Goal: Contribute content: Contribute content

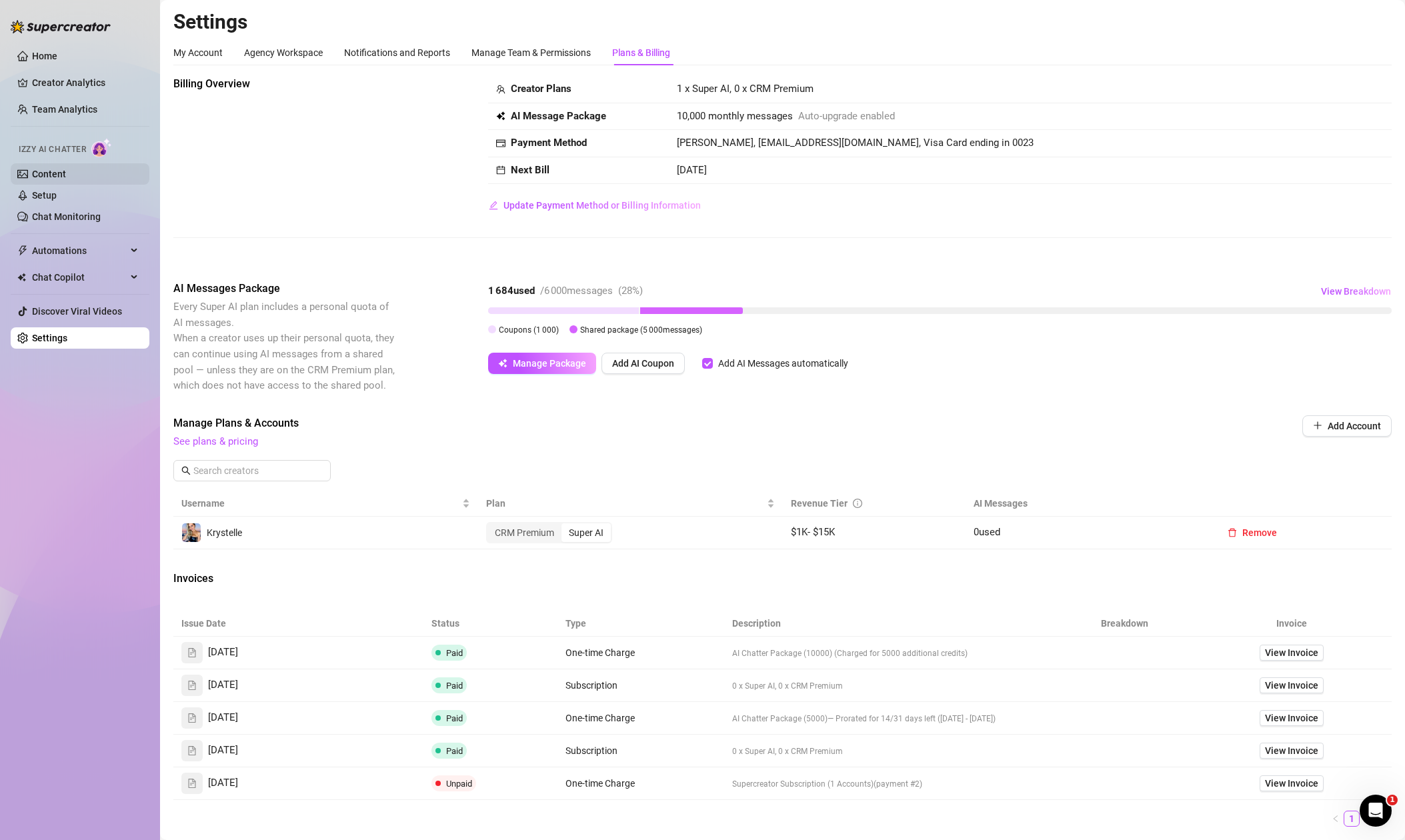
click at [59, 170] on link "Content" at bounding box center [49, 174] width 34 height 10
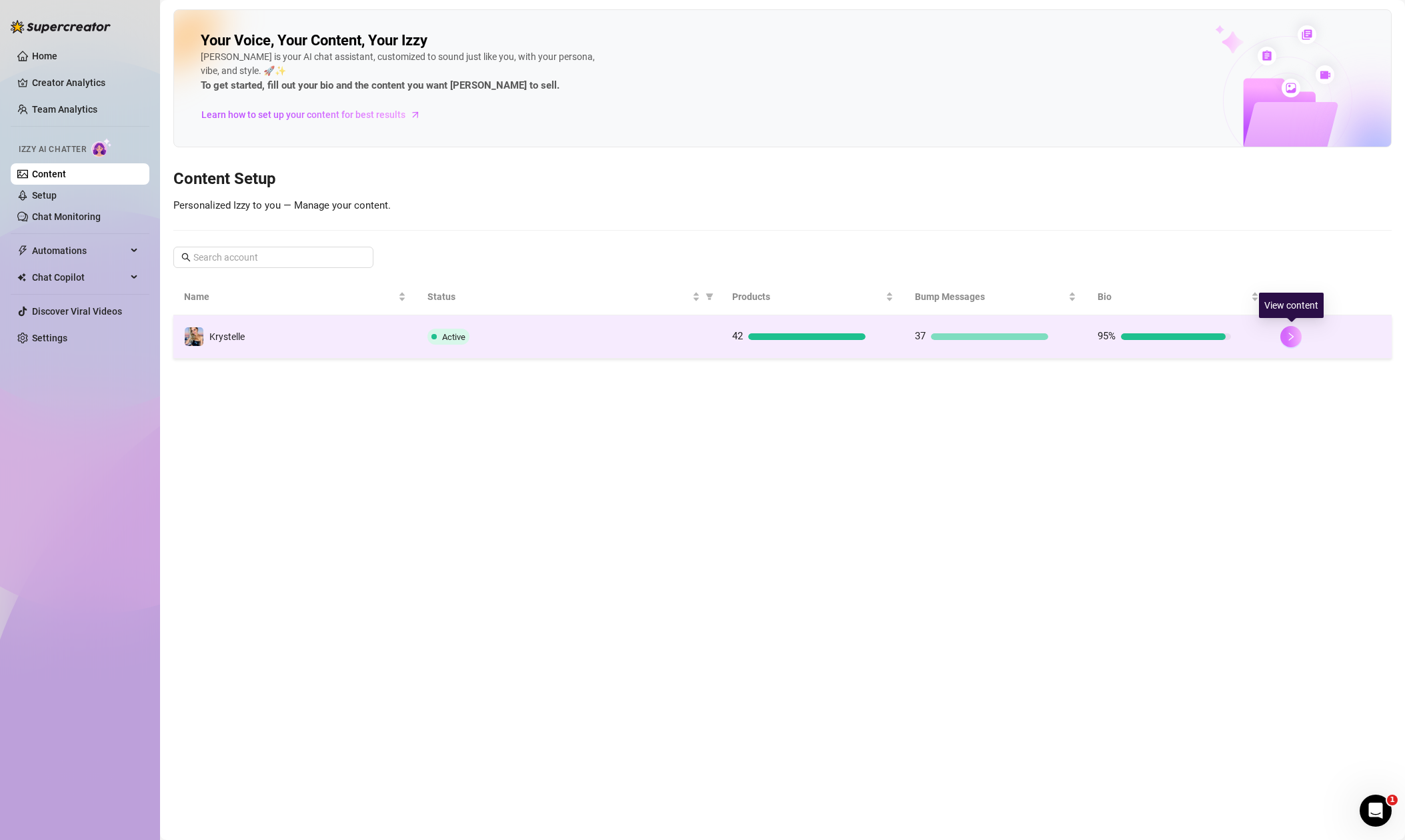
click at [1296, 341] on button "button" at bounding box center [1291, 336] width 22 height 22
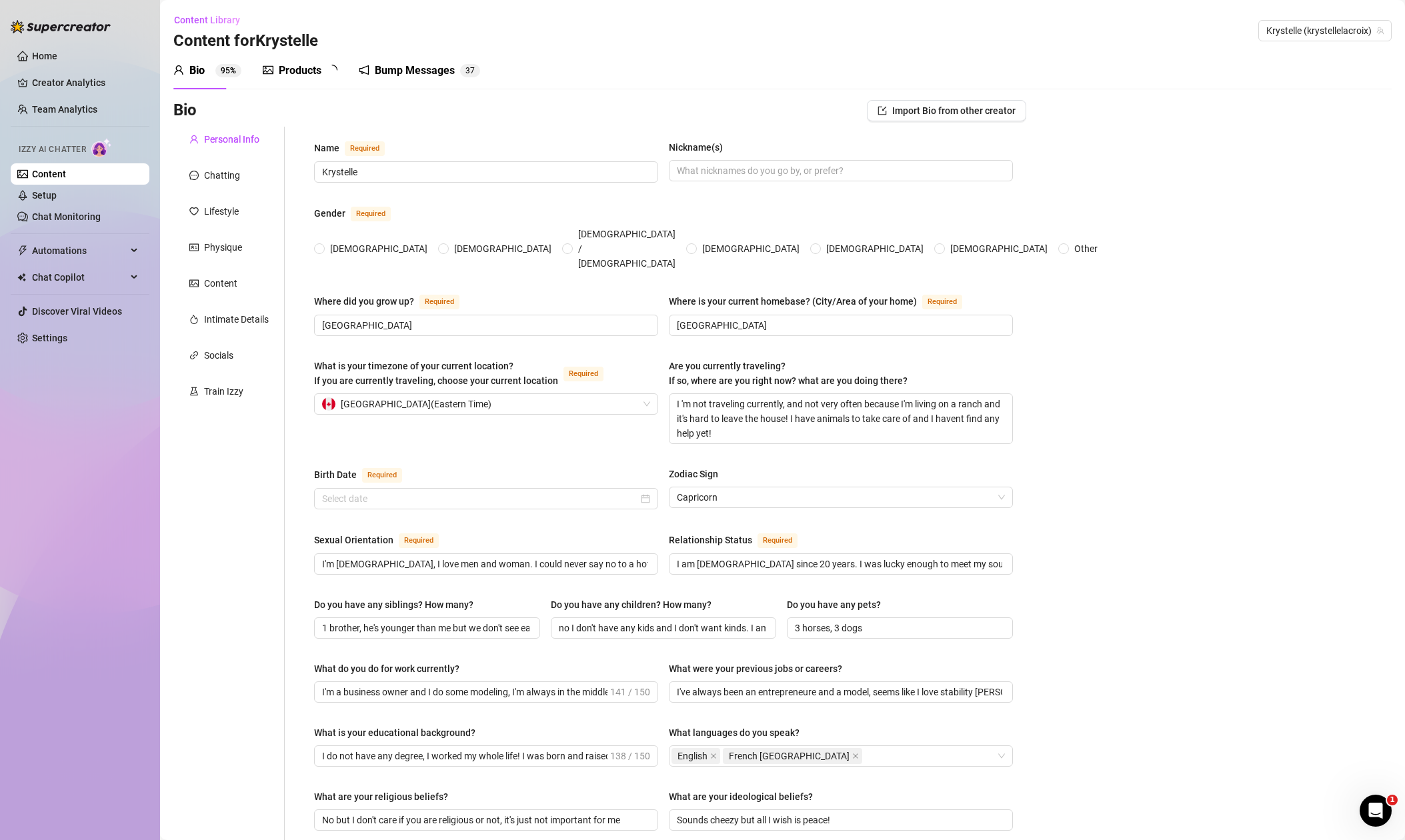
radio input "true"
type input "[DATE]"
drag, startPoint x: 298, startPoint y: 69, endPoint x: 325, endPoint y: 55, distance: 30.4
click at [298, 69] on div "Products" at bounding box center [300, 70] width 43 height 16
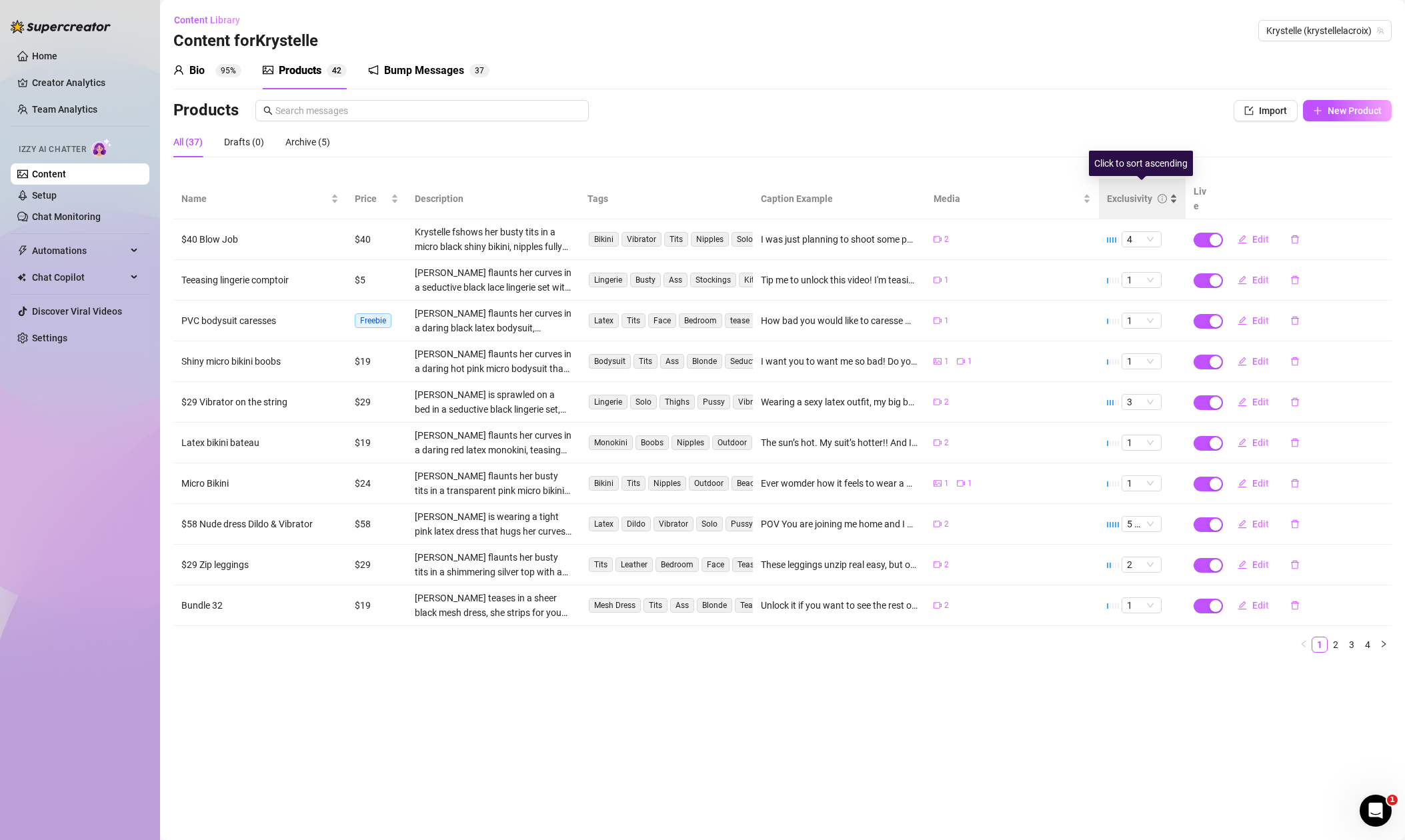
click at [1138, 191] on div "Exclusivity" at bounding box center [1130, 198] width 45 height 15
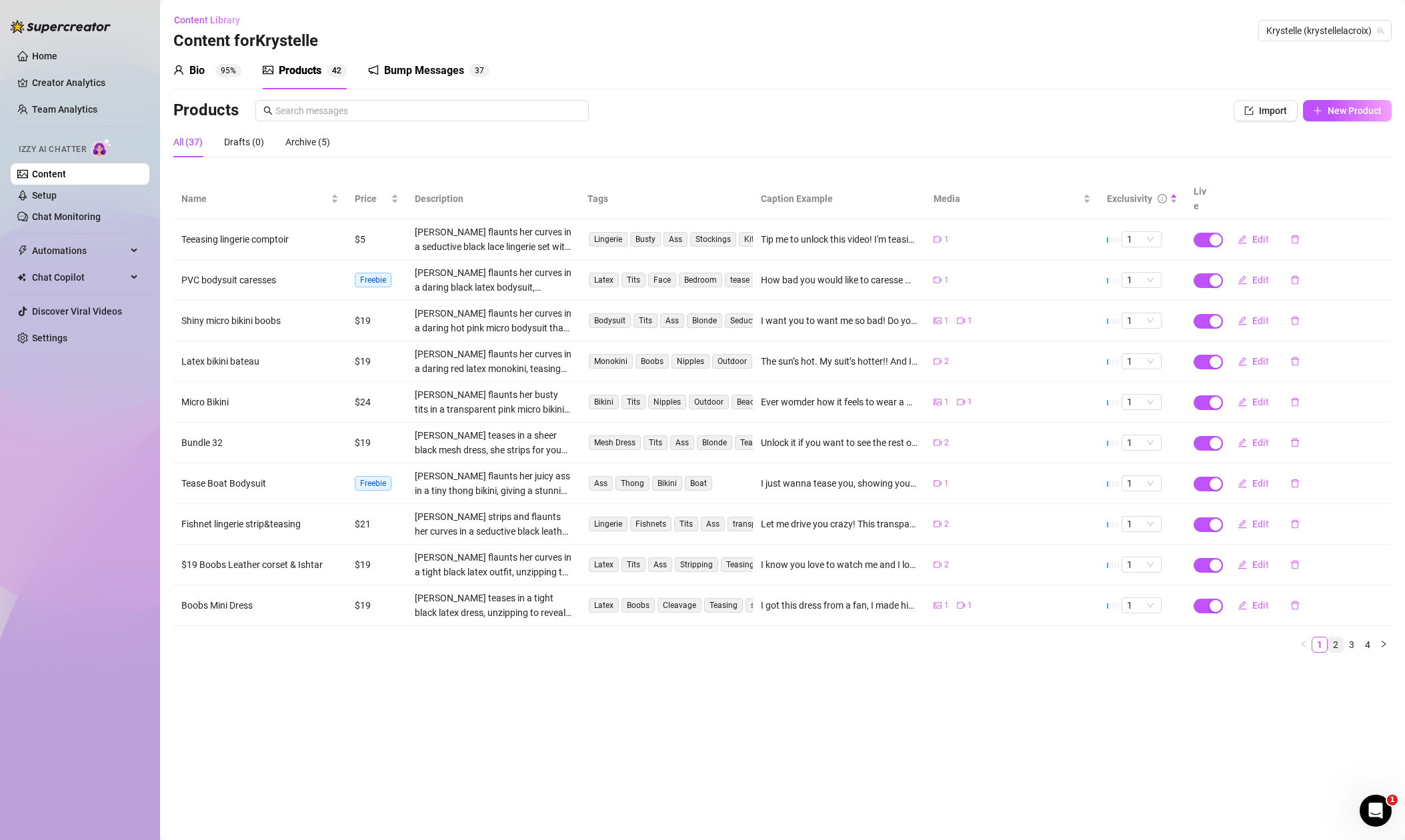
drag, startPoint x: 1335, startPoint y: 629, endPoint x: 1327, endPoint y: 632, distance: 8.5
click at [1335, 638] on link "2" at bounding box center [1335, 645] width 15 height 15
click at [1353, 638] on link "3" at bounding box center [1351, 645] width 15 height 15
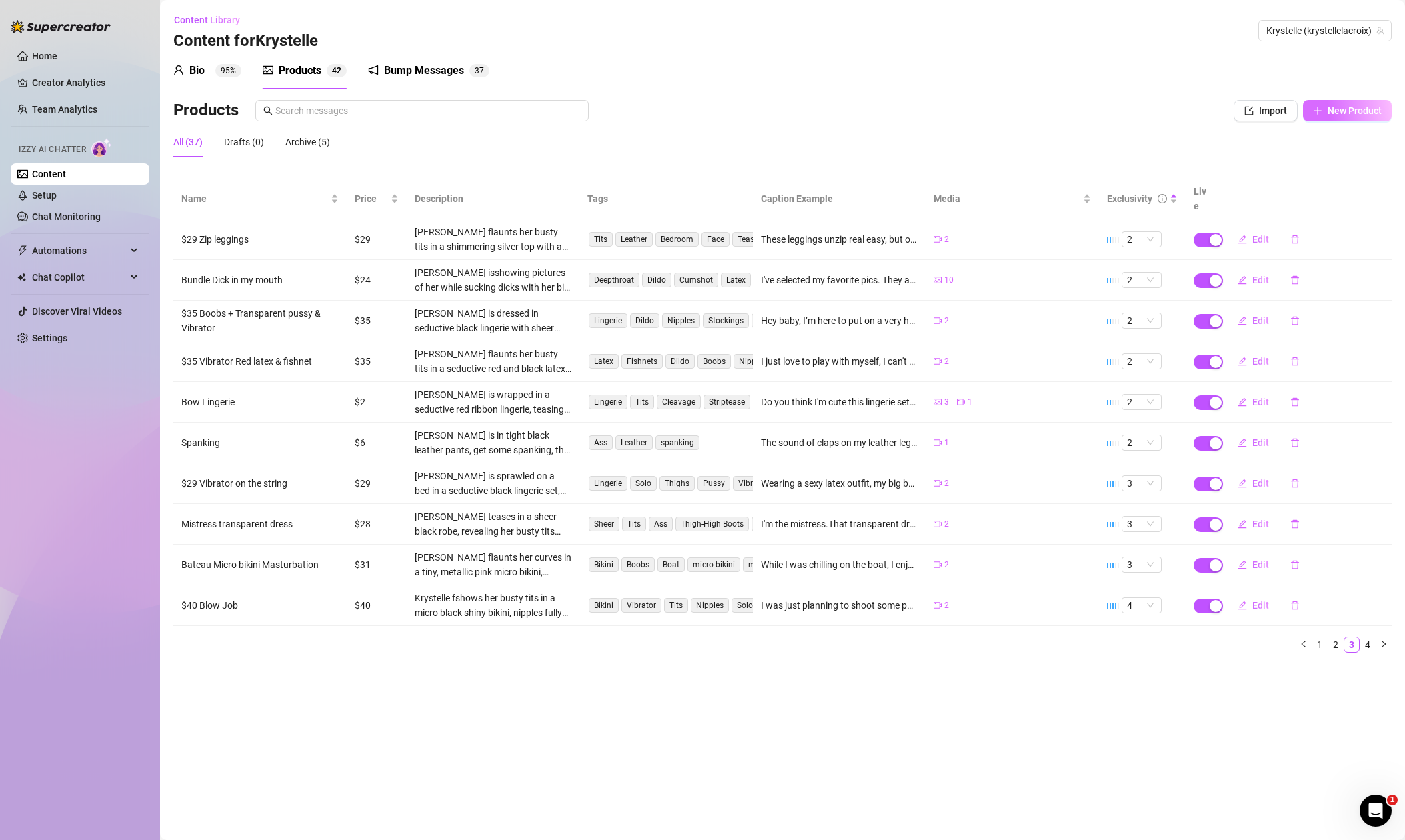
click at [1352, 104] on button "New Product" at bounding box center [1348, 110] width 89 height 22
type textarea "Type your message here..."
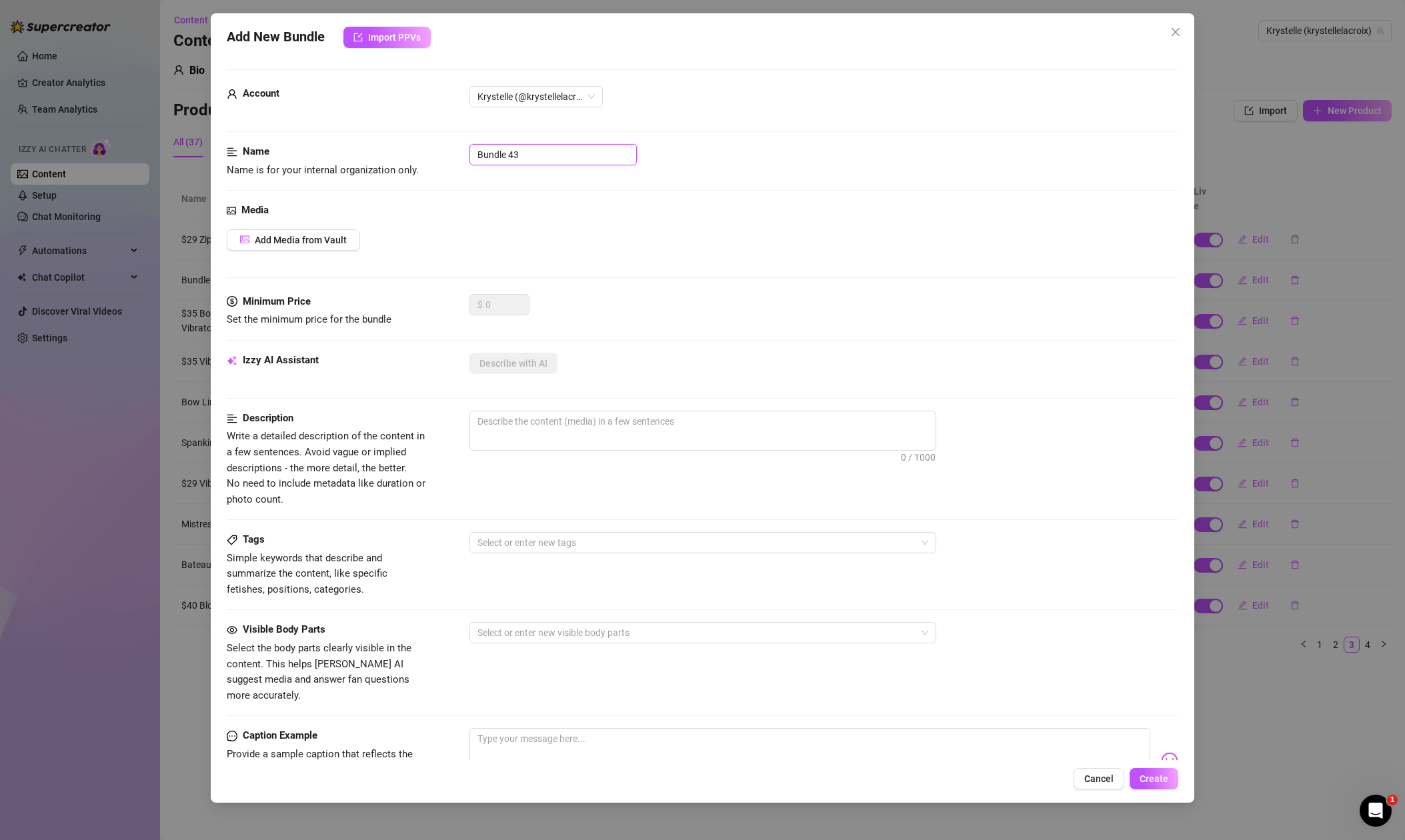
drag, startPoint x: 527, startPoint y: 150, endPoint x: 406, endPoint y: 145, distance: 121.1
click at [406, 145] on div "Name Name is for your internal organization only. Bundle 43" at bounding box center [702, 161] width 951 height 34
type input "BJ 24$ On [PERSON_NAME] rien"
click at [286, 242] on span "Add Media from Vault" at bounding box center [301, 239] width 92 height 10
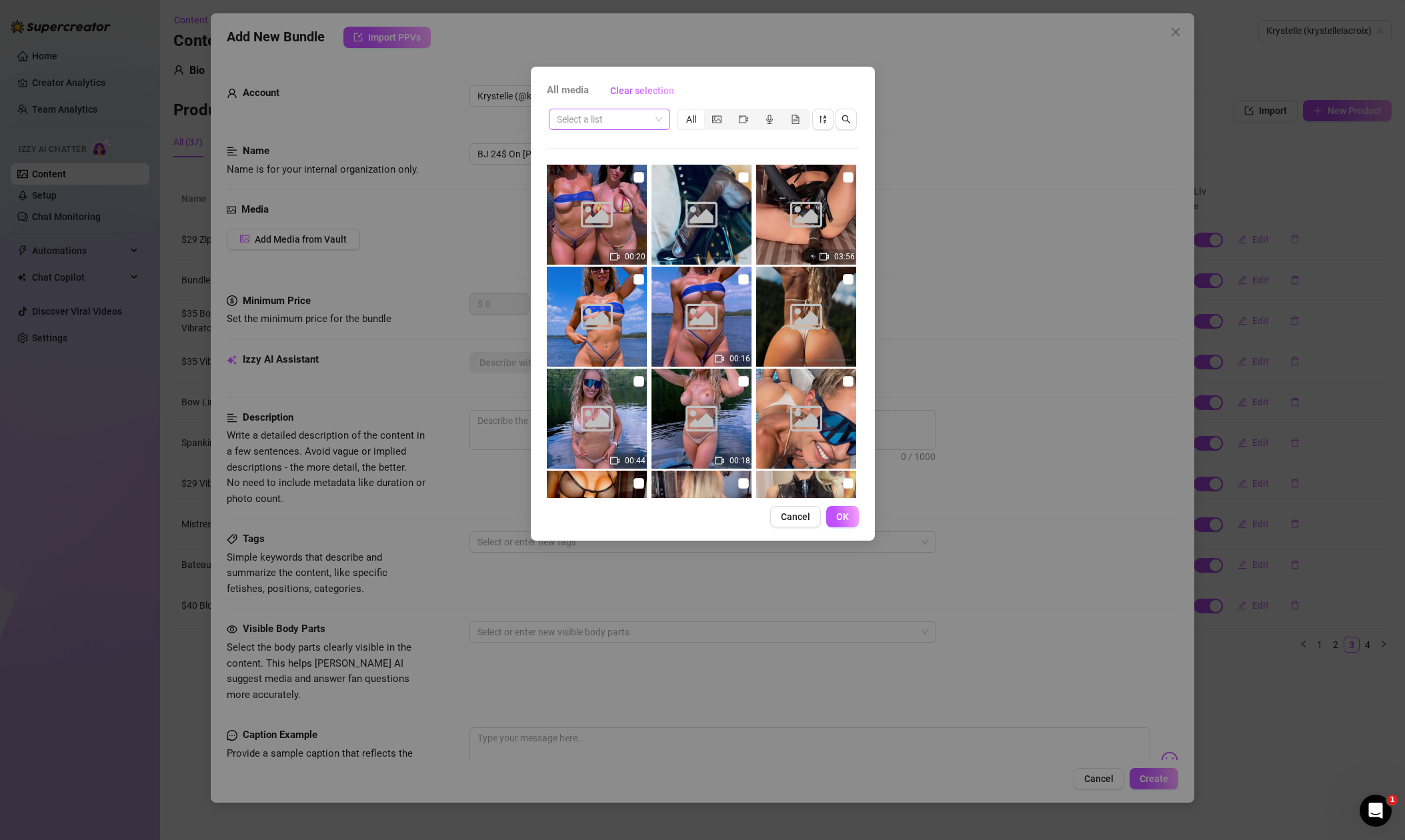
click at [612, 119] on input "search" at bounding box center [603, 119] width 93 height 20
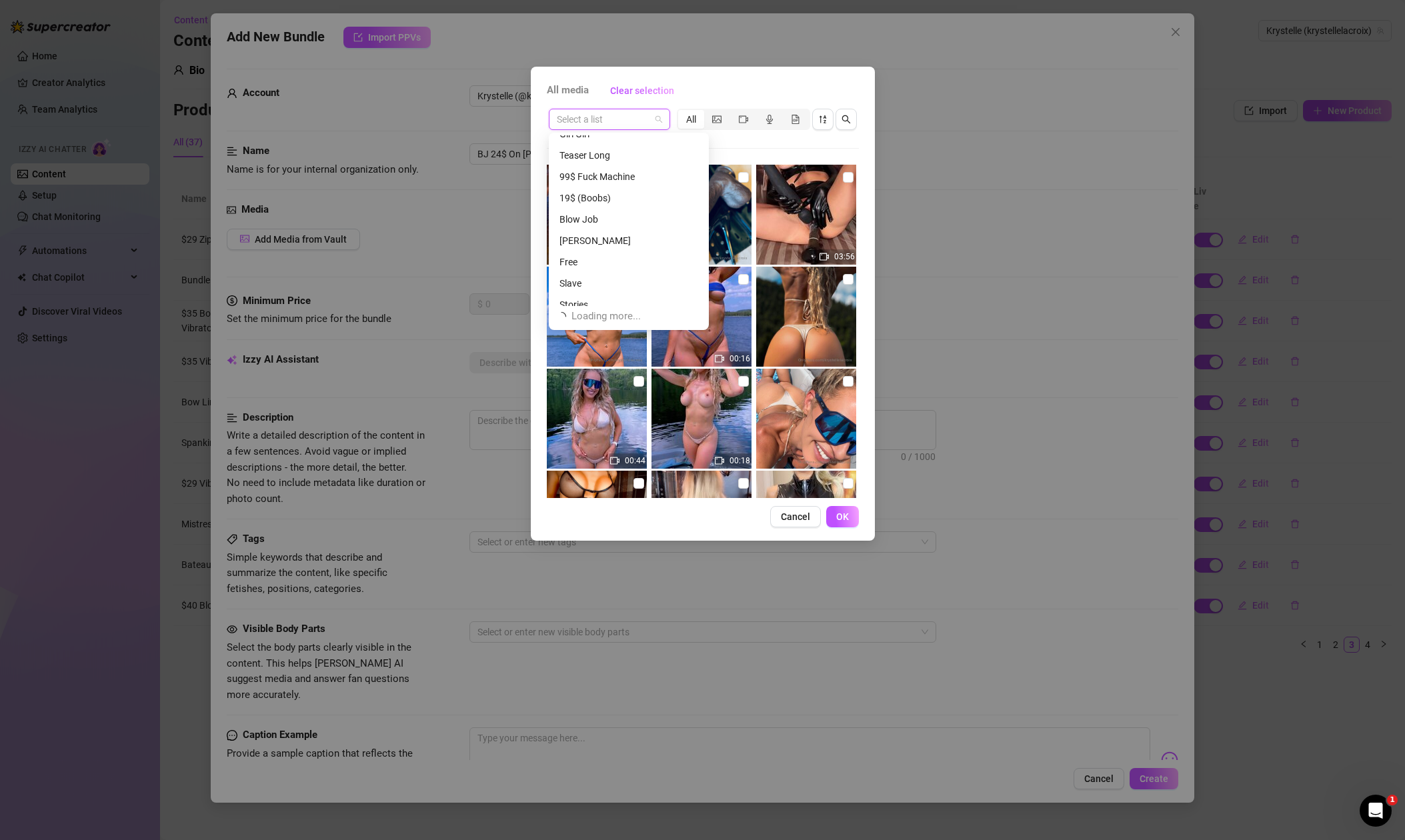
scroll to position [228, 0]
click at [586, 213] on div "Blow Job" at bounding box center [629, 217] width 139 height 15
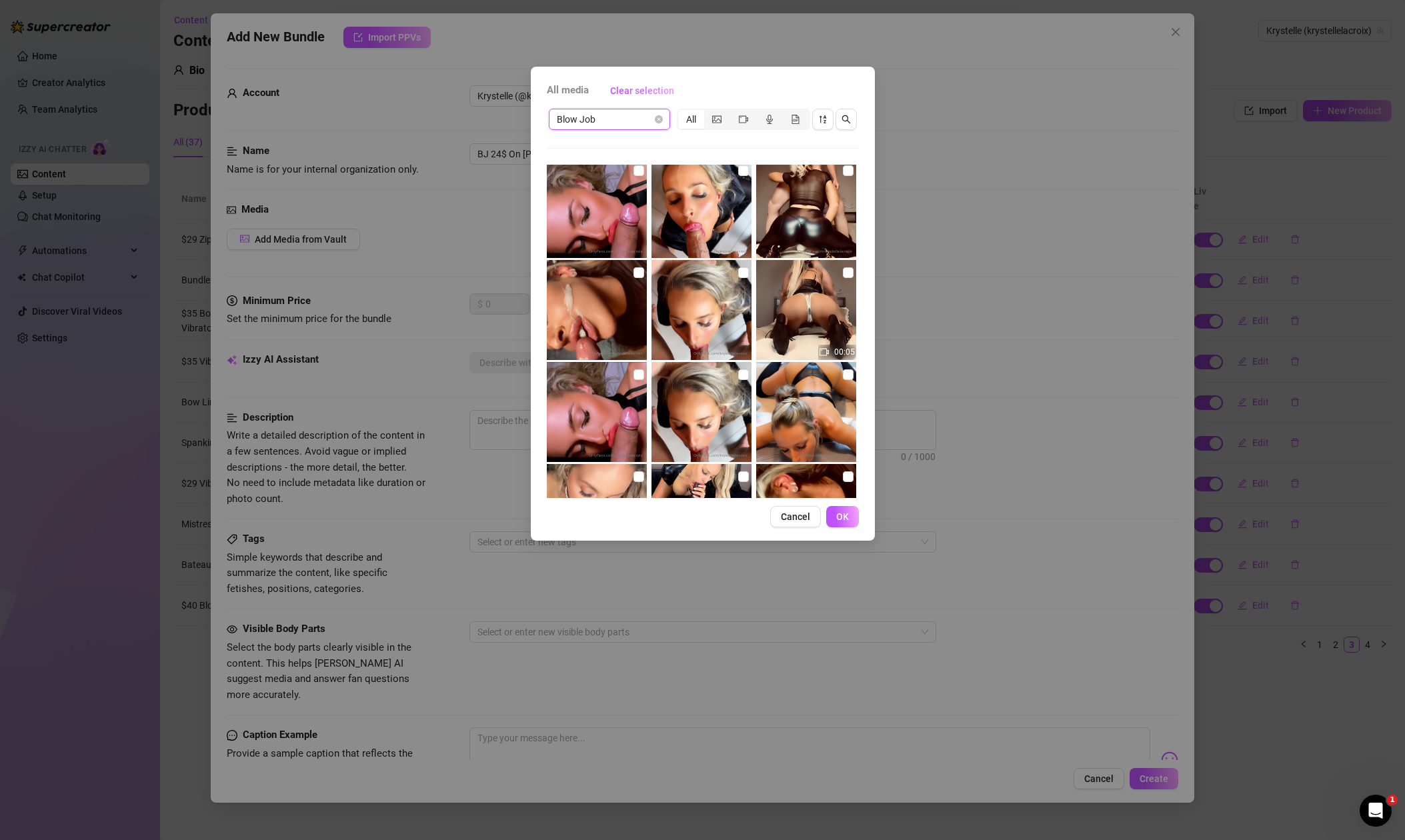
scroll to position [214, 0]
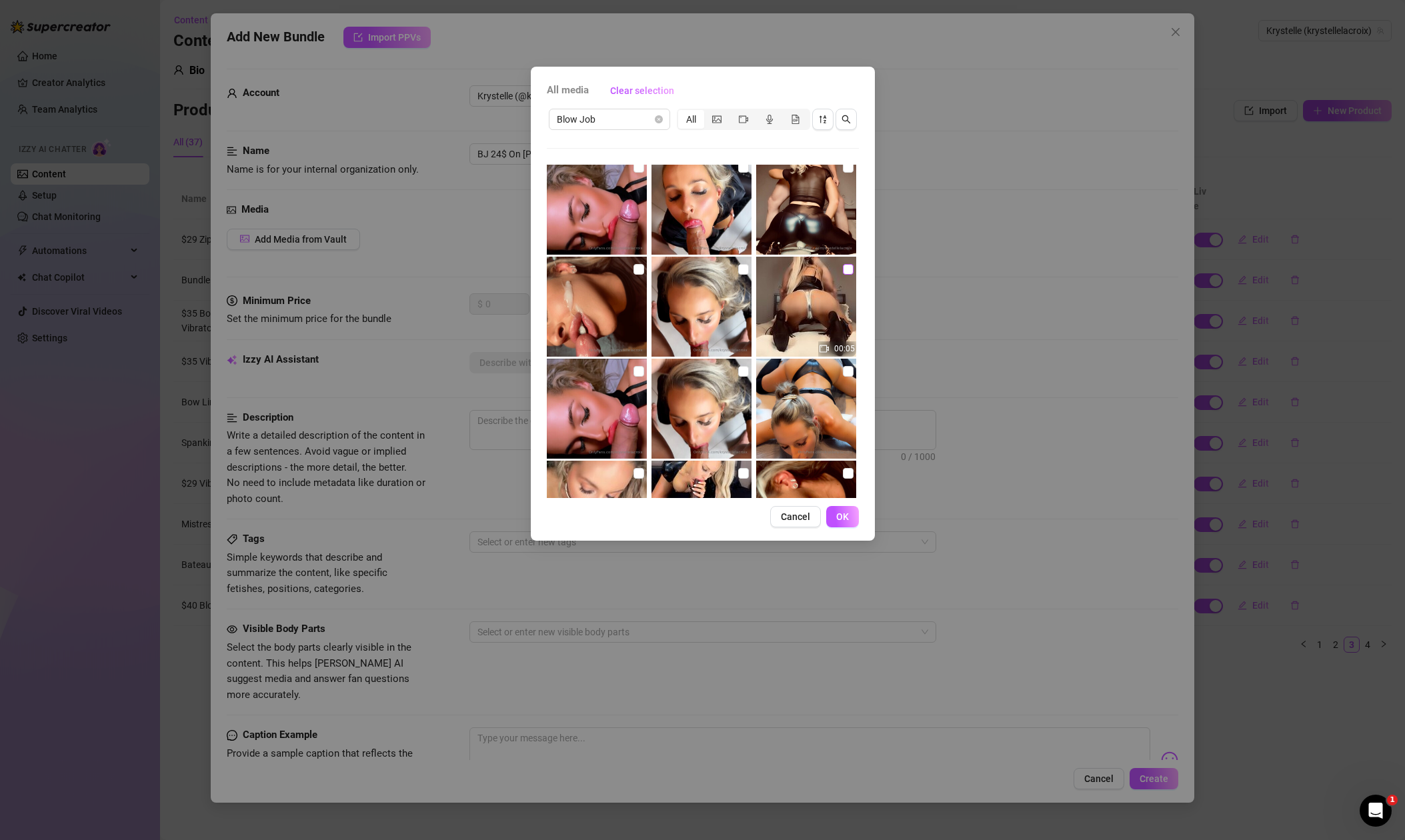
click at [845, 271] on input "checkbox" at bounding box center [848, 269] width 10 height 10
checkbox input "true"
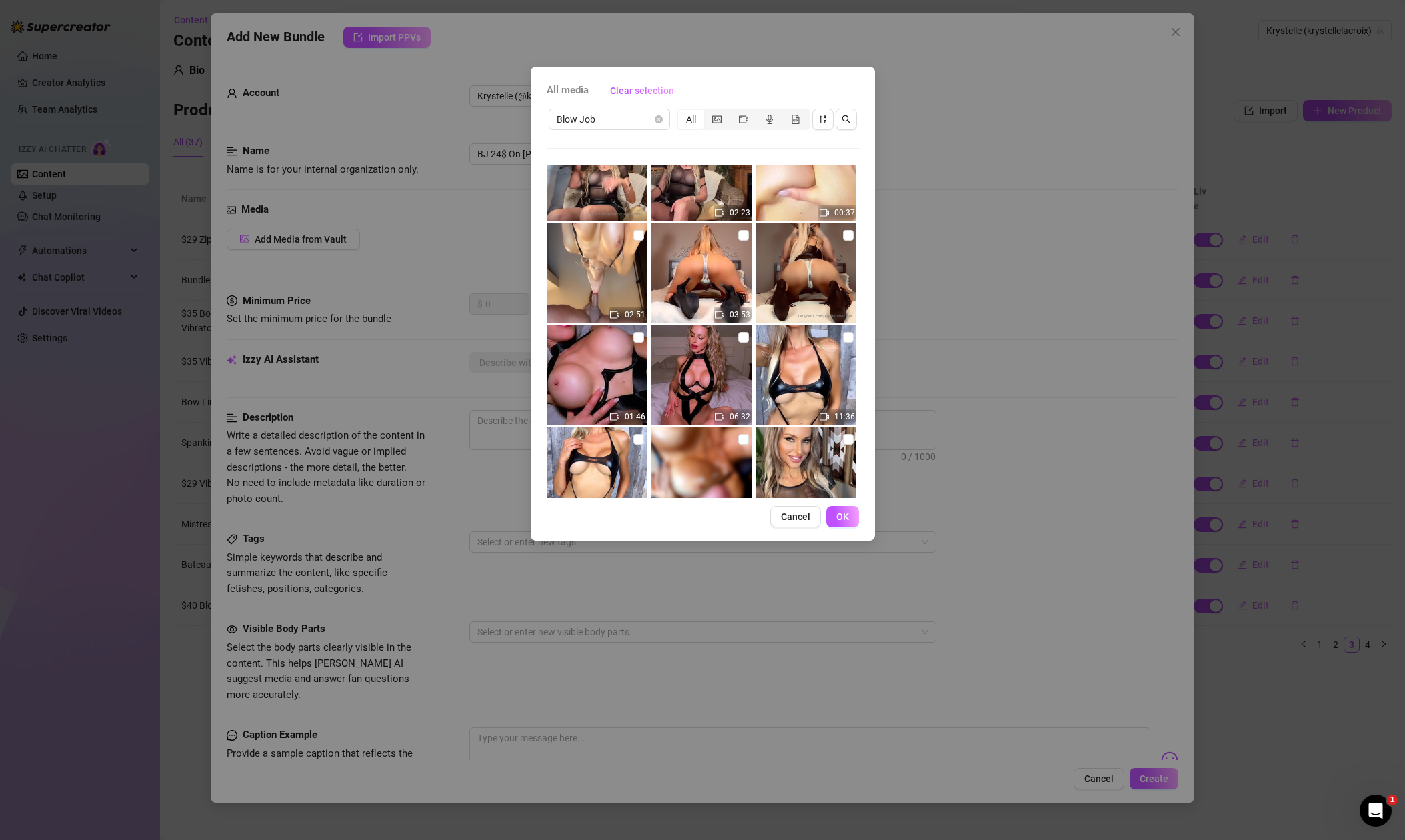
scroll to position [973, 0]
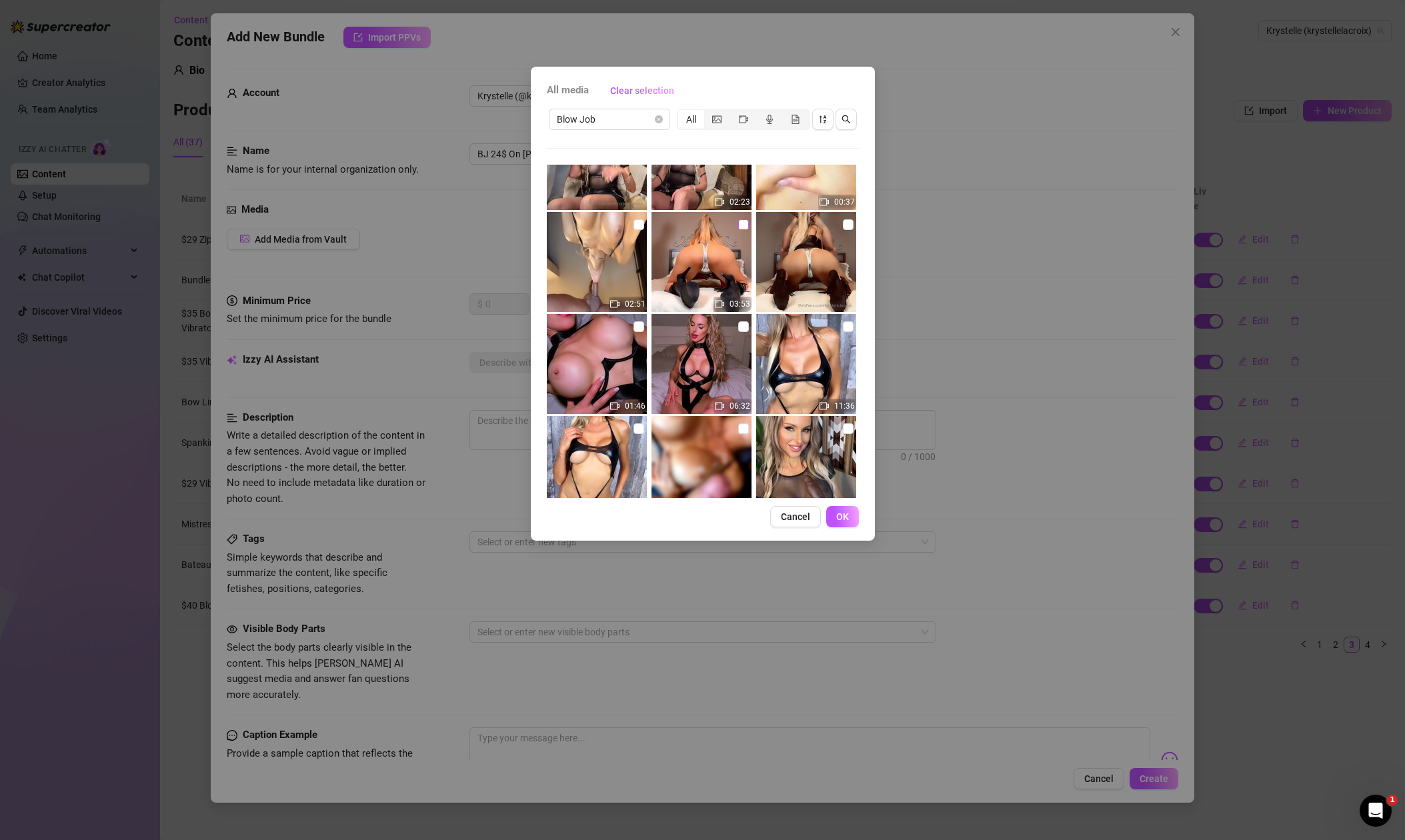
click at [742, 223] on input "checkbox" at bounding box center [744, 225] width 10 height 10
checkbox input "true"
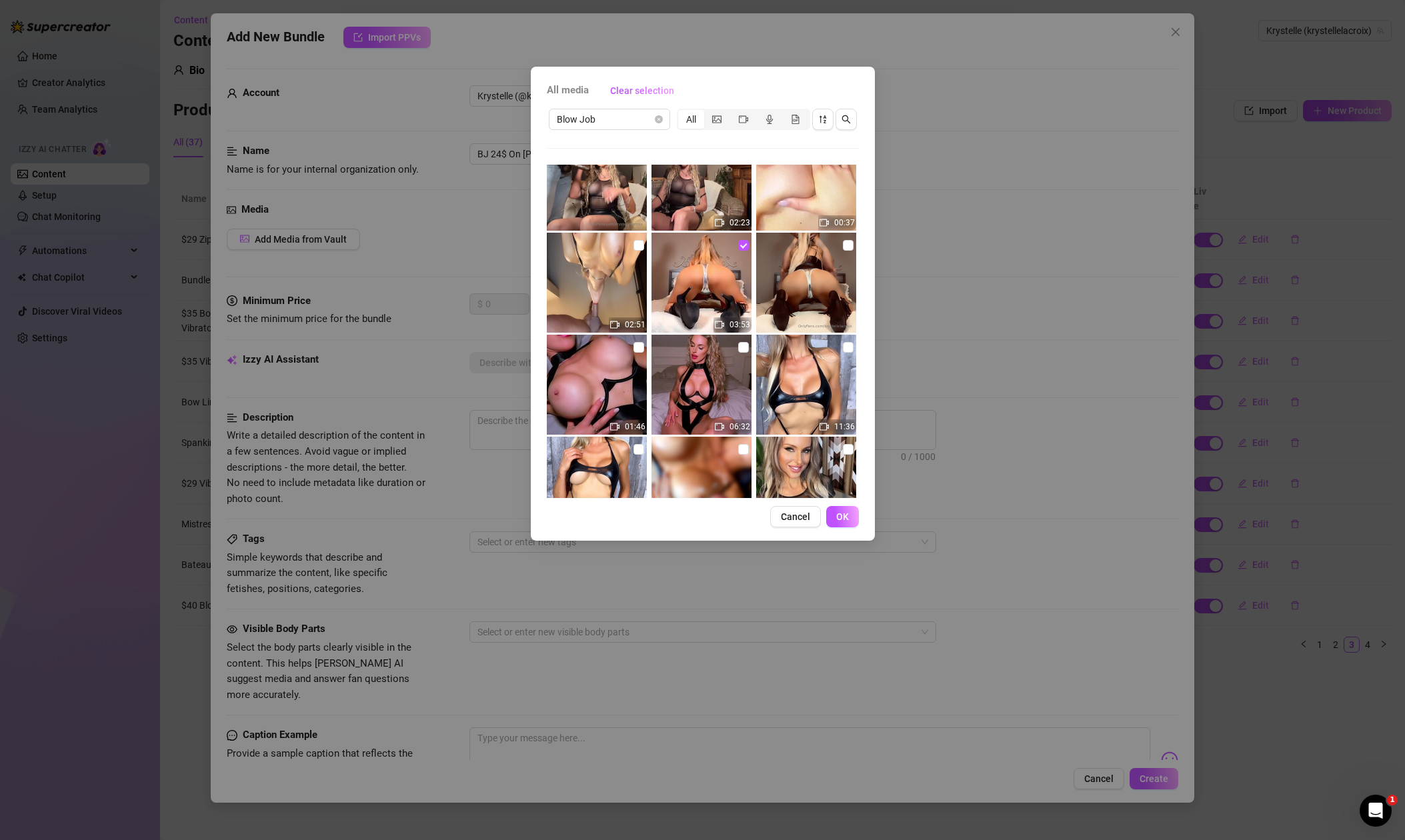
scroll to position [969, 0]
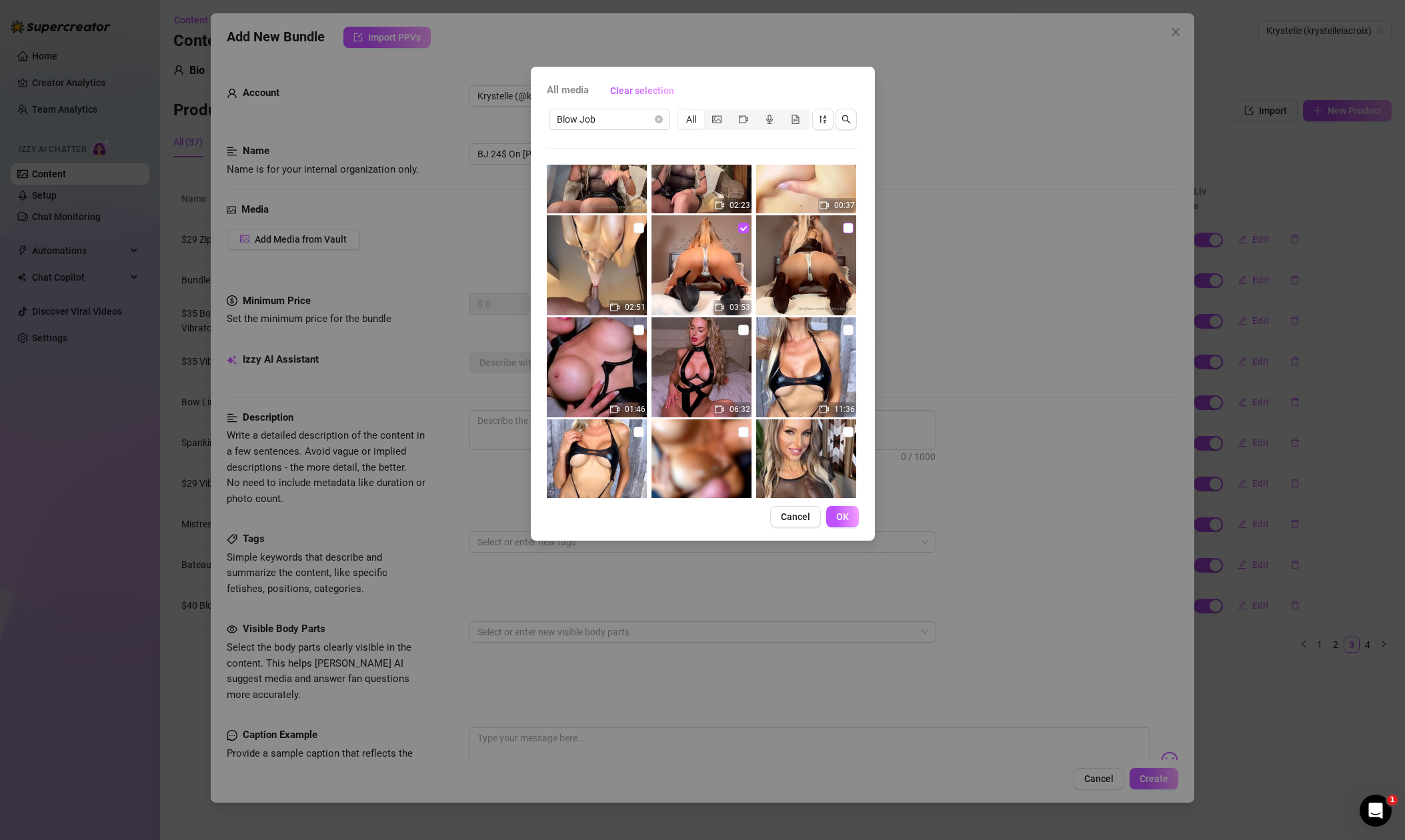
click at [845, 228] on input "checkbox" at bounding box center [848, 228] width 10 height 10
checkbox input "true"
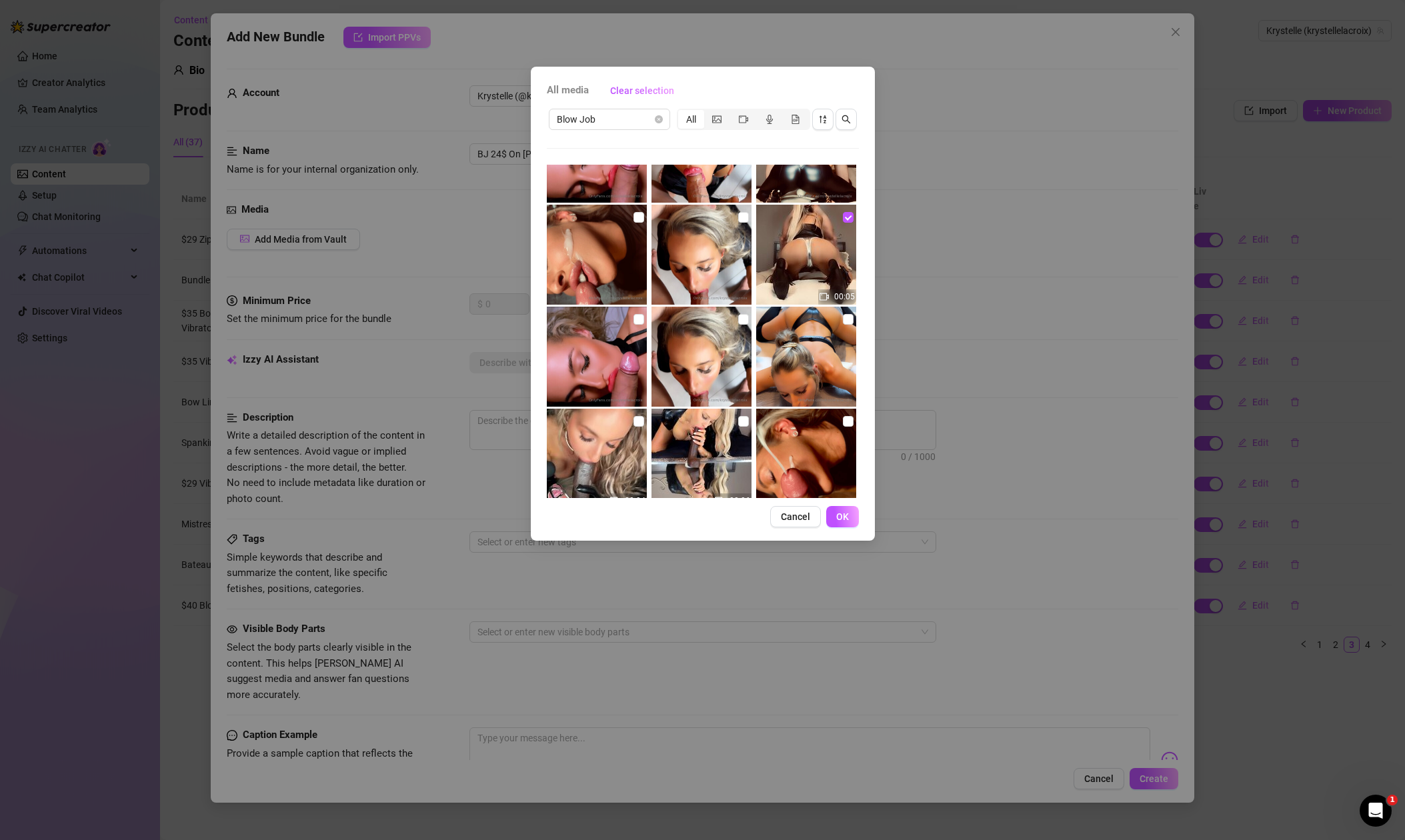
scroll to position [259, 0]
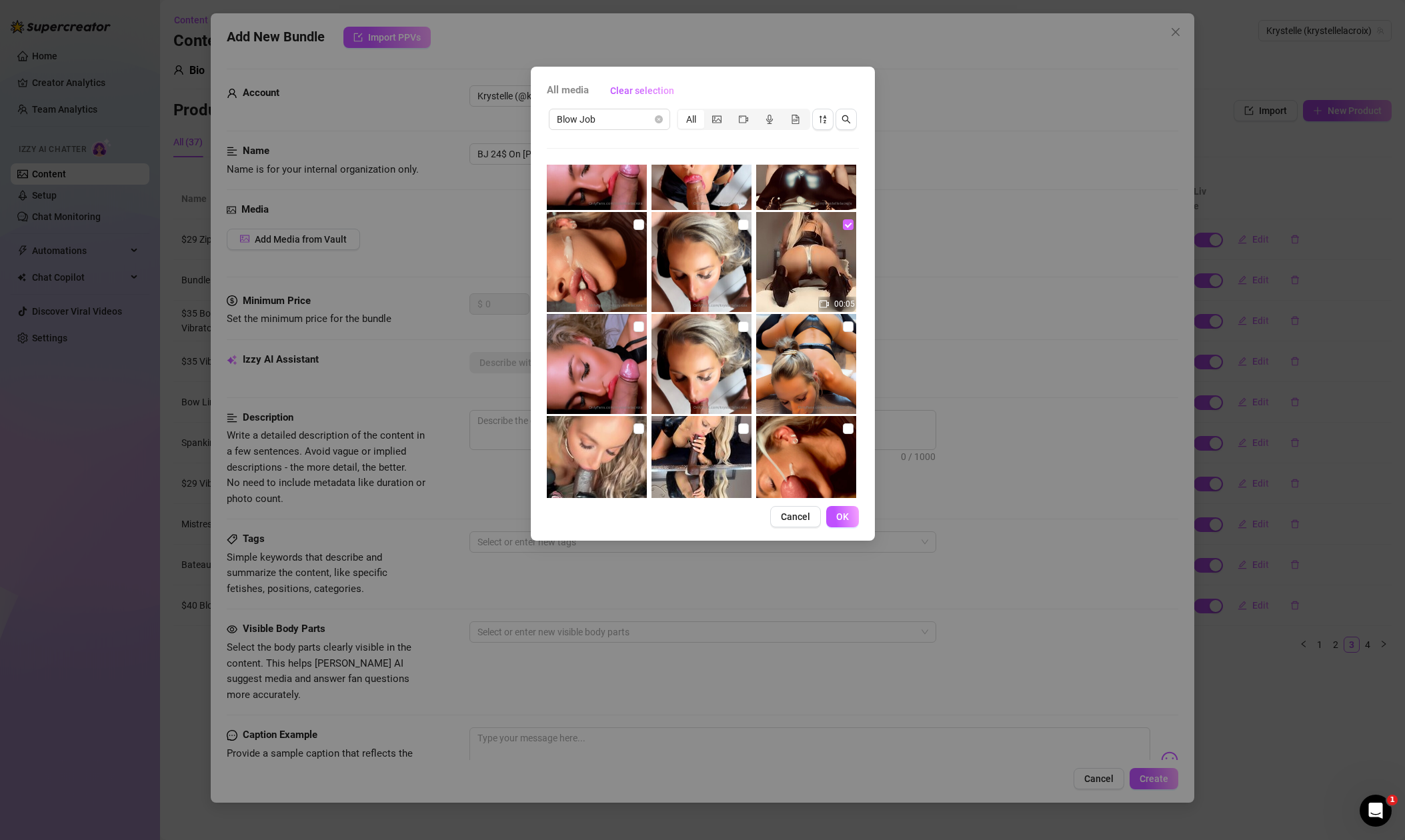
click at [845, 226] on input "checkbox" at bounding box center [848, 225] width 10 height 10
checkbox input "false"
click at [846, 518] on span "OK" at bounding box center [843, 517] width 13 height 10
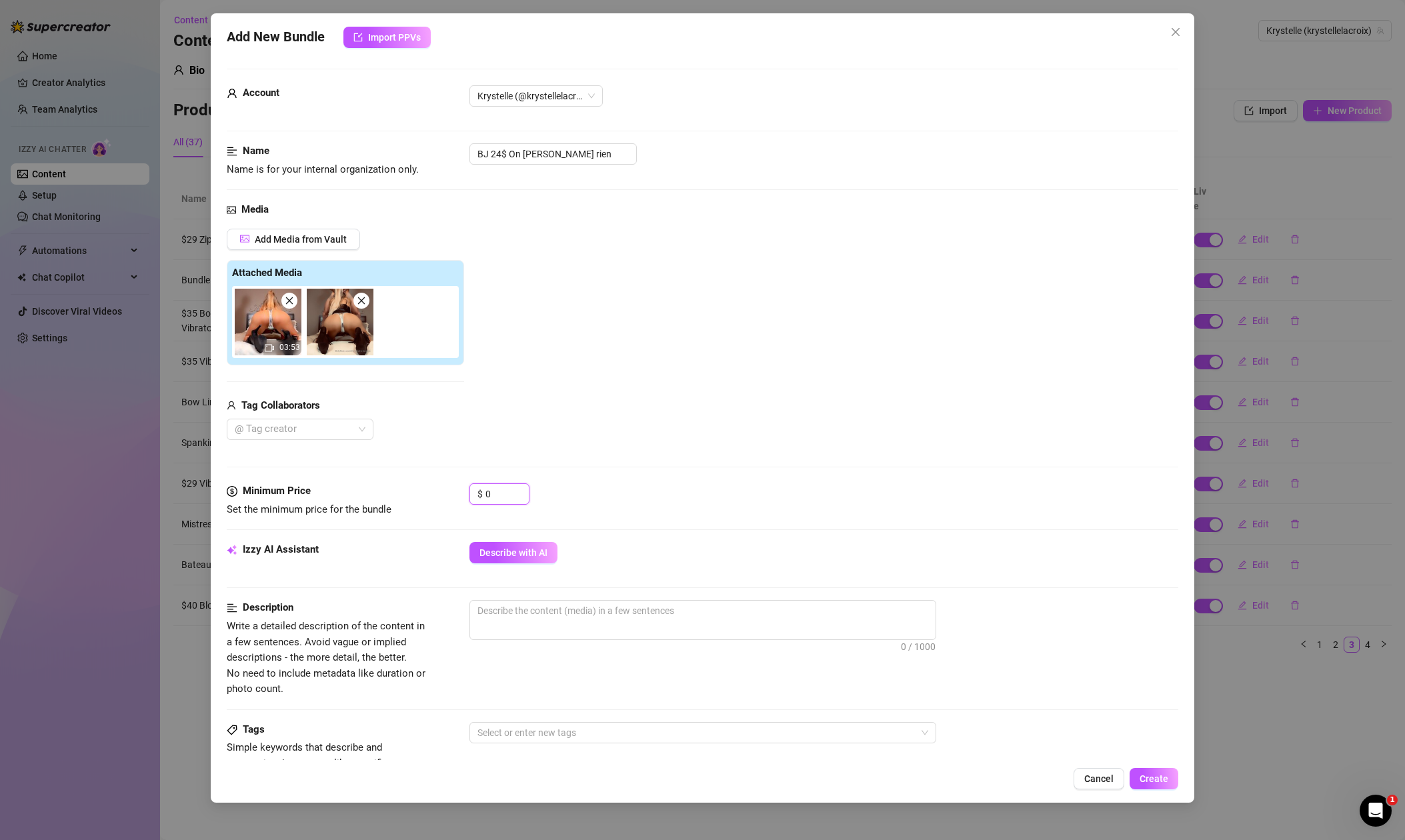
drag, startPoint x: 480, startPoint y: 496, endPoint x: 458, endPoint y: 495, distance: 22.0
click at [458, 495] on div "Minimum Price Set the minimum price for the bundle $ 0" at bounding box center [702, 500] width 951 height 34
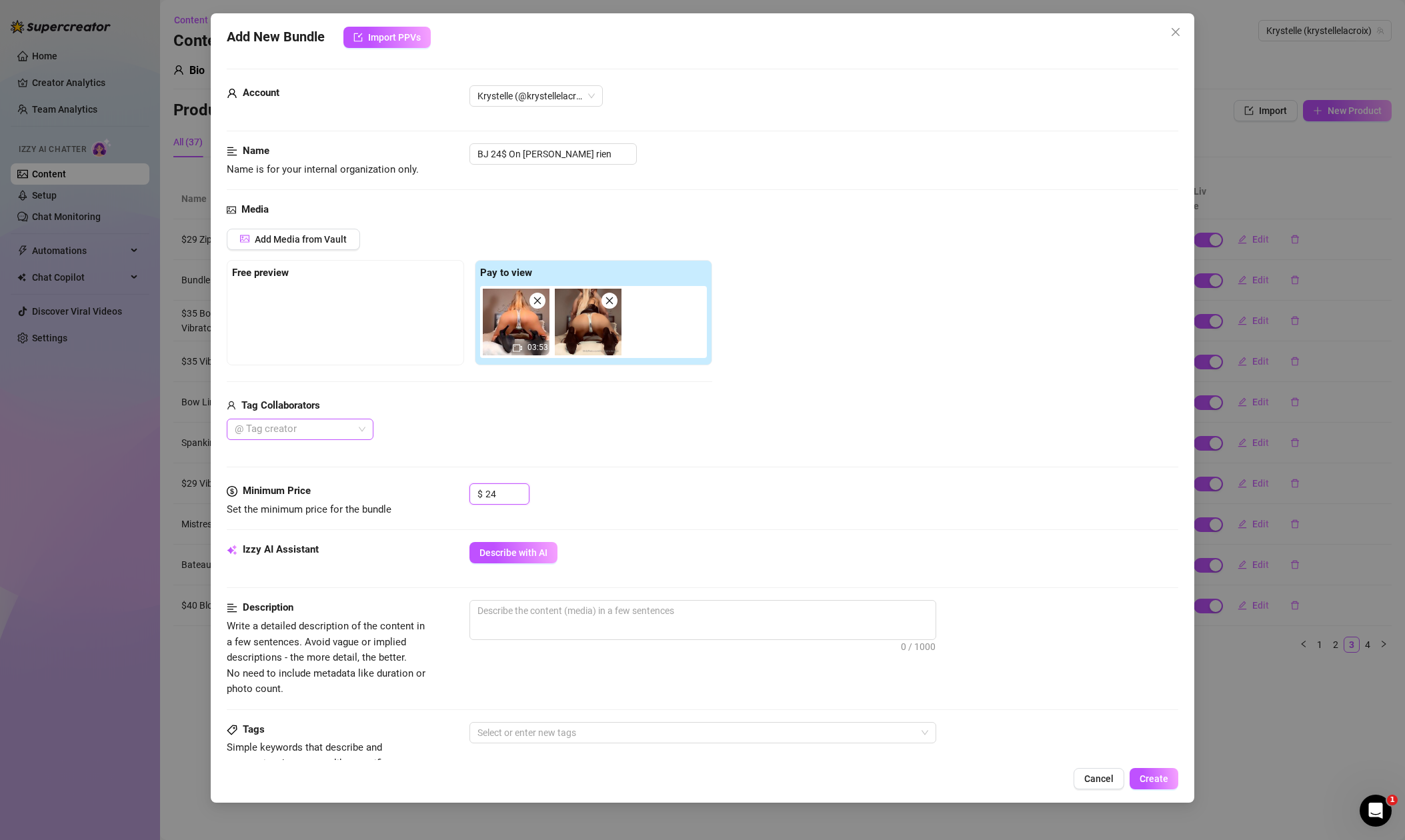
click at [308, 432] on div at bounding box center [293, 429] width 128 height 18
type input "24"
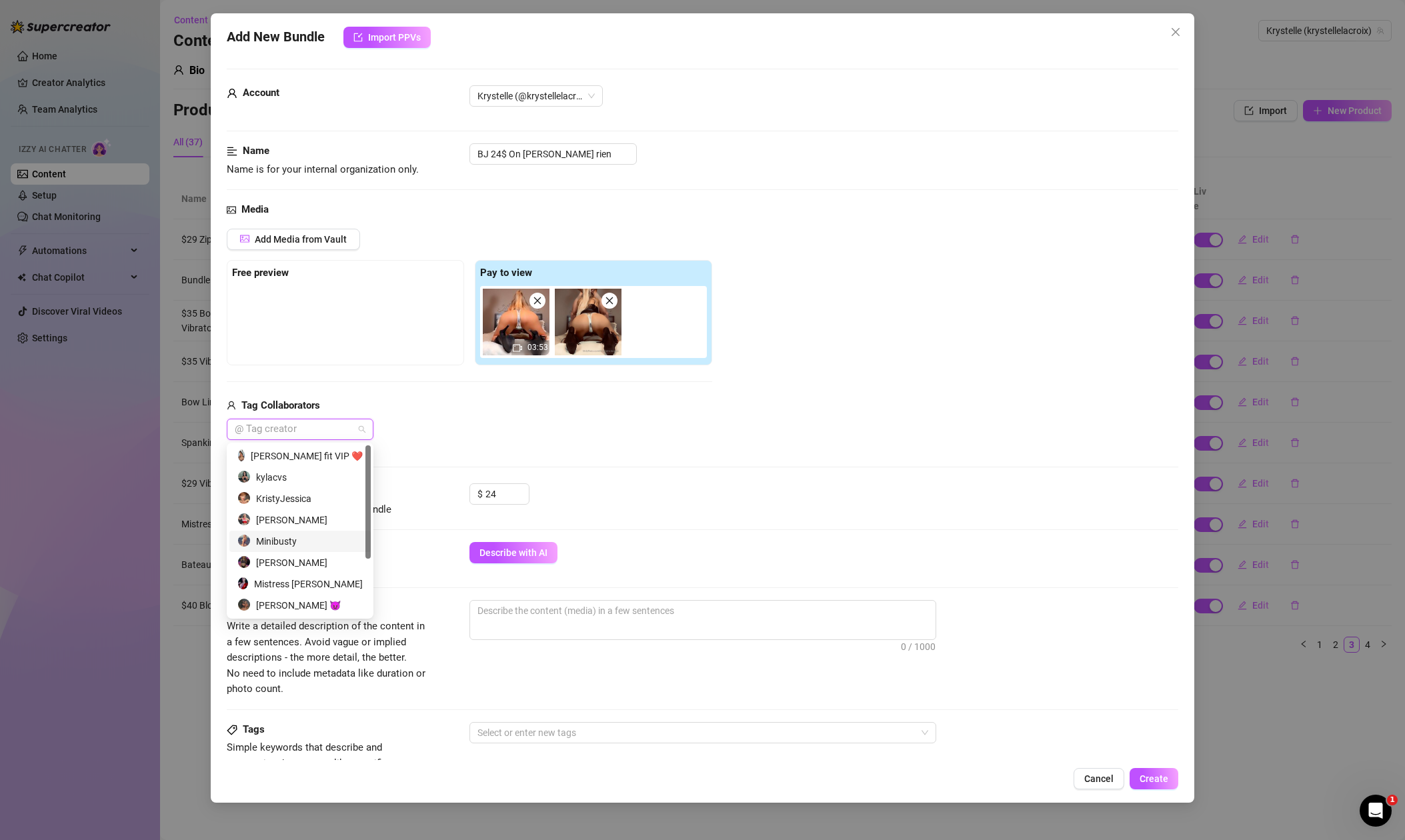
scroll to position [85, 0]
click at [306, 610] on div "Husband Release" at bounding box center [300, 605] width 125 height 15
click at [475, 427] on div "Husband Release" at bounding box center [469, 429] width 486 height 22
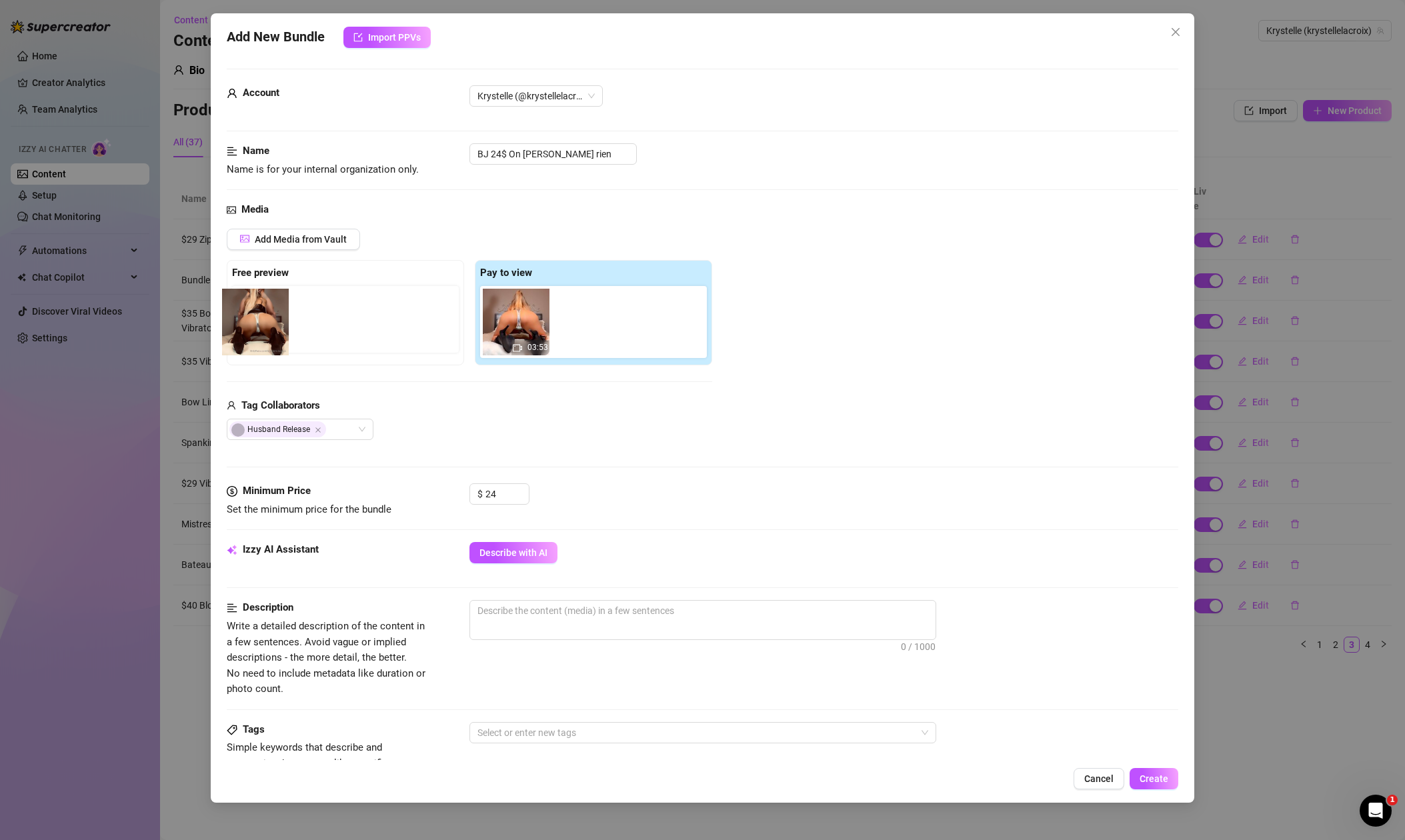
drag, startPoint x: 590, startPoint y: 332, endPoint x: 251, endPoint y: 332, distance: 339.0
click at [251, 332] on div "Free preview Pay to view 03:53" at bounding box center [469, 312] width 486 height 105
drag, startPoint x: 591, startPoint y: 334, endPoint x: 268, endPoint y: 334, distance: 323.0
click at [268, 334] on div "Free preview Pay to view 03:53" at bounding box center [469, 312] width 486 height 105
drag, startPoint x: 596, startPoint y: 337, endPoint x: 262, endPoint y: 334, distance: 334.0
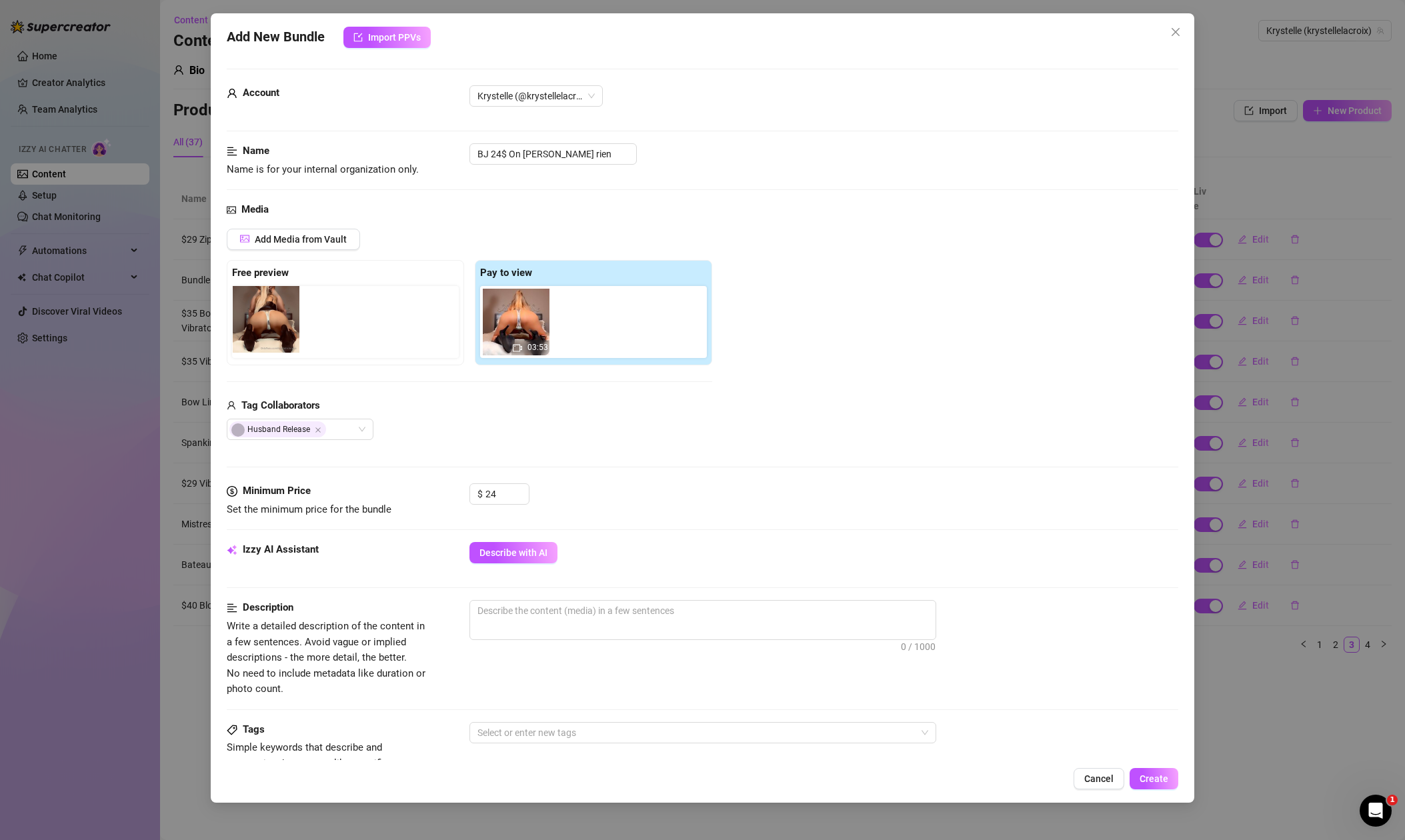
click at [262, 334] on div "Free preview Pay to view 03:53" at bounding box center [469, 312] width 486 height 105
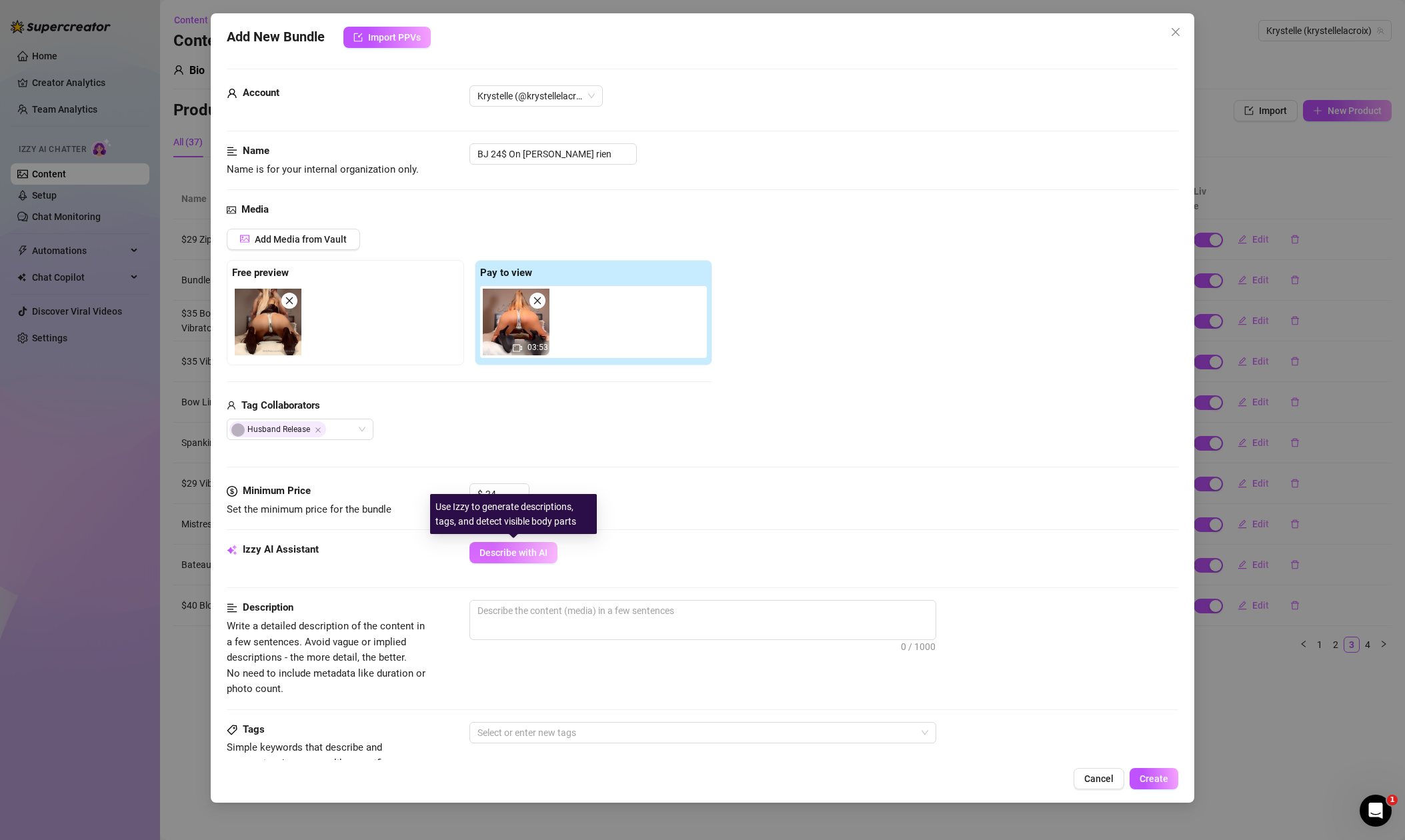
click at [533, 556] on span "Describe with AI" at bounding box center [514, 552] width 68 height 10
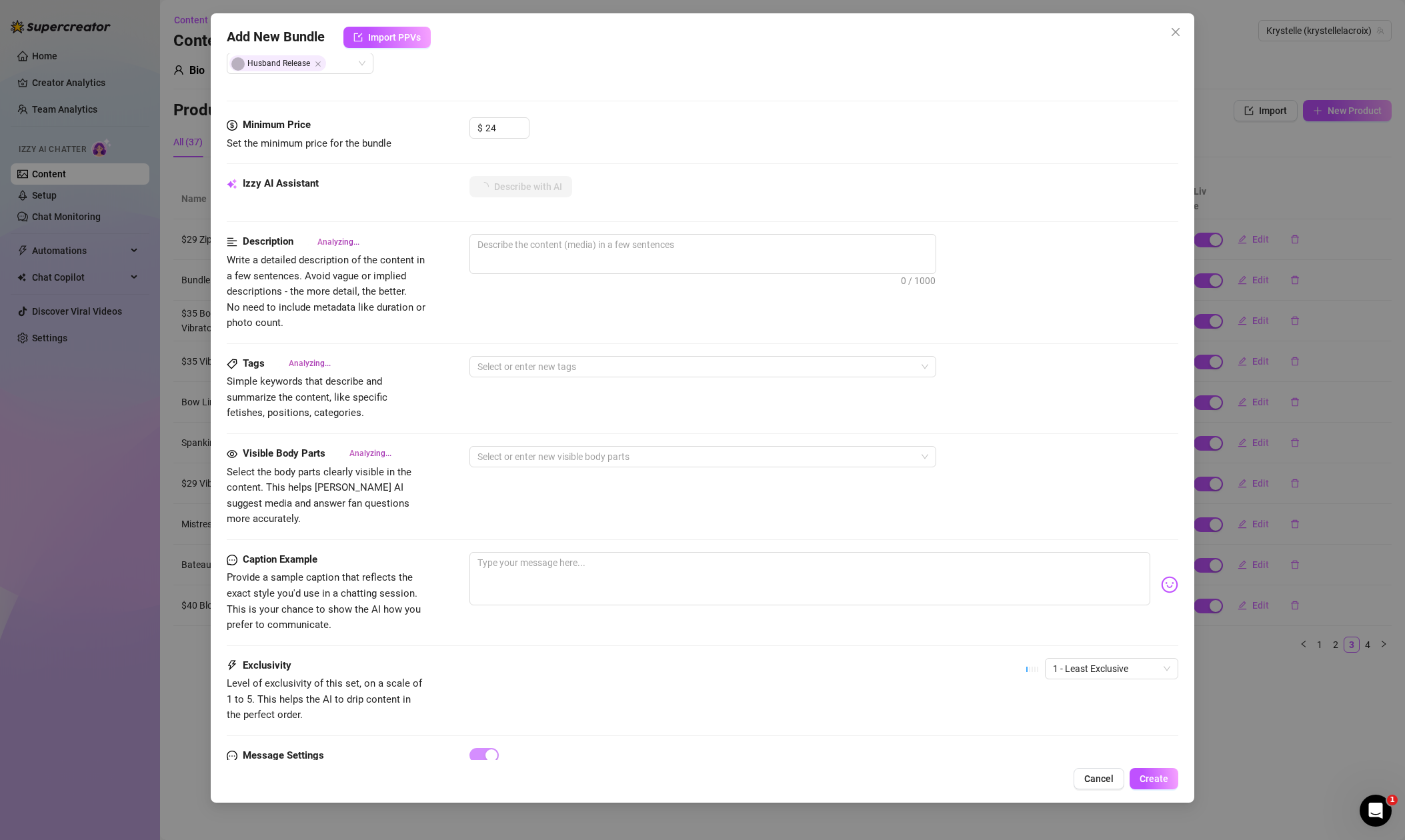
scroll to position [373, 0]
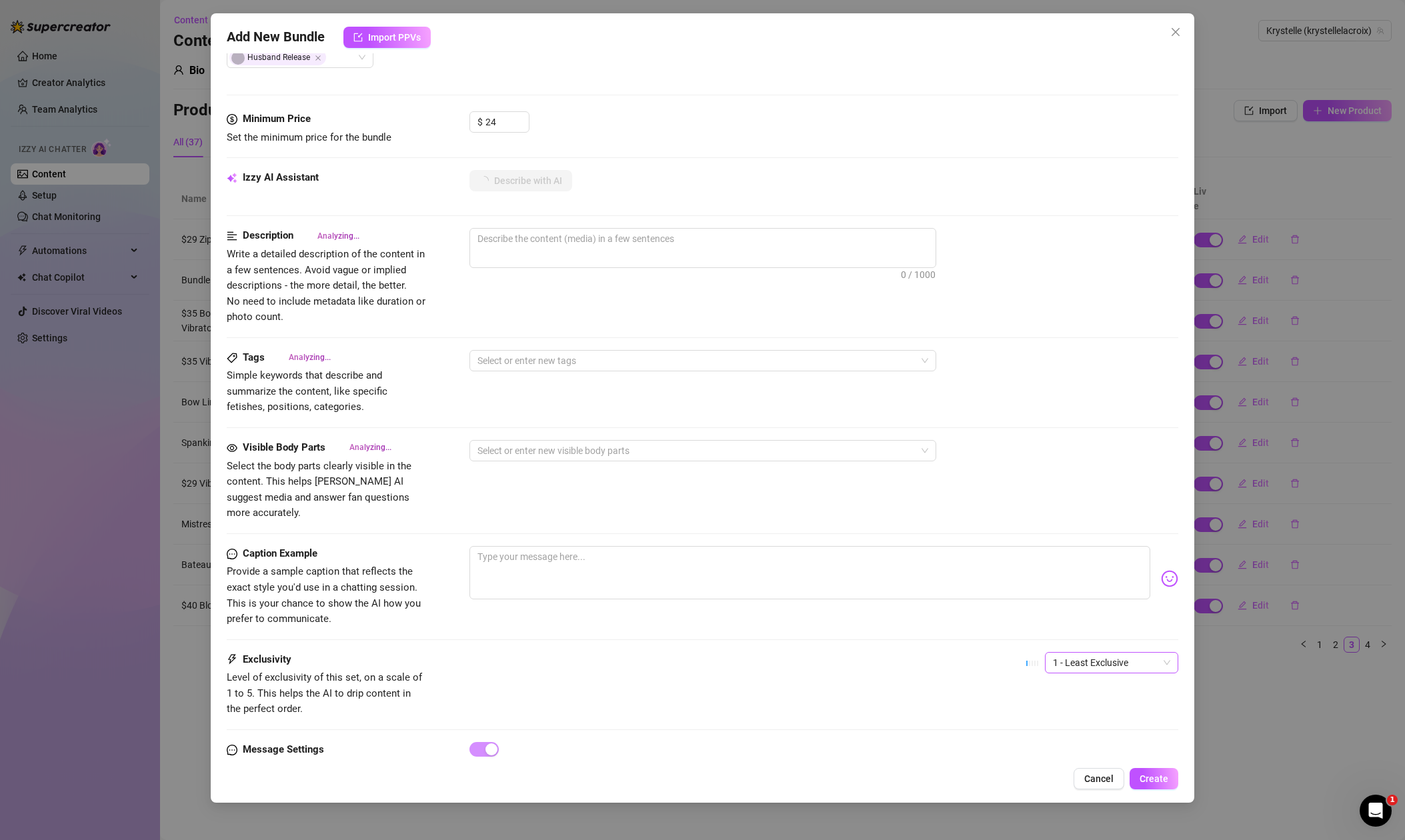
click at [1104, 652] on span "1 - Least Exclusive" at bounding box center [1111, 662] width 117 height 20
click at [1087, 711] on div "3" at bounding box center [1111, 716] width 112 height 15
click at [666, 555] on textarea at bounding box center [810, 572] width 681 height 53
type textarea "Krystelle"
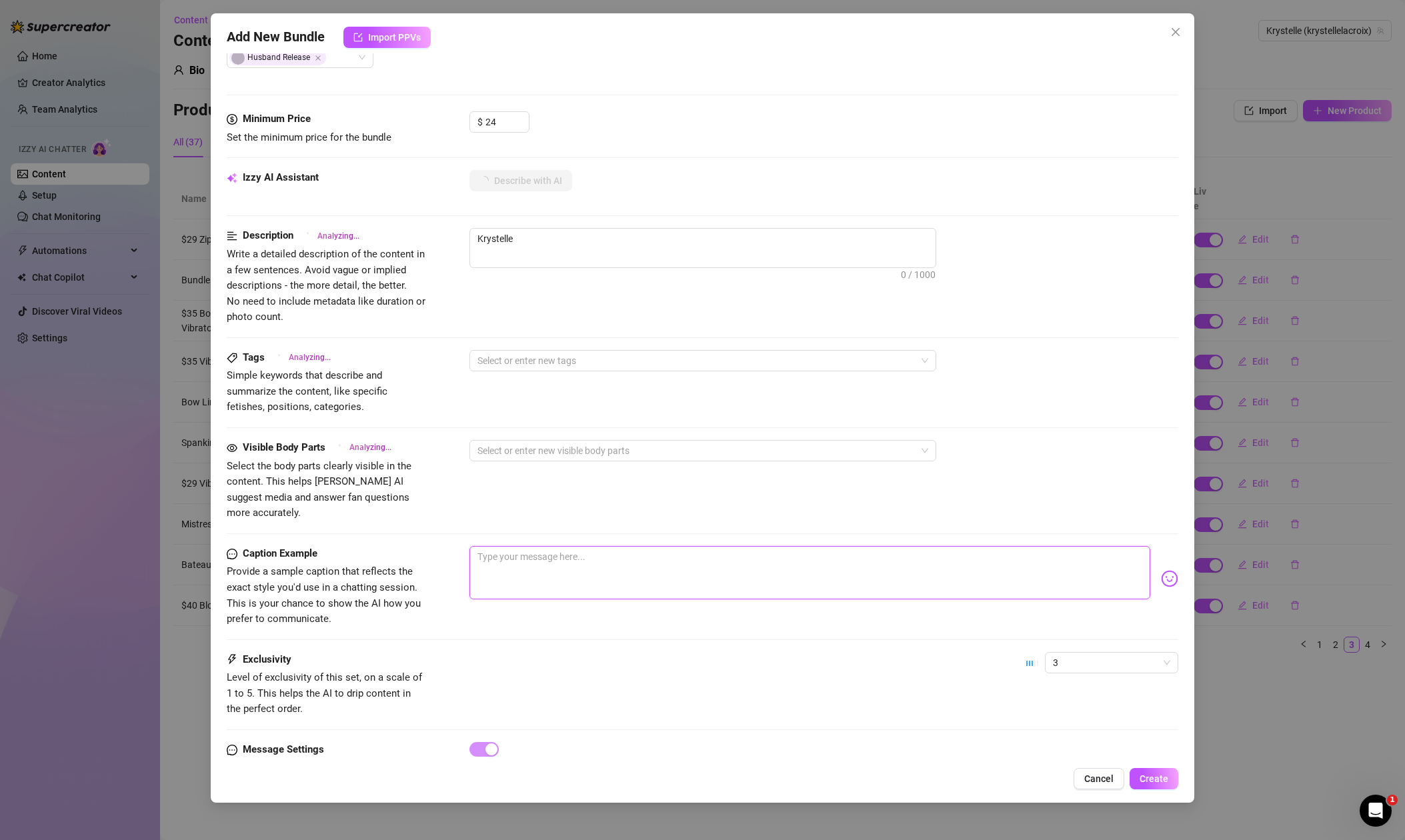
type textarea "Krystelle is"
type textarea "Krystelle is on"
type textarea "Krystelle is on all"
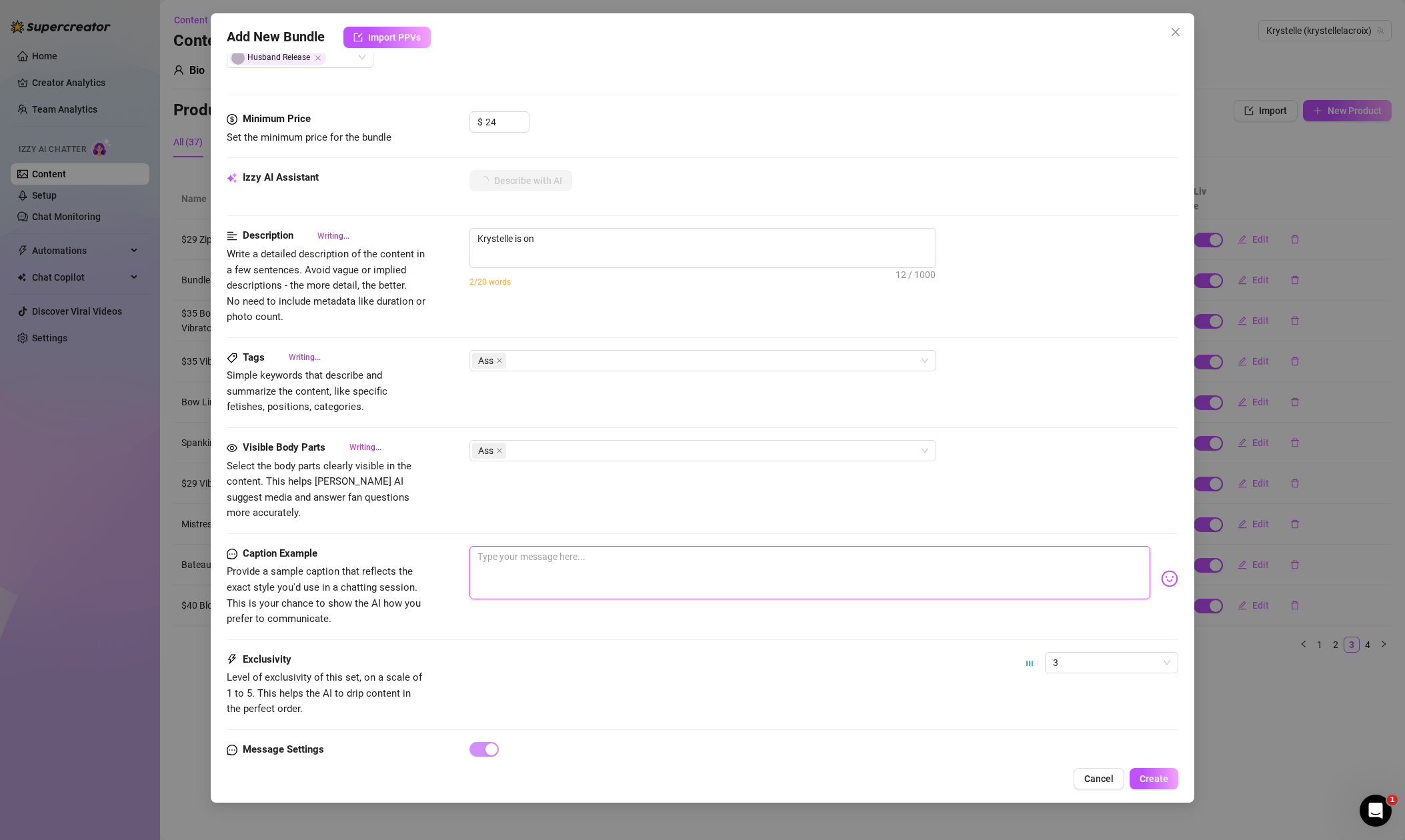
type textarea "Krystelle is on all"
type textarea "[PERSON_NAME] is on all fours"
type textarea "[PERSON_NAME] is on all fours in"
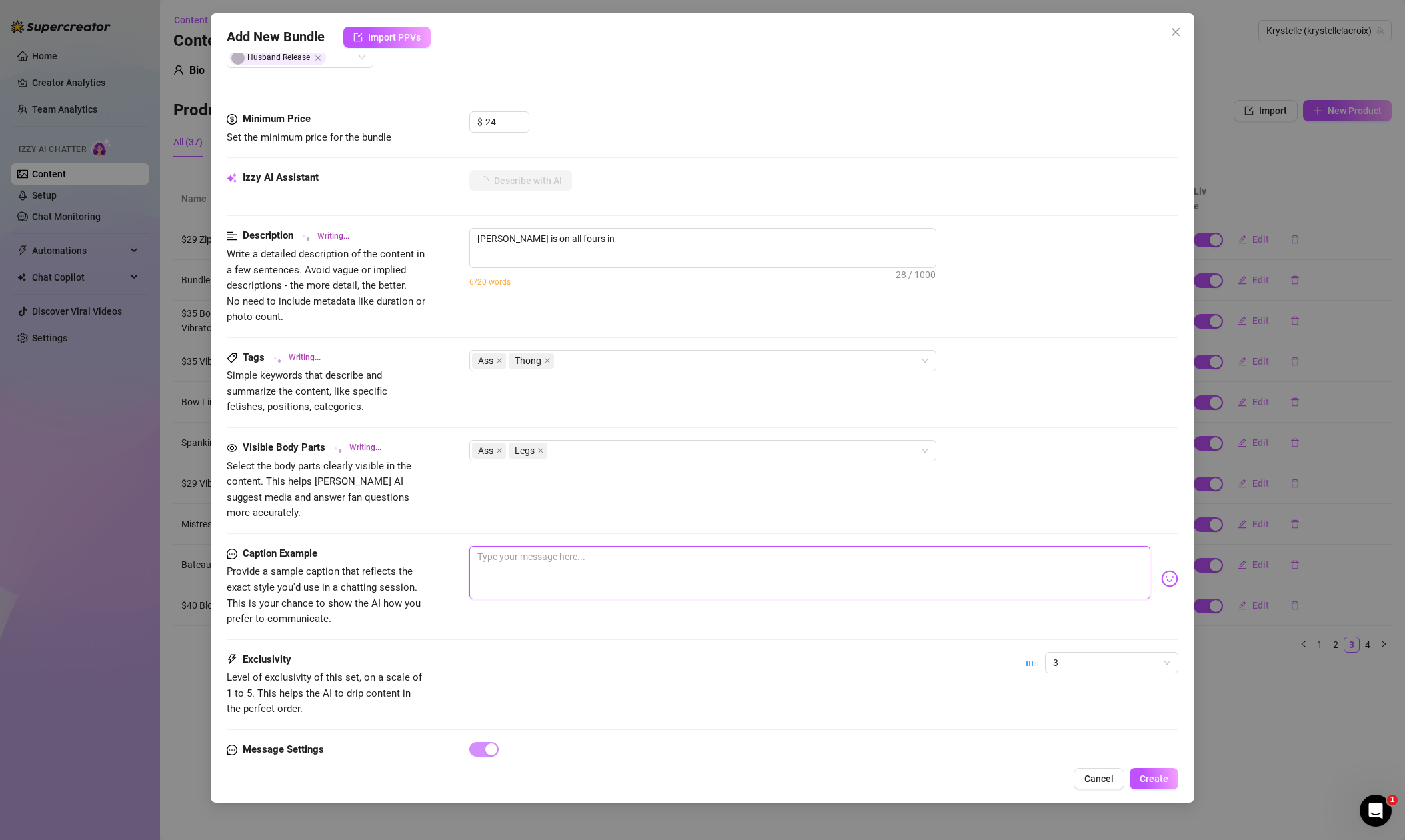
type textarea "[PERSON_NAME] is on all fours in a"
type textarea "[PERSON_NAME] is on all fours in a bedroom,"
type textarea "Krystelle is on all fours in a bedroom, wearing"
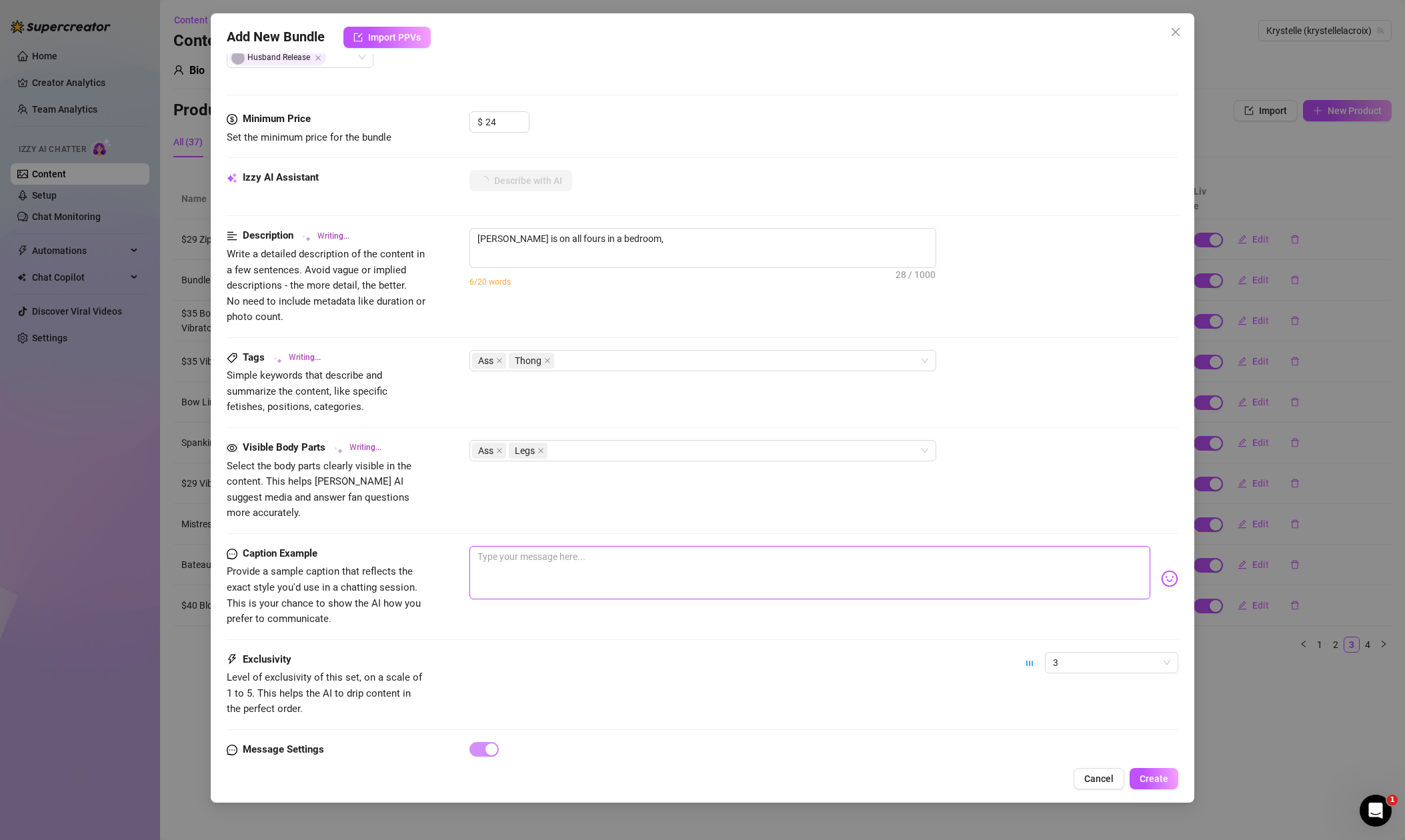
type textarea "Krystelle is on all fours in a bedroom, wearing"
type textarea "Krystelle is on all fours in a bedroom, wearing a"
type textarea "[PERSON_NAME] is on all fours in a bedroom, wearing a shiny"
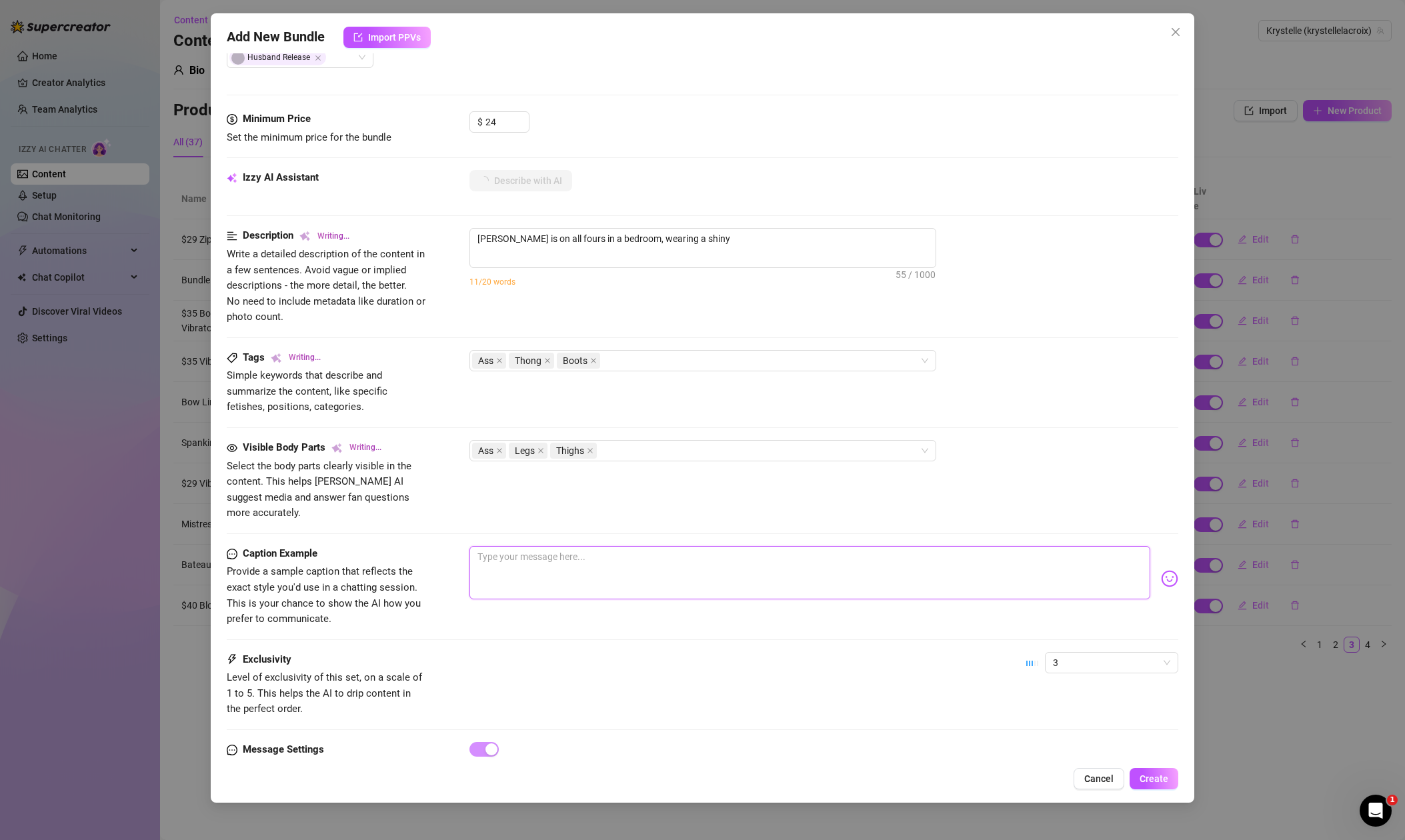
type textarea "Krystelle is on all fours in a bedroom, wearing a shiny silver"
type textarea "Krystelle is on all fours in a bedroom, wearing a shiny silver thong,"
type textarea "Krystelle is on all fours in a bedroom, wearing a shiny silver thong, black"
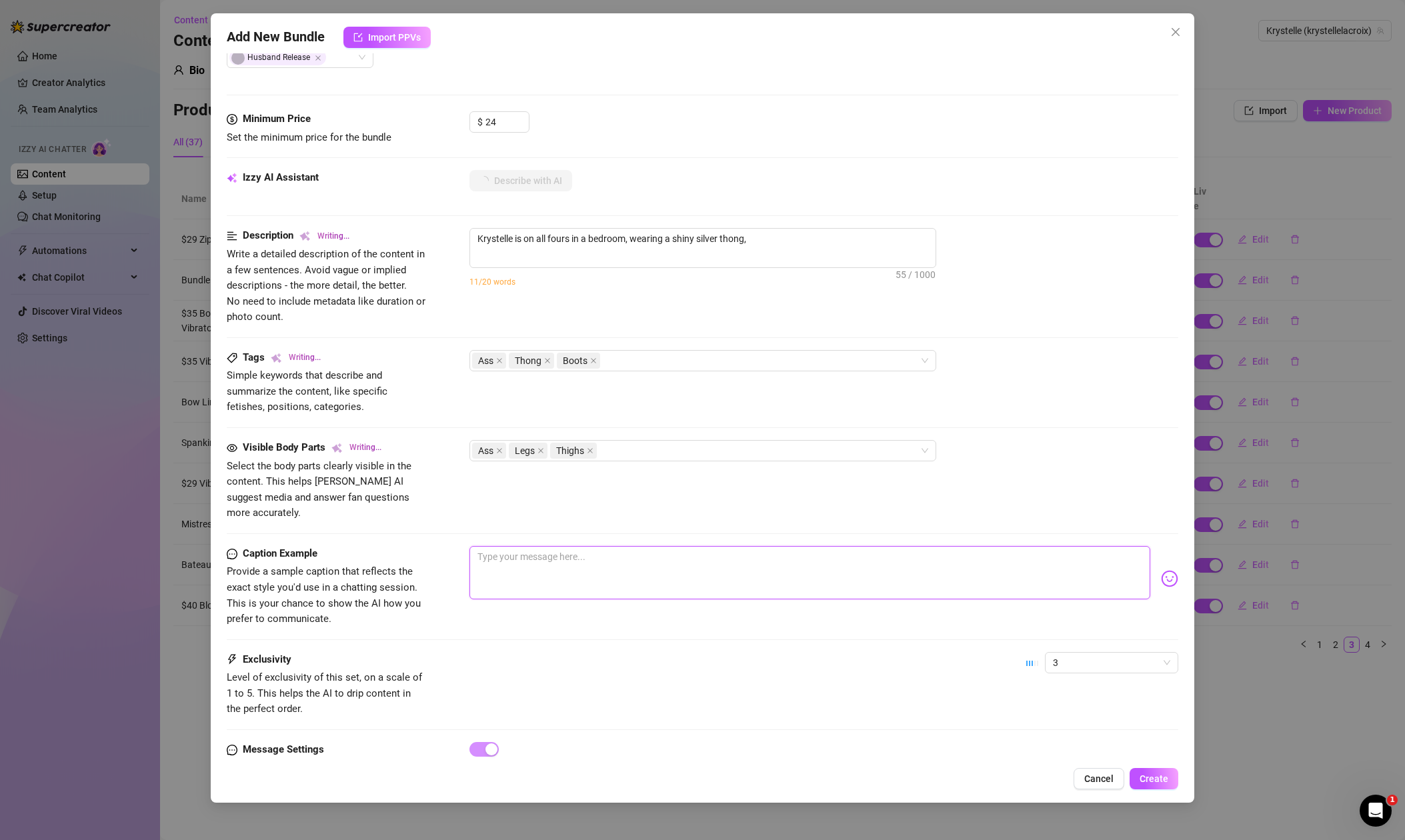
type textarea "Krystelle is on all fours in a bedroom, wearing a shiny silver thong, black"
type textarea "[PERSON_NAME] is on all fours in a bedroom, wearing a shiny silver thong, black…"
type textarea "Krystelle is on all fours in a bedroom, wearing a shiny silver thong, black cro…"
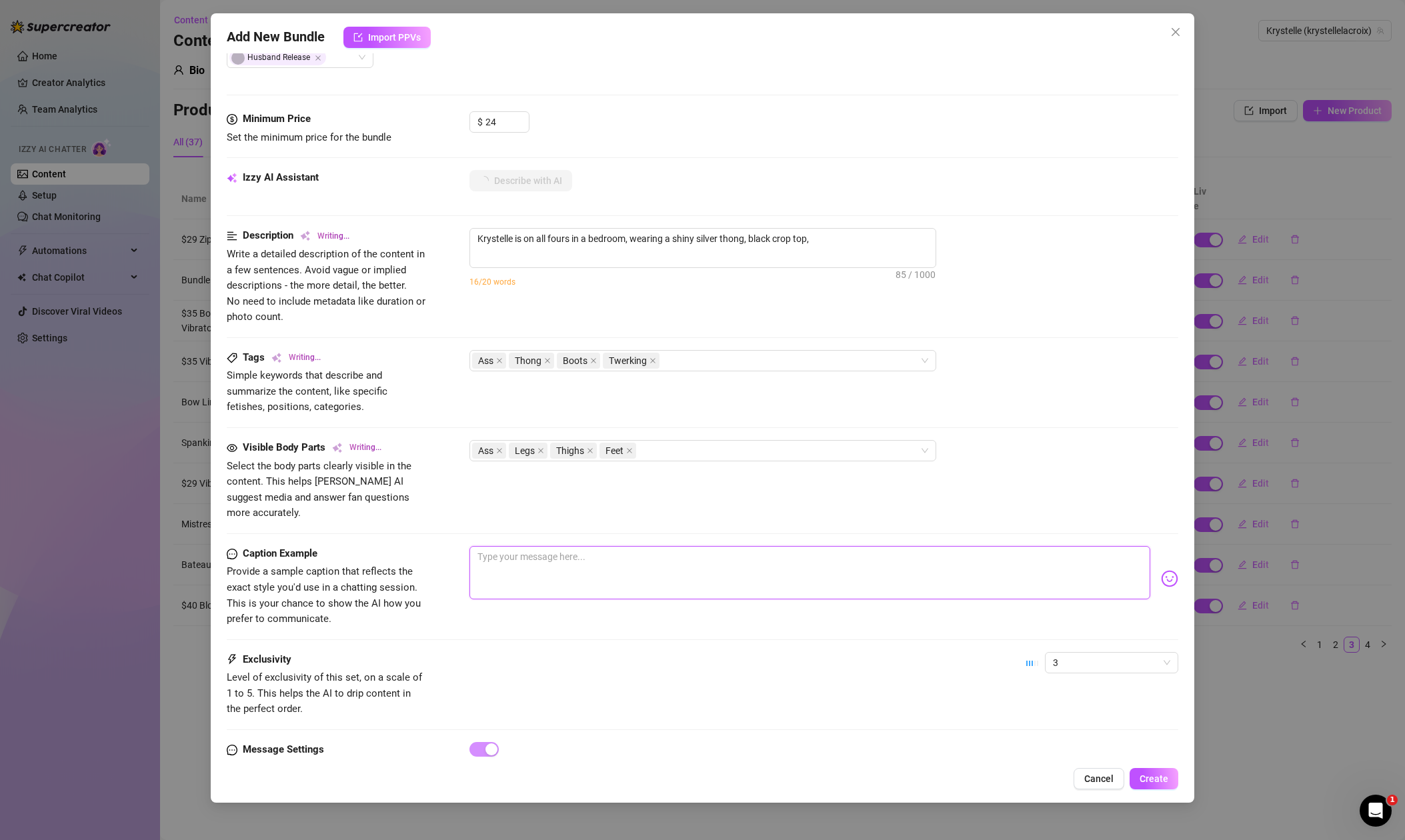
type textarea "Krystelle is on all fours in a bedroom, wearing a shiny silver thong, black cro…"
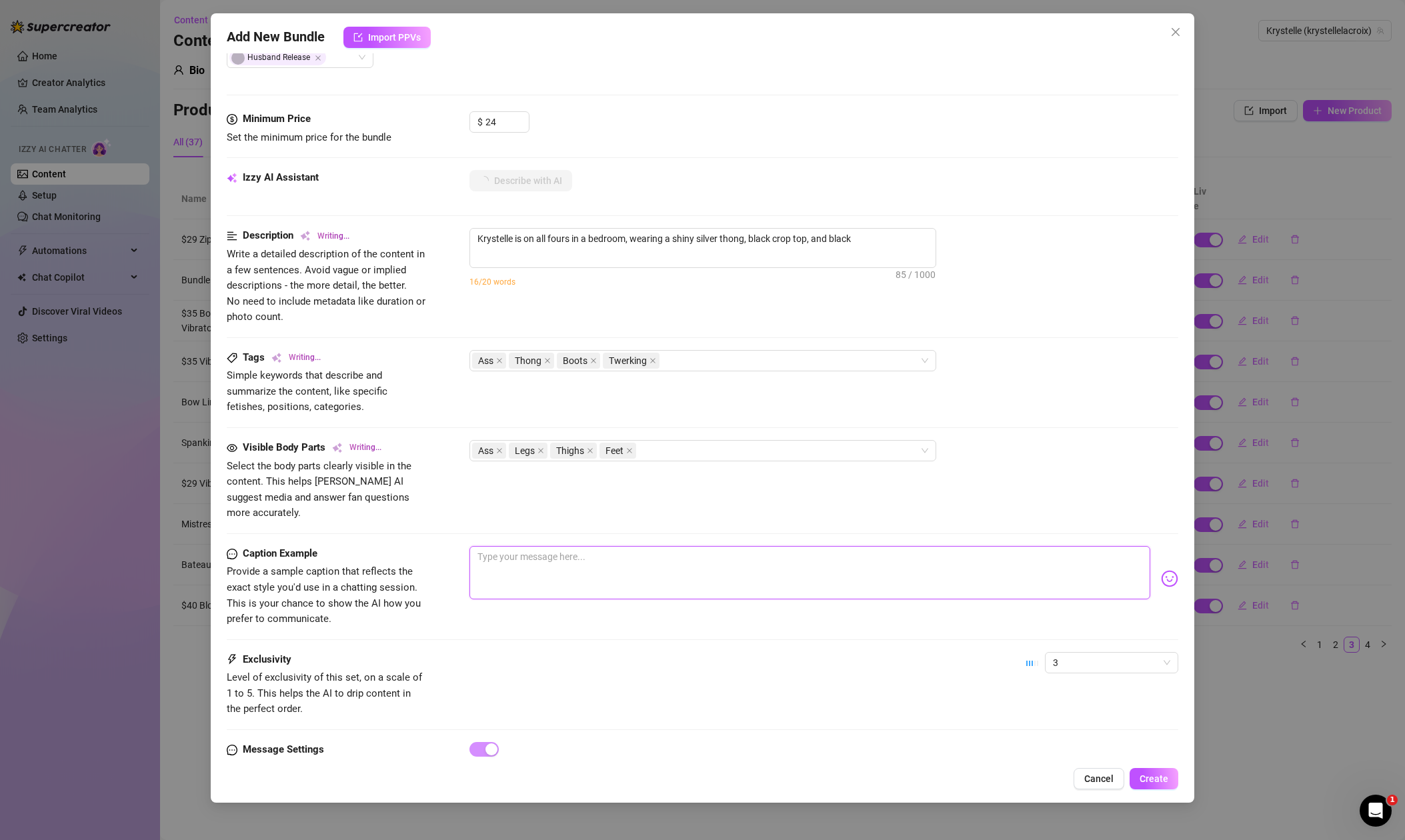
type textarea "Krystelle is on all fours in a bedroom, wearing a shiny silver thong, black cro…"
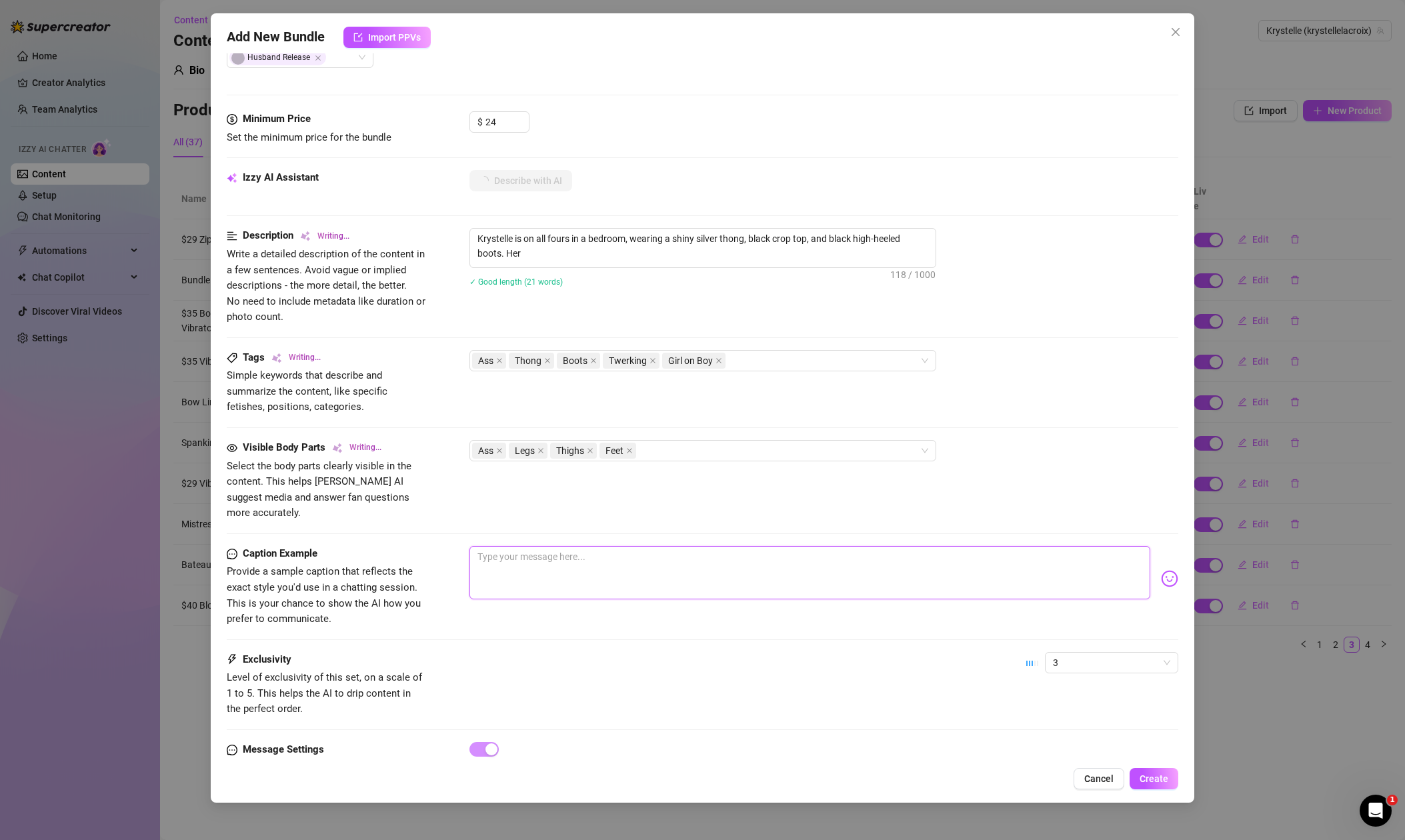
type textarea "Krystelle is on all fours in a bedroom, wearing a shiny silver thong, black cro…"
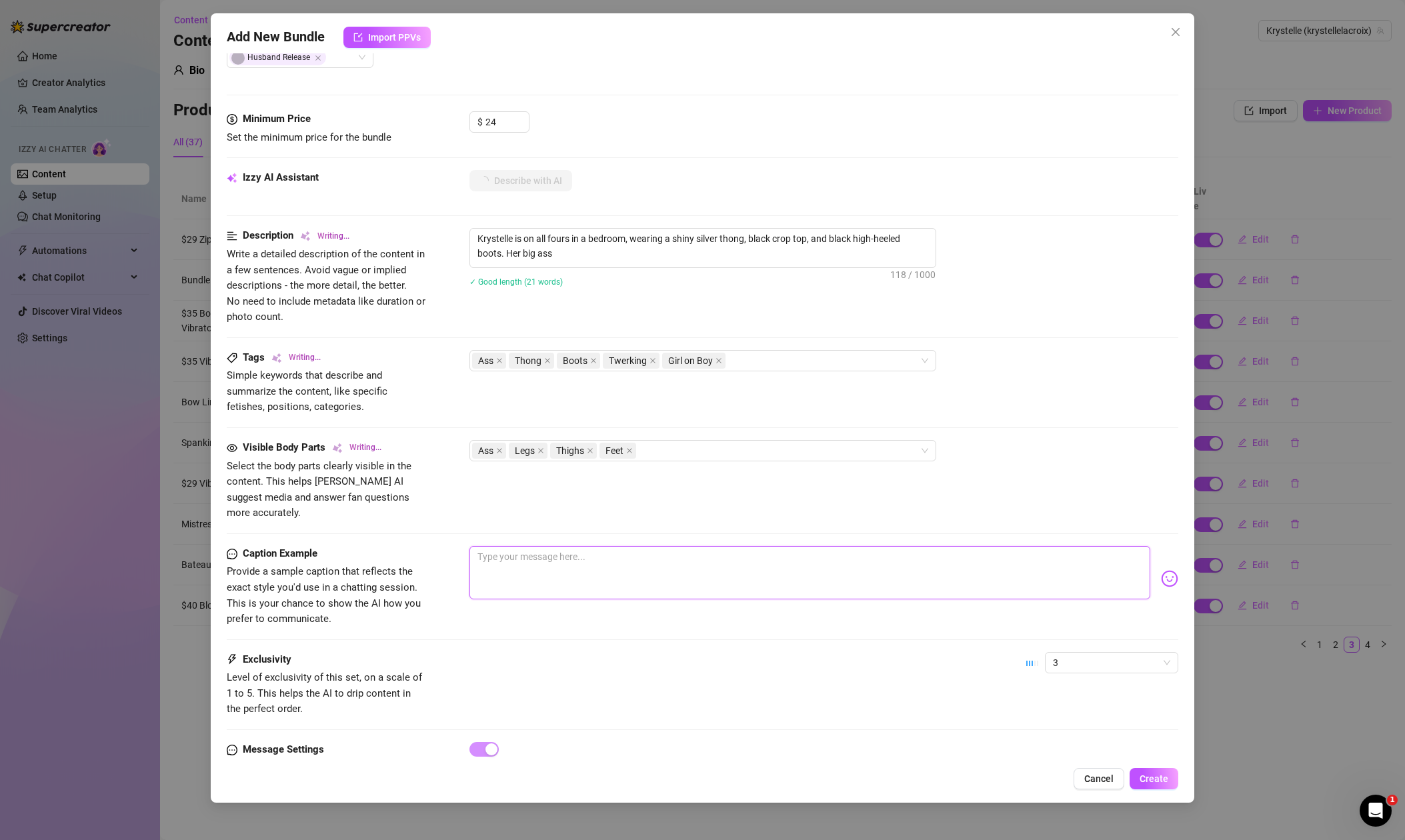
type textarea "Krystelle is on all fours in a bedroom, wearing a shiny silver thong, black cro…"
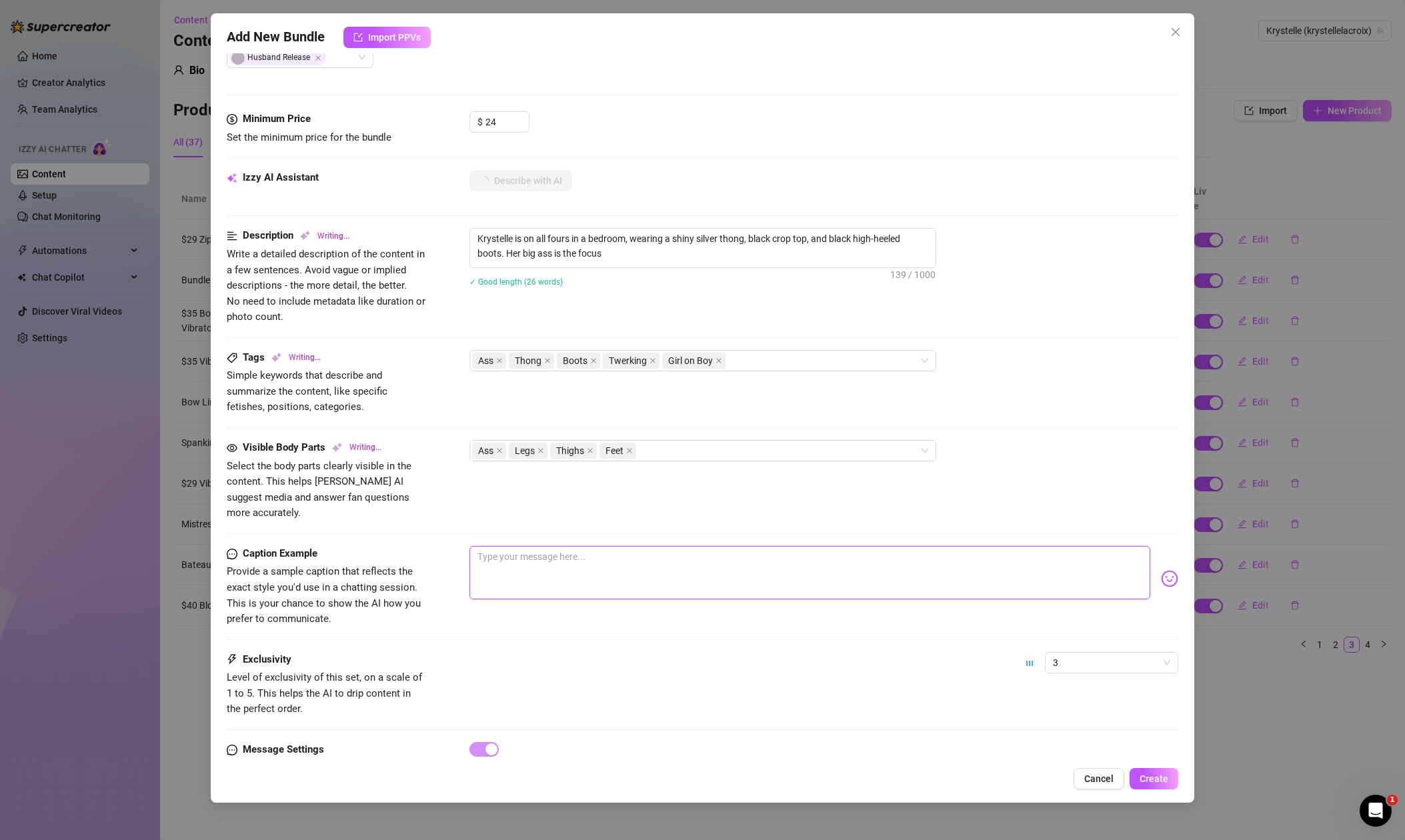
type textarea "Krystelle is on all fours in a bedroom, wearing a shiny silver thong, black cro…"
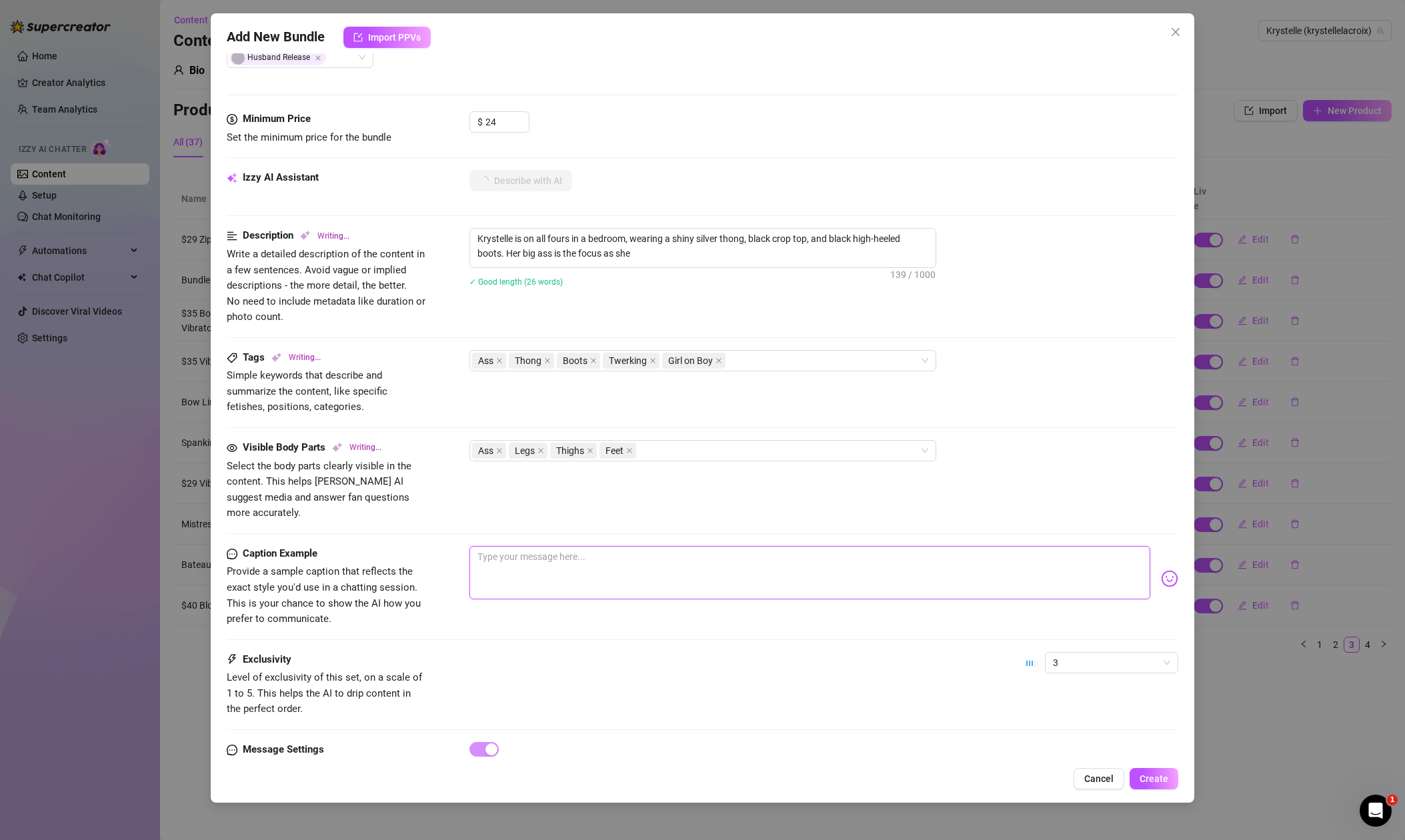
type textarea "Krystelle is on all fours in a bedroom, wearing a shiny silver thong, black cro…"
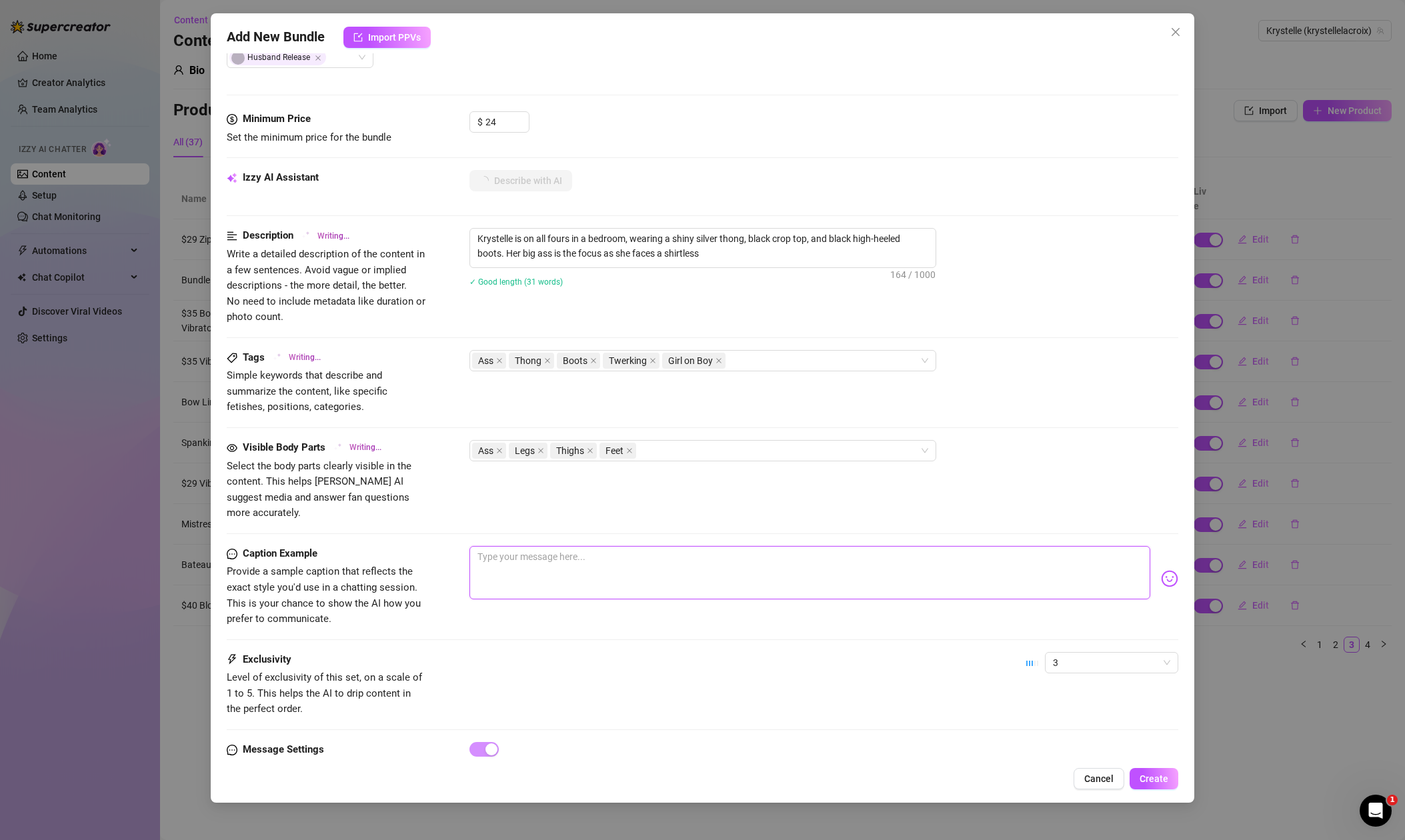
type textarea "Krystelle is on all fours in a bedroom, wearing a shiny silver thong, black cro…"
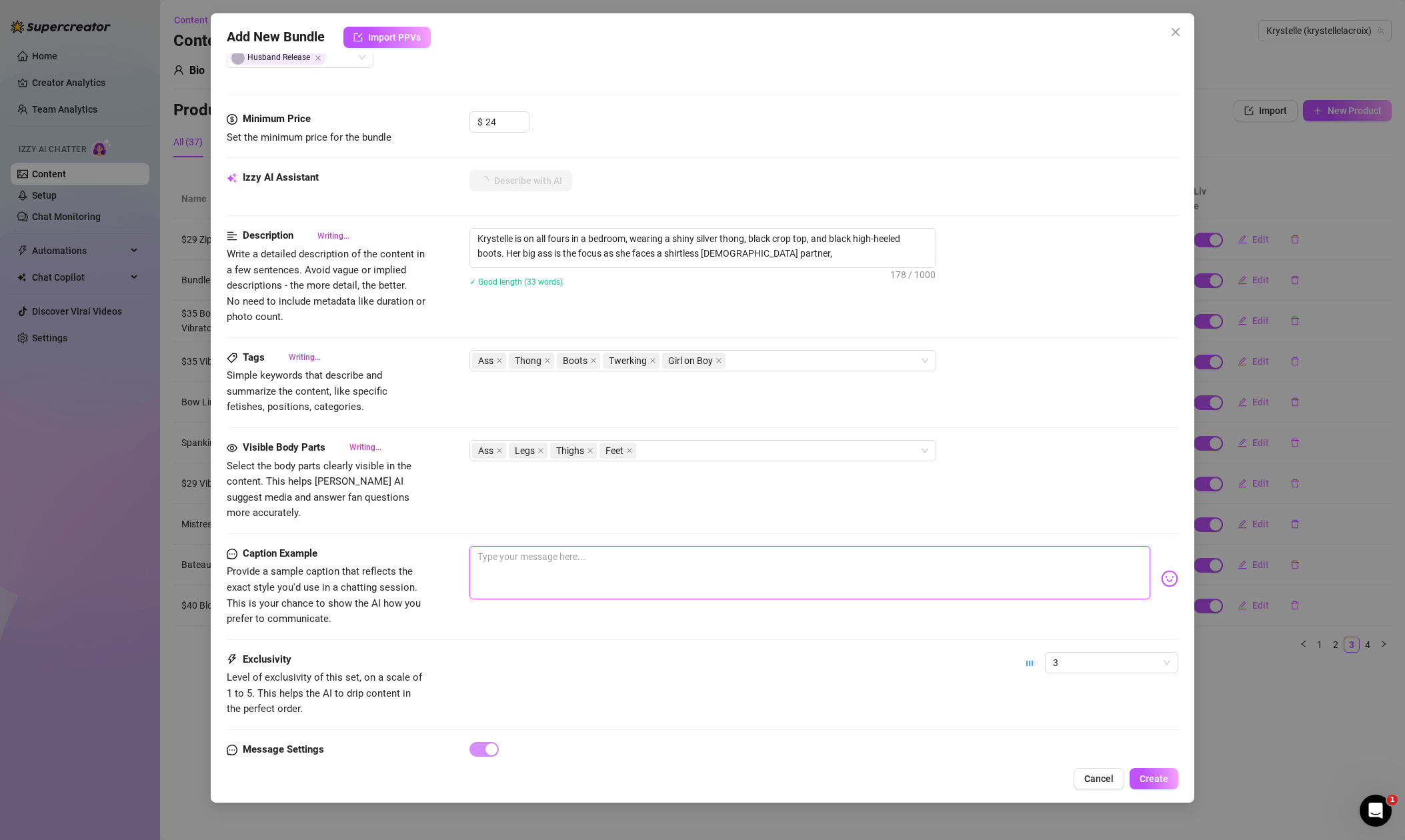
type textarea "Krystelle is on all fours in a bedroom, wearing a shiny silver thong, black cro…"
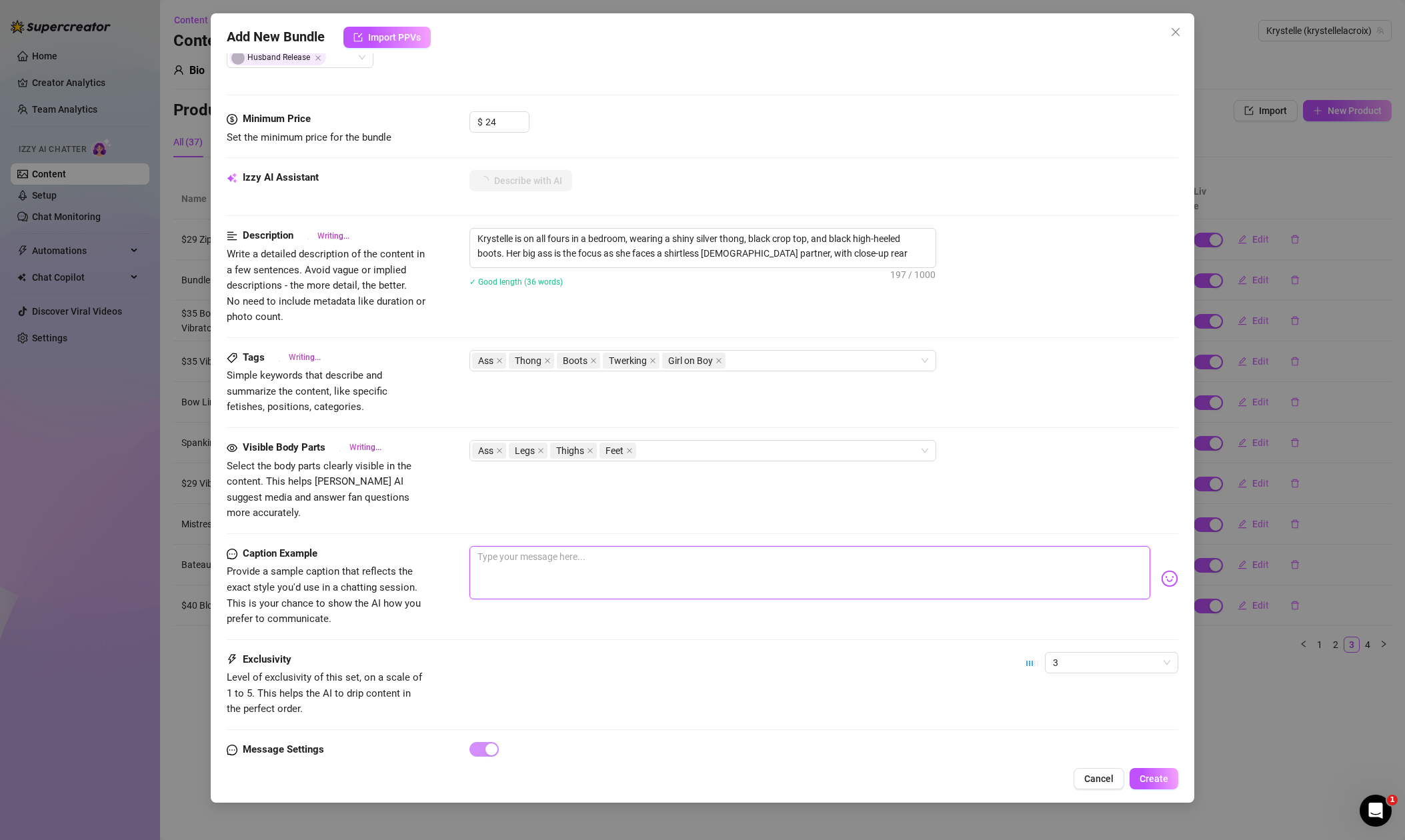
type textarea "Krystelle is on all fours in a bedroom, wearing a shiny silver thong, black cro…"
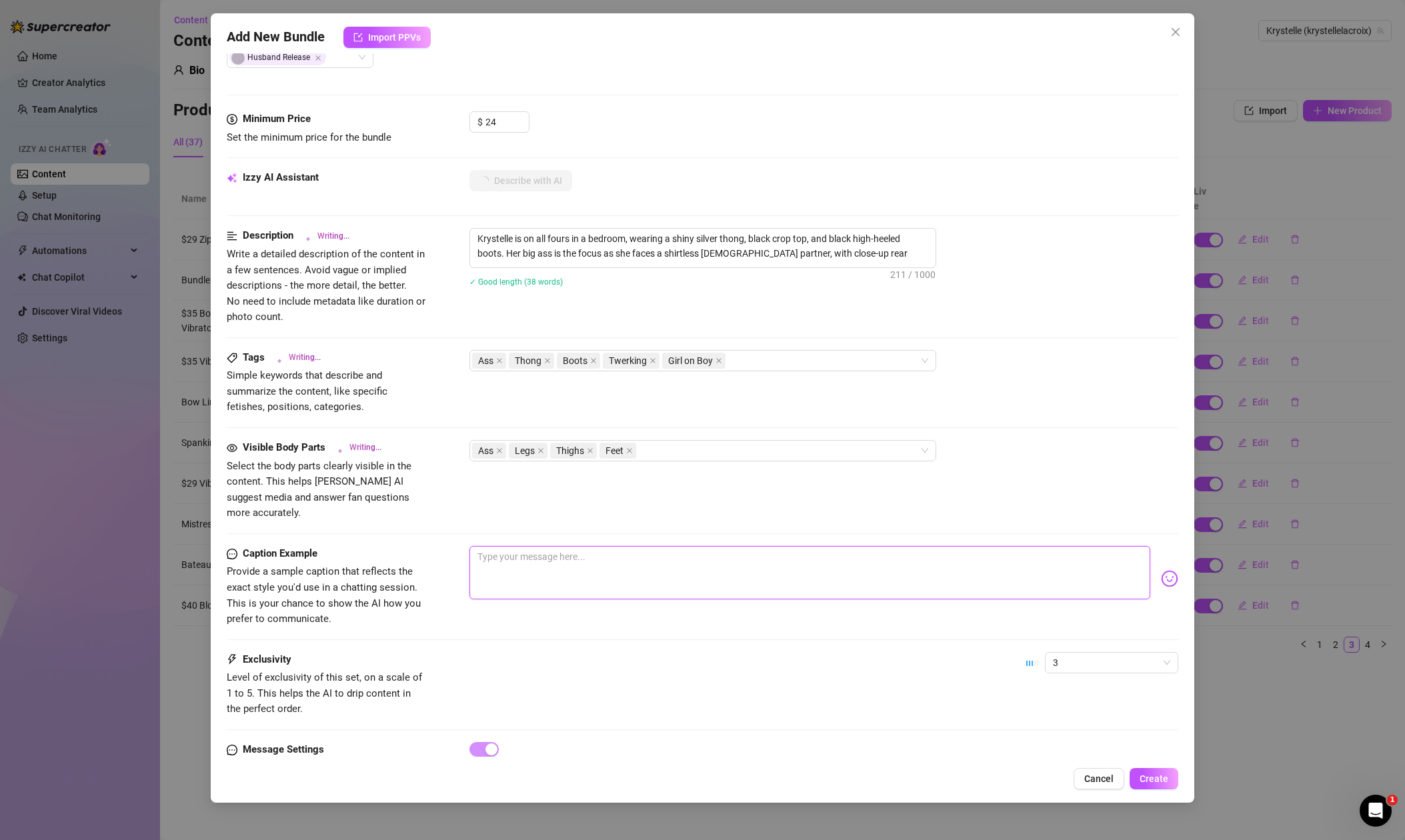
type textarea "Krystelle is on all fours in a bedroom, wearing a shiny silver thong, black cro…"
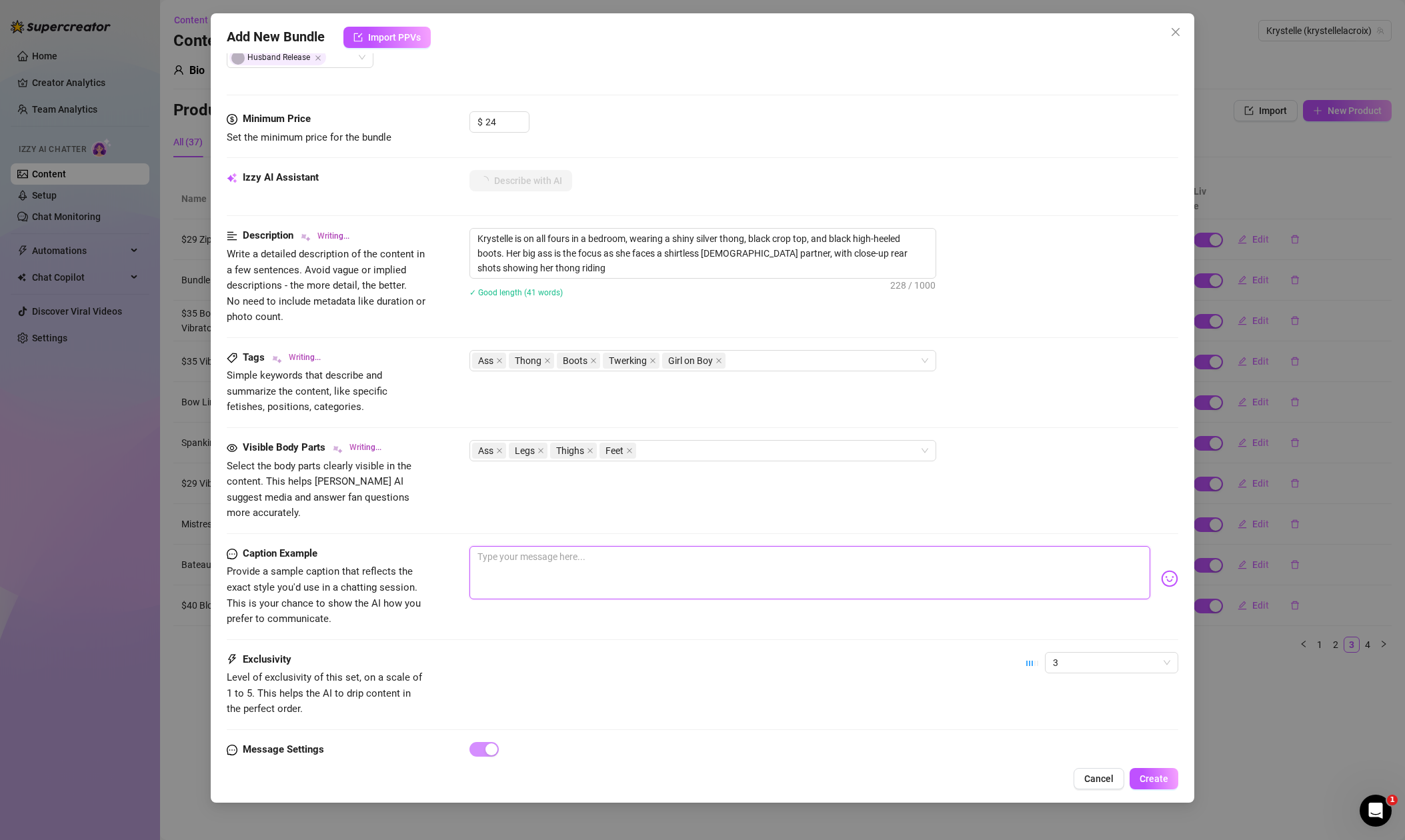
type textarea "Krystelle is on all fours in a bedroom, wearing a shiny silver thong, black cro…"
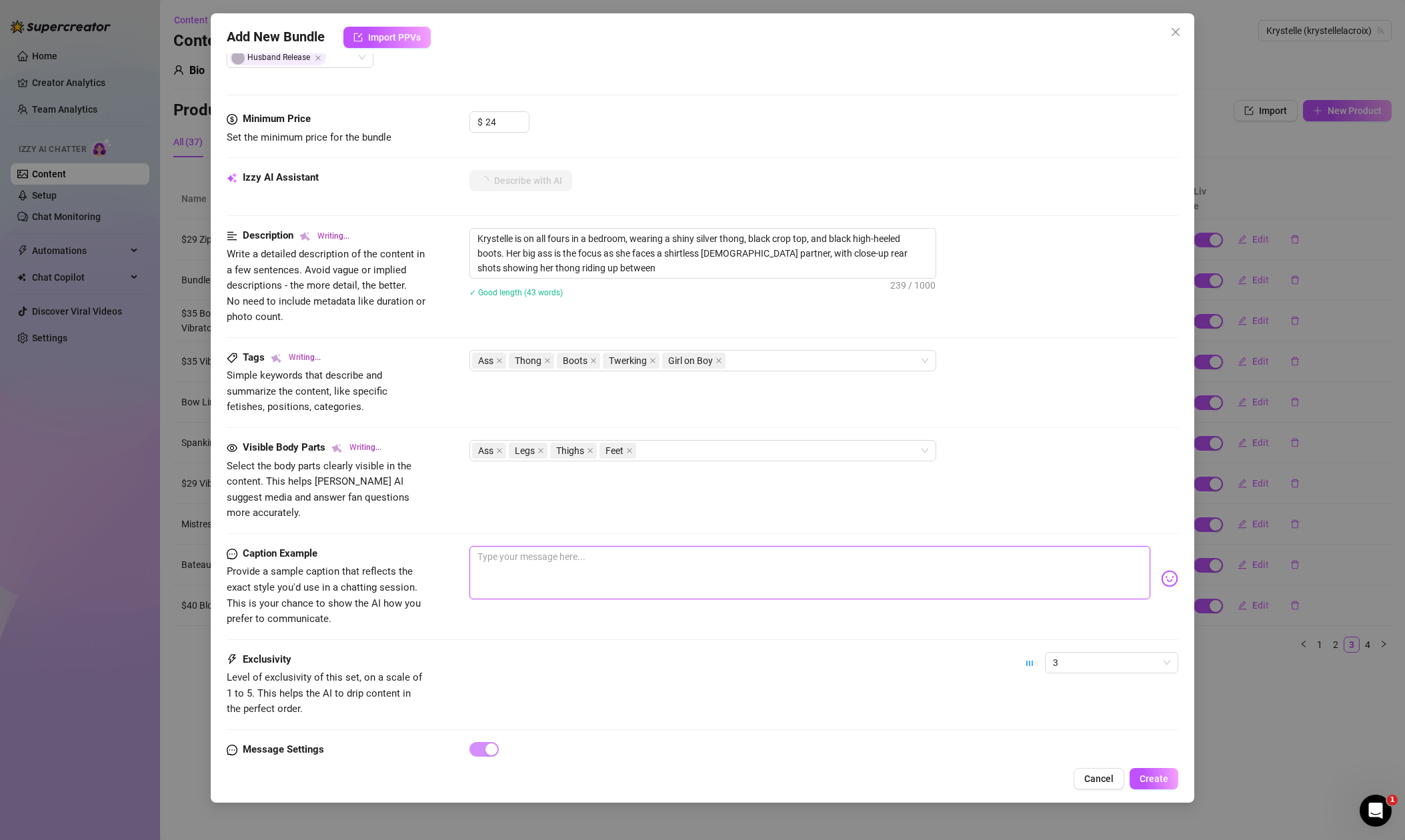
type textarea "Krystelle is on all fours in a bedroom, wearing a shiny silver thong, black cro…"
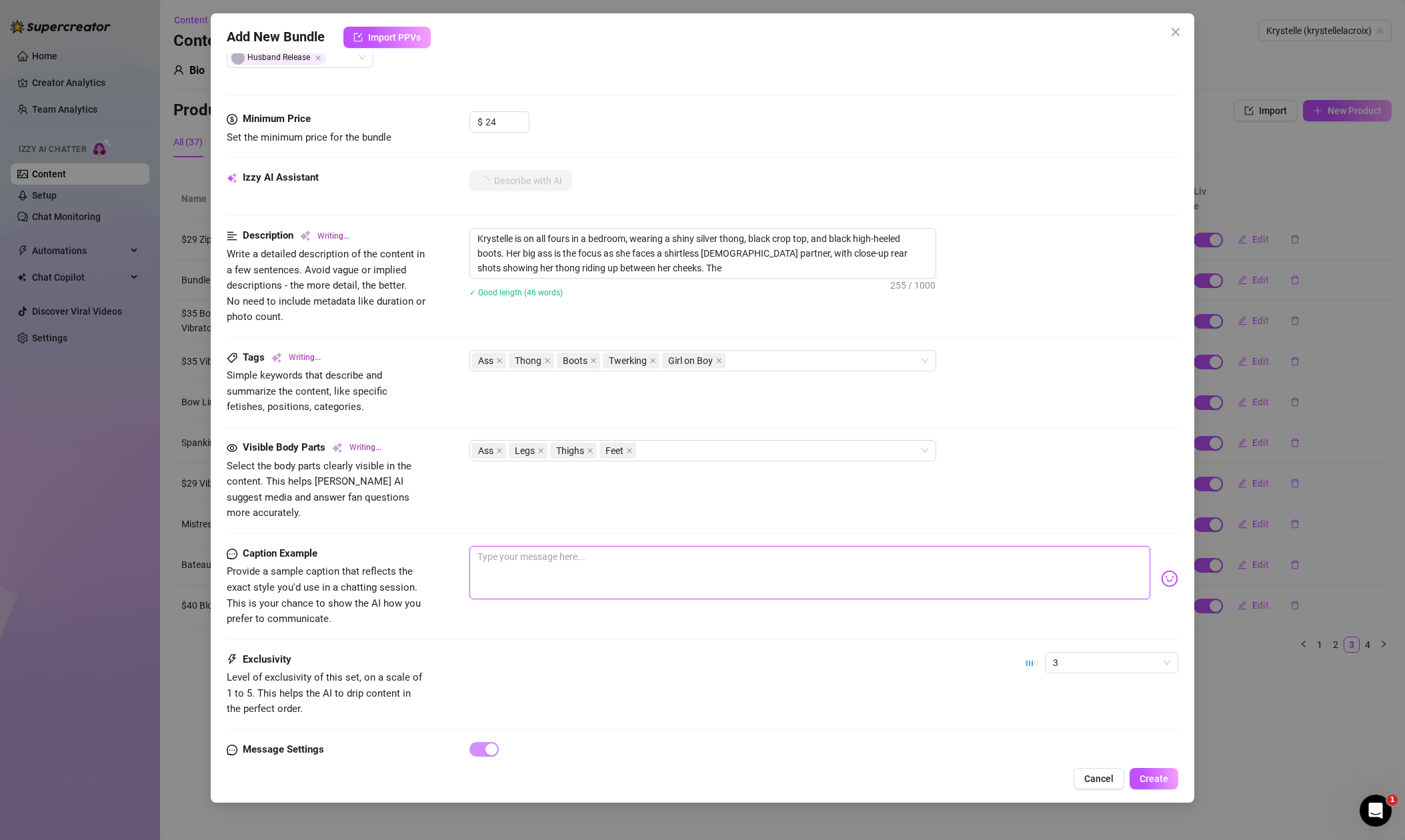
type textarea "Krystelle is on all fours in a bedroom, wearing a shiny silver thong, black cro…"
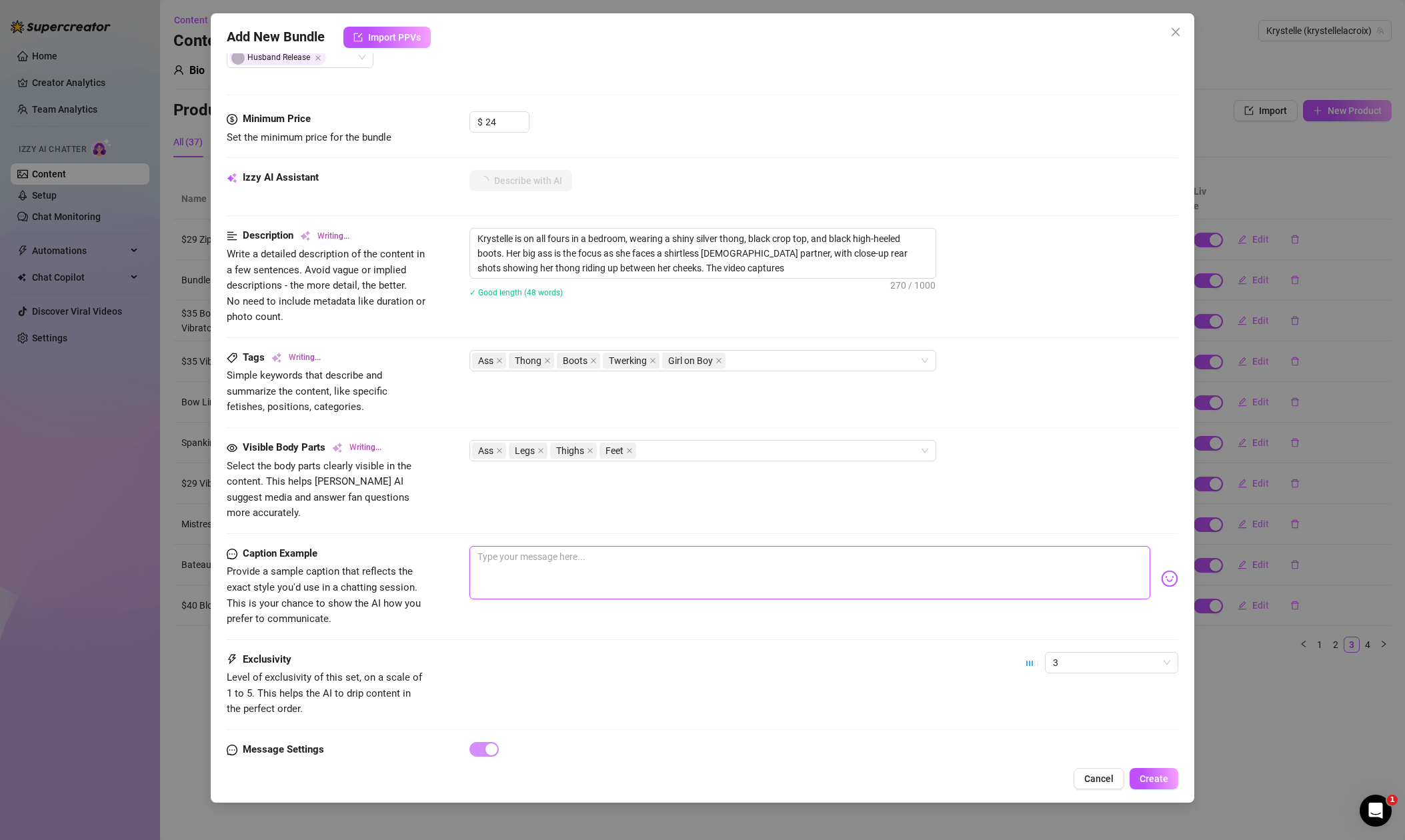
type textarea "Krystelle is on all fours in a bedroom, wearing a shiny silver thong, black cro…"
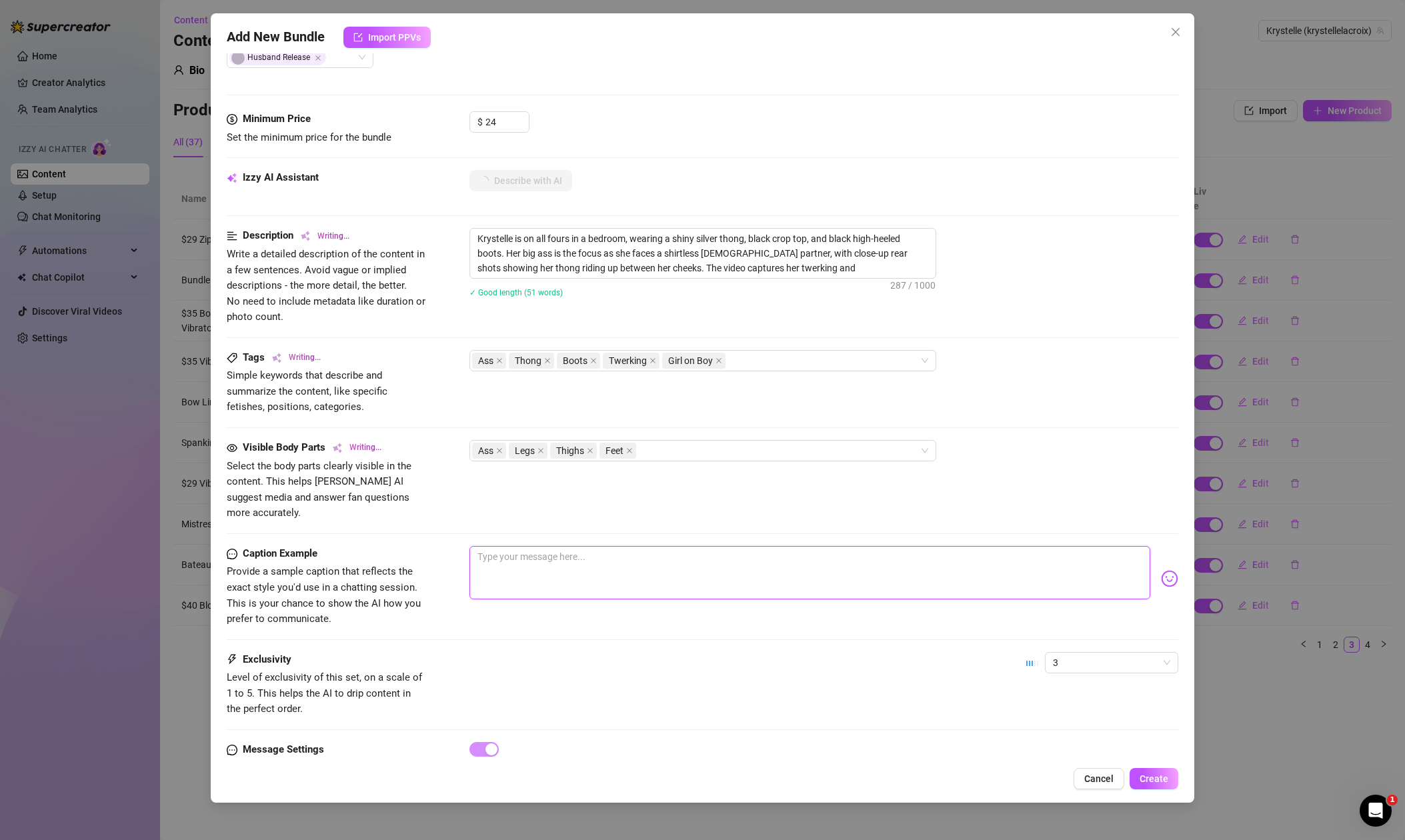
type textarea "Krystelle is on all fours in a bedroom, wearing a shiny silver thong, black cro…"
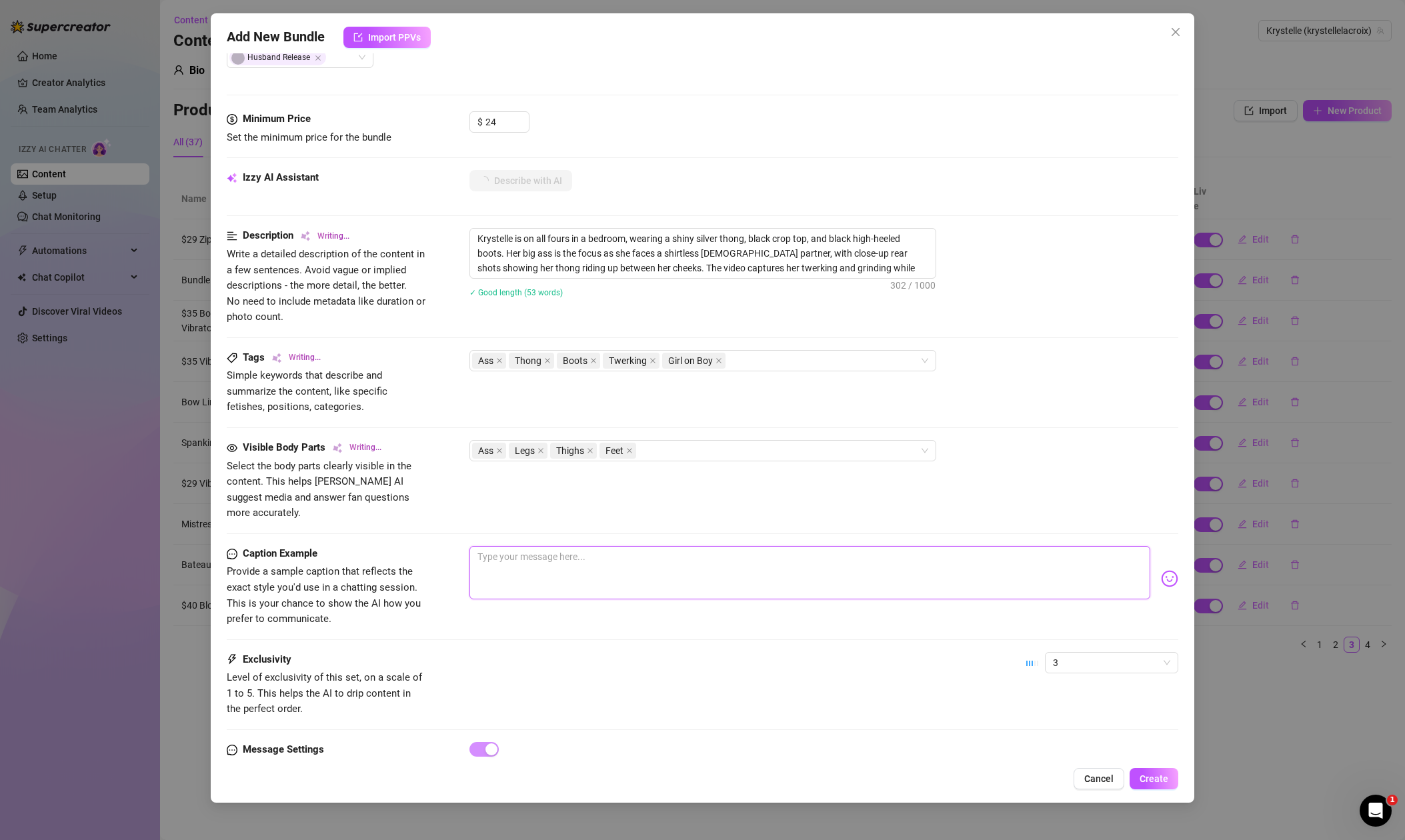
type textarea "Krystelle is on all fours in a bedroom, wearing a shiny silver thong, black cro…"
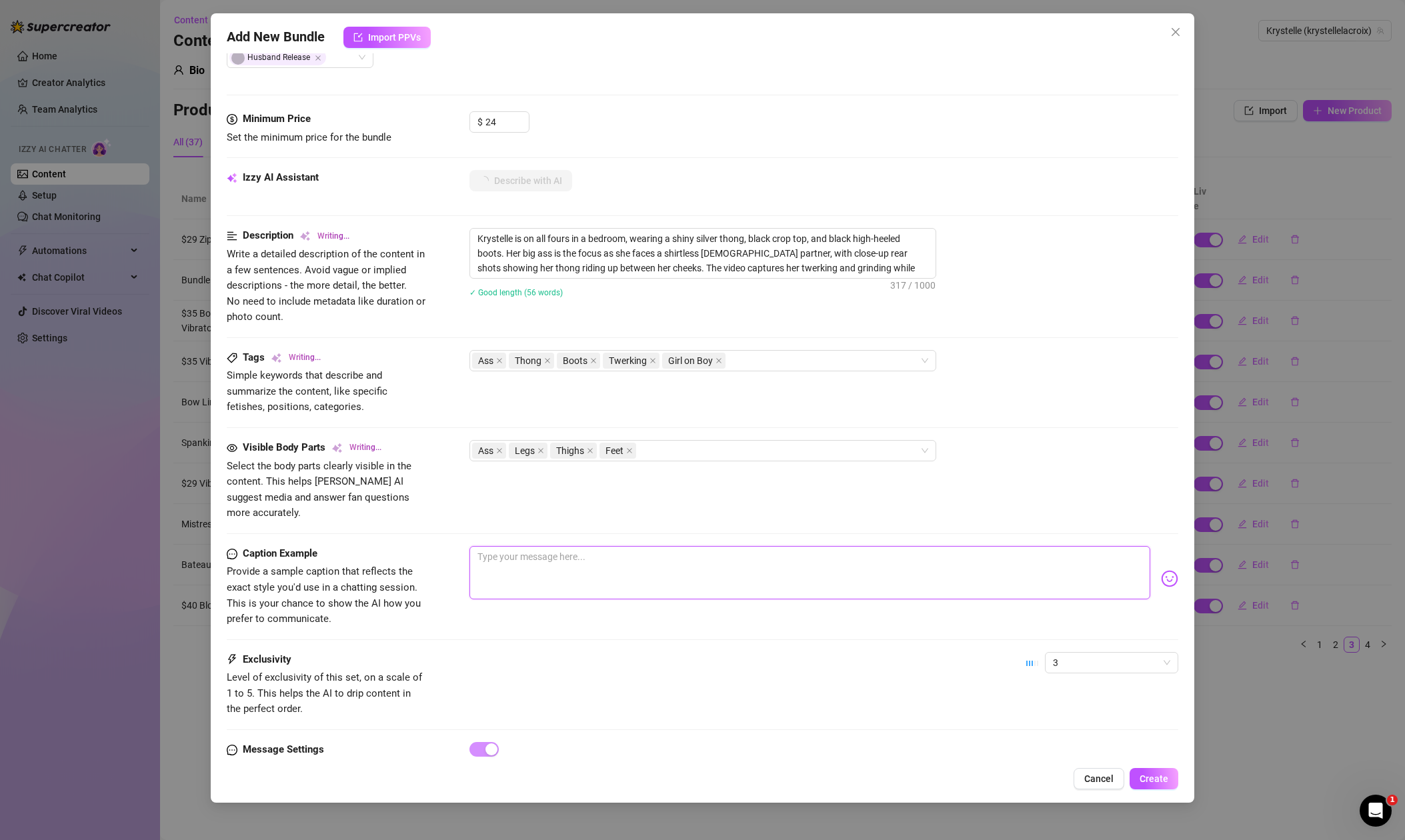
type textarea "Krystelle is on all fours in a bedroom, wearing a shiny silver thong, black cro…"
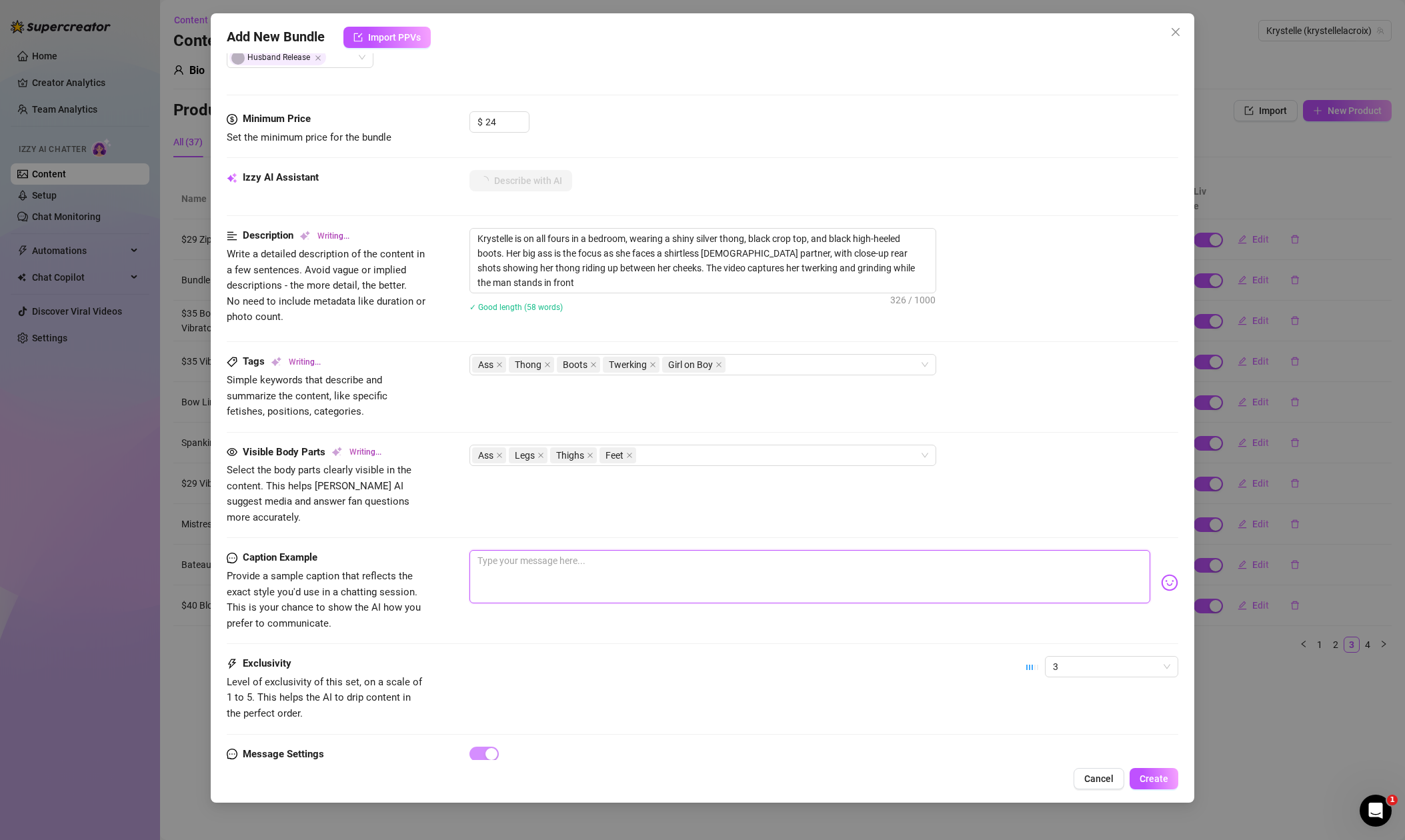
type textarea "Krystelle is on all fours in a bedroom, wearing a shiny silver thong, black cro…"
click at [640, 566] on textarea at bounding box center [810, 576] width 681 height 53
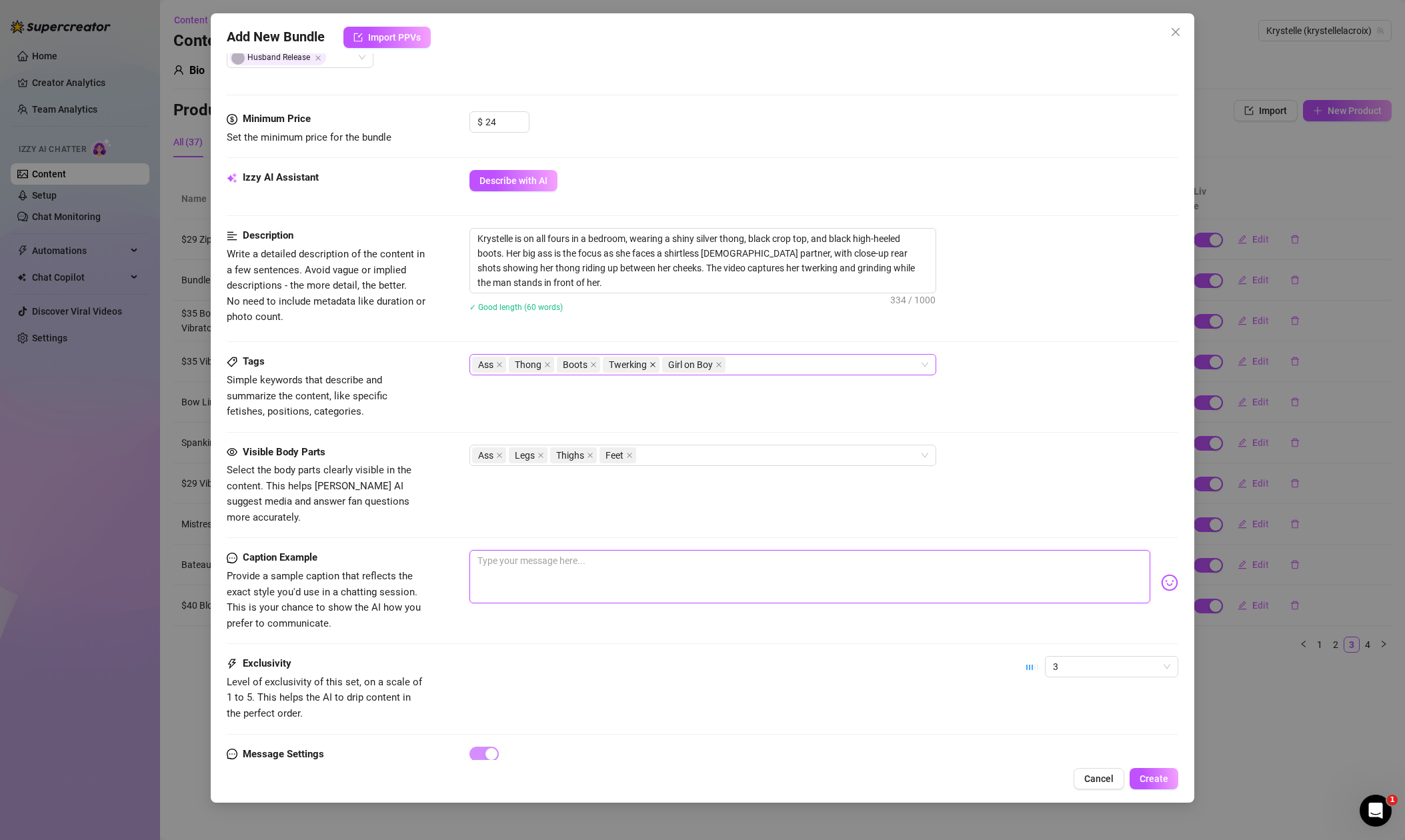
click at [650, 365] on icon "close" at bounding box center [653, 365] width 7 height 7
click at [710, 363] on div "Ass Thong Boots Girl on Boy" at bounding box center [695, 364] width 447 height 18
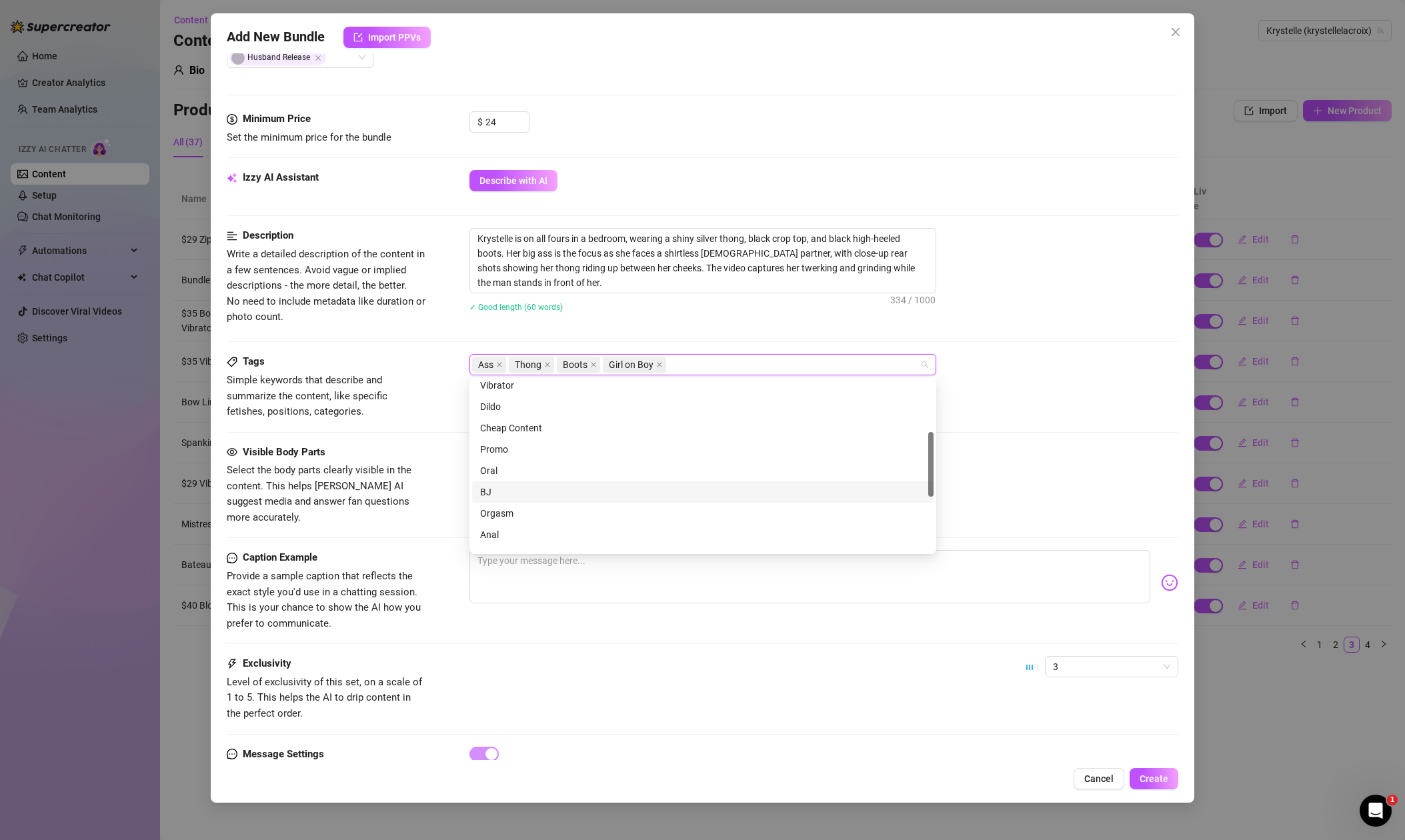
click at [493, 490] on div "BJ" at bounding box center [703, 492] width 446 height 15
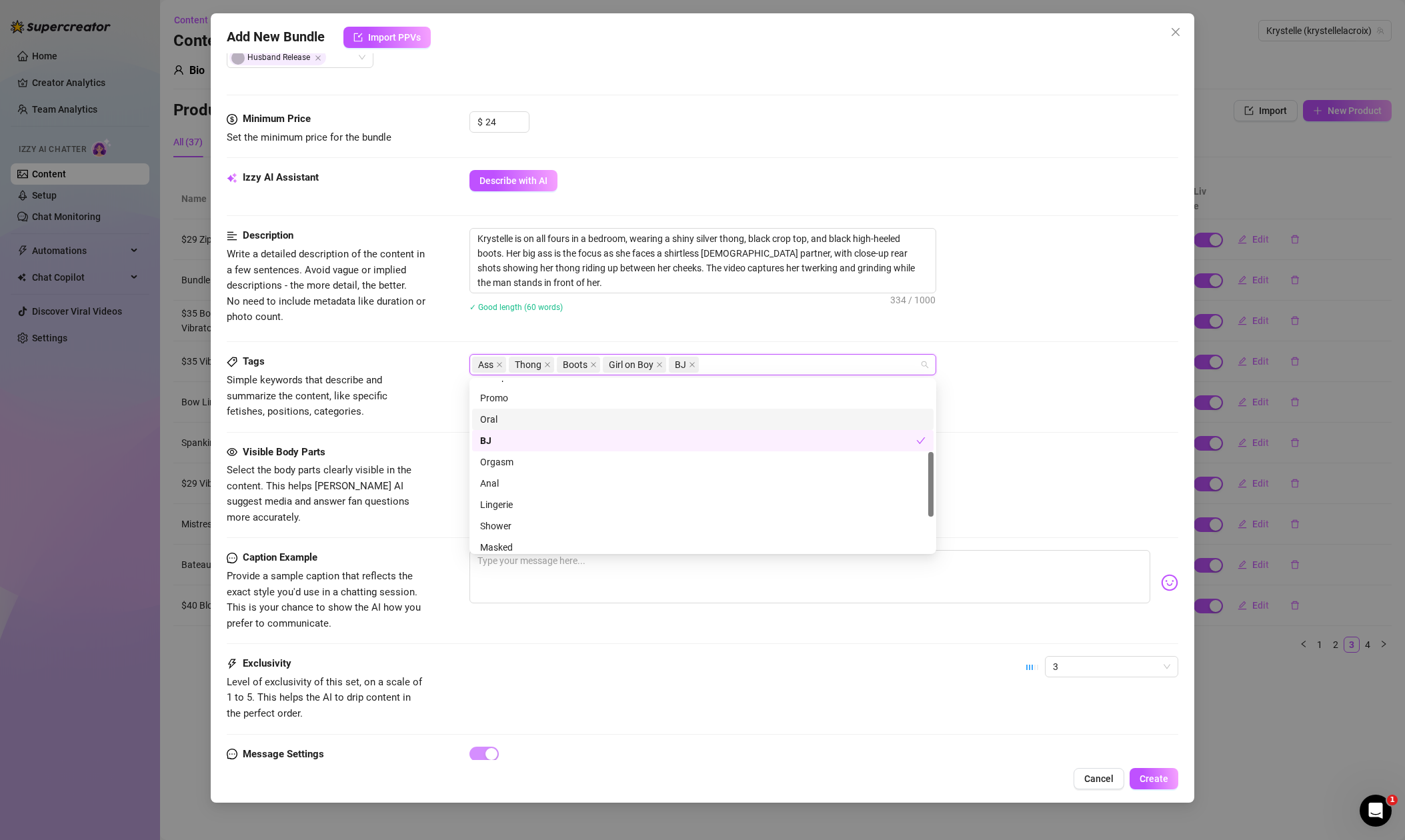
scroll to position [191, 0]
click at [489, 409] on div "Oral" at bounding box center [703, 413] width 446 height 15
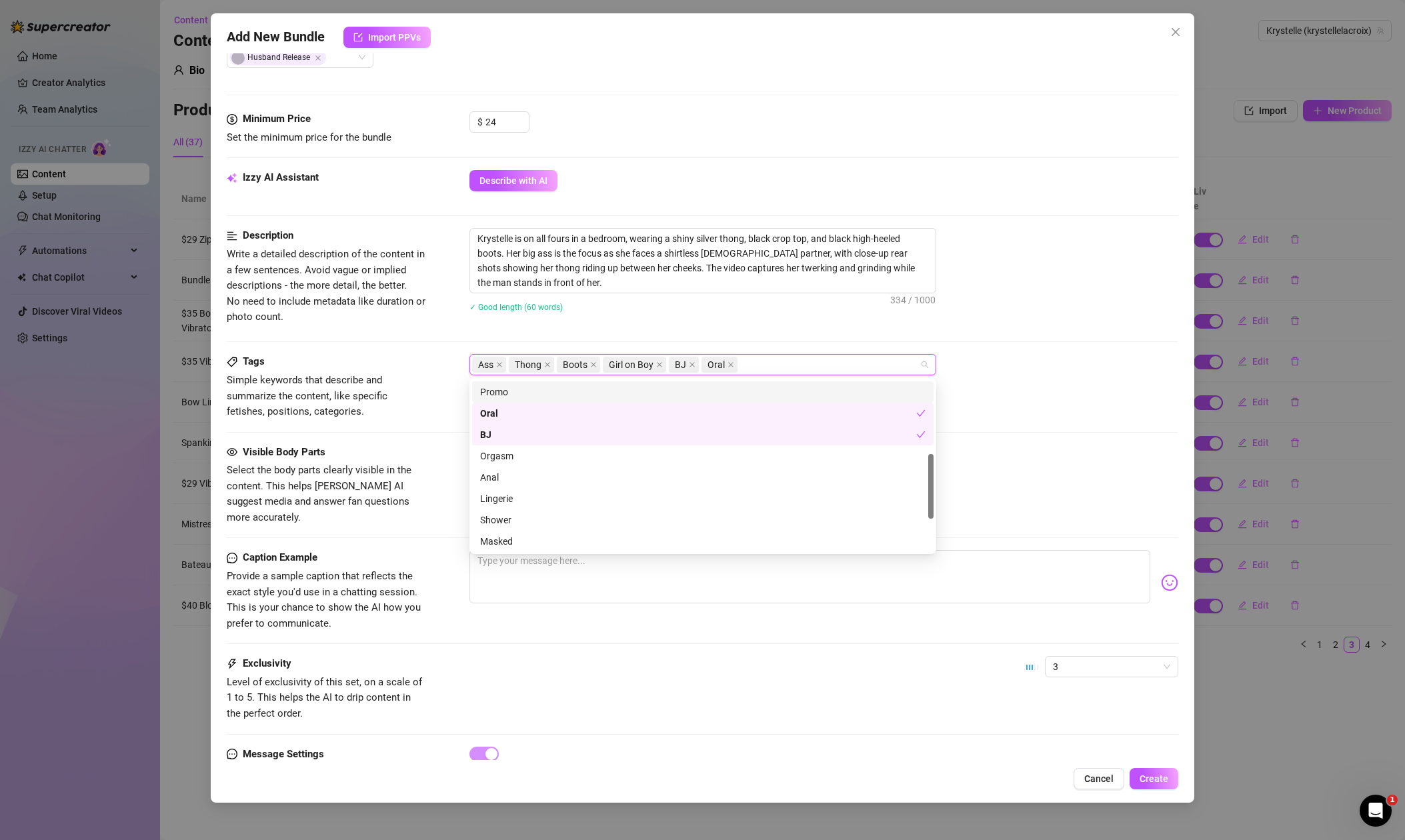
click at [983, 387] on div "Tags Simple keywords that describe and summarize the content, like specific fet…" at bounding box center [702, 387] width 951 height 65
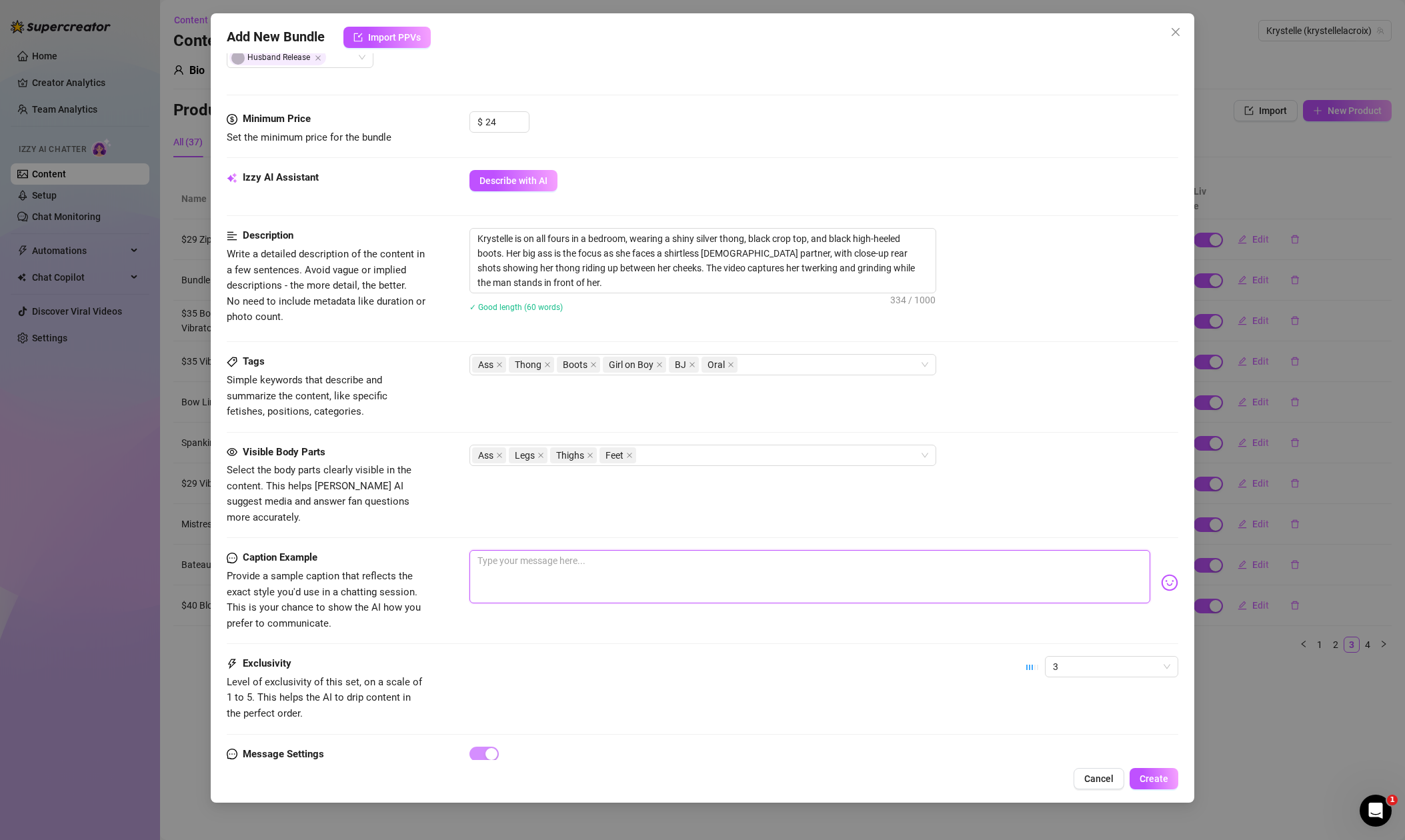
click at [858, 558] on textarea at bounding box center [810, 576] width 681 height 53
type textarea "I"
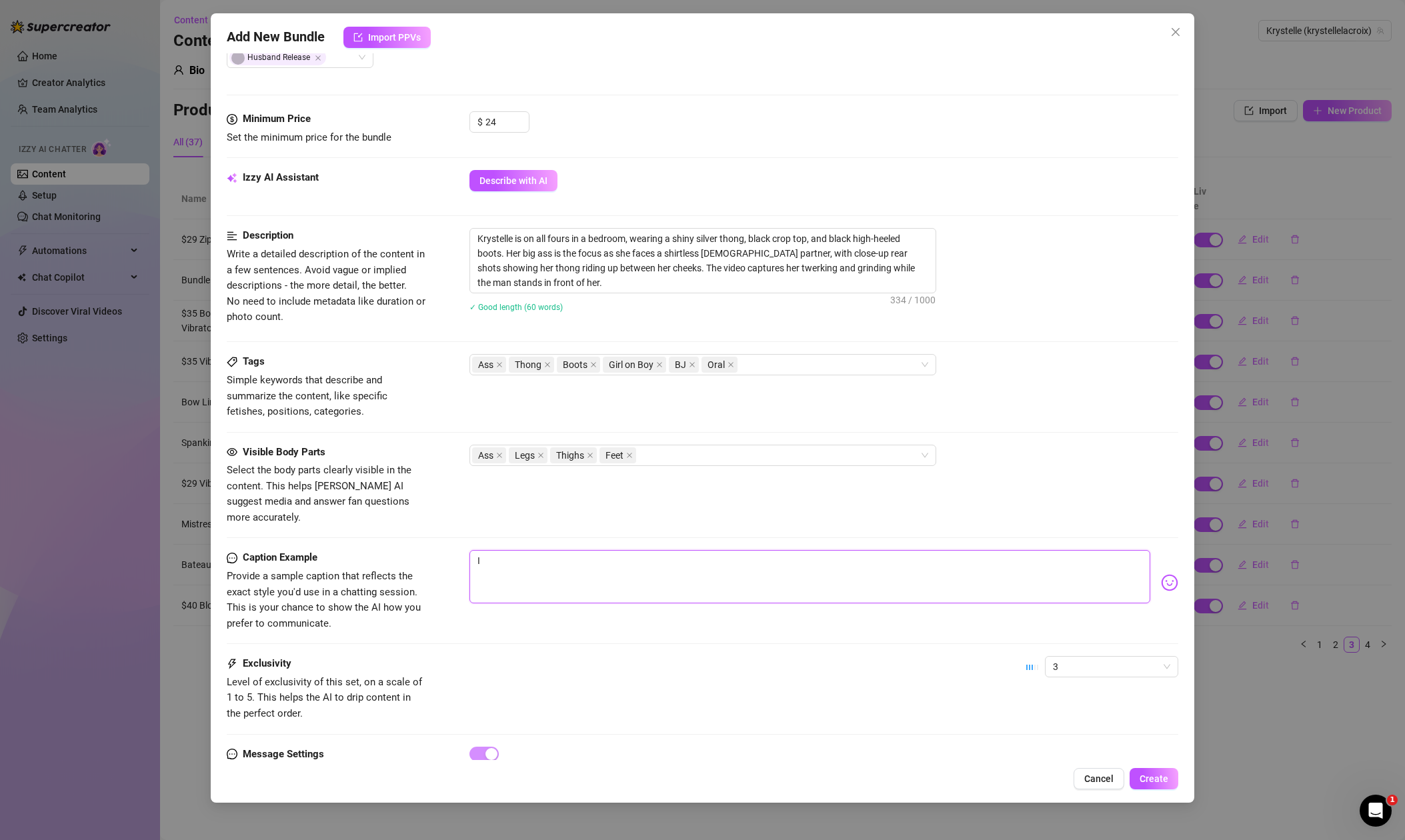
type textarea "I l"
type textarea "I lo"
type textarea "I lov"
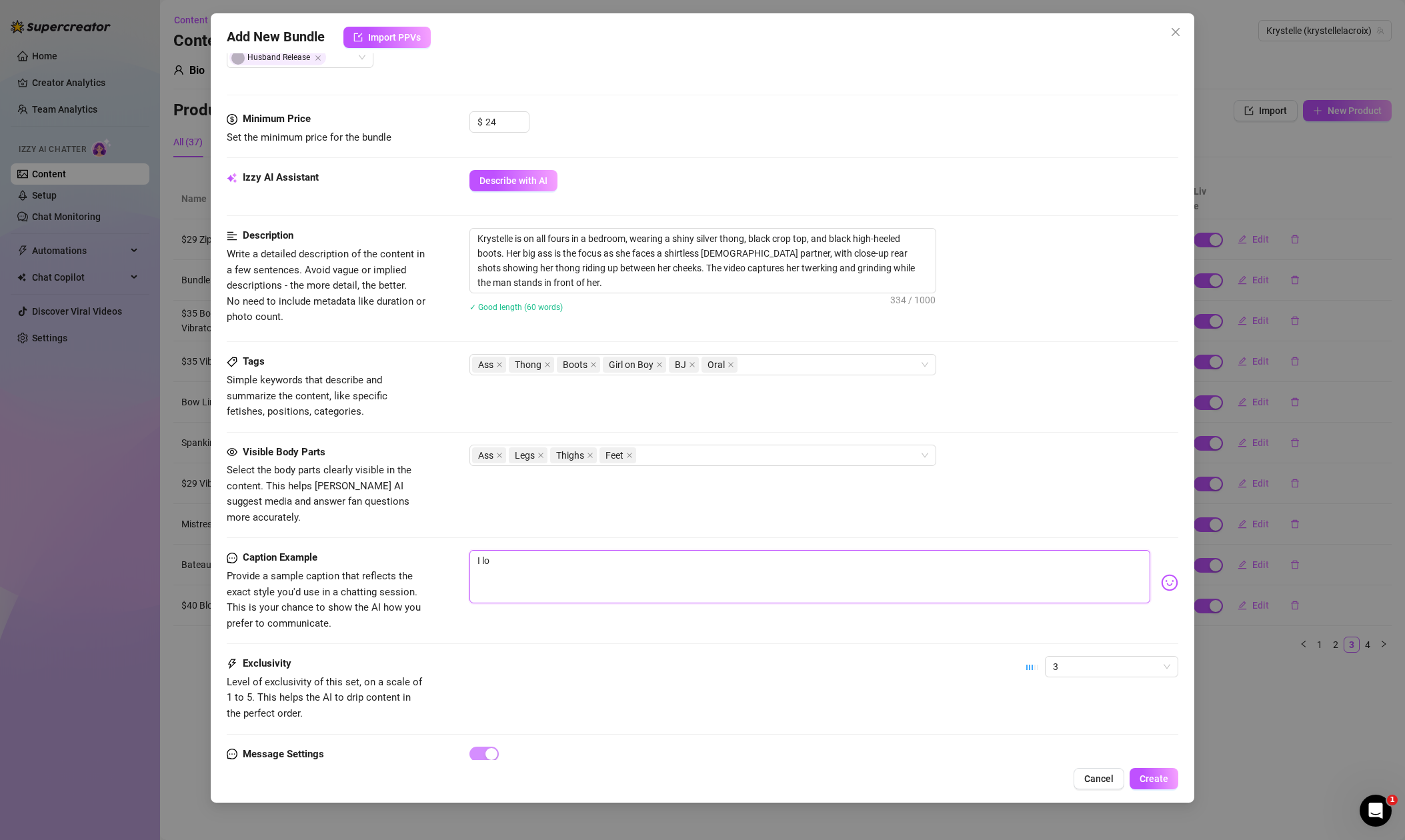
type textarea "I lov"
type textarea "I love"
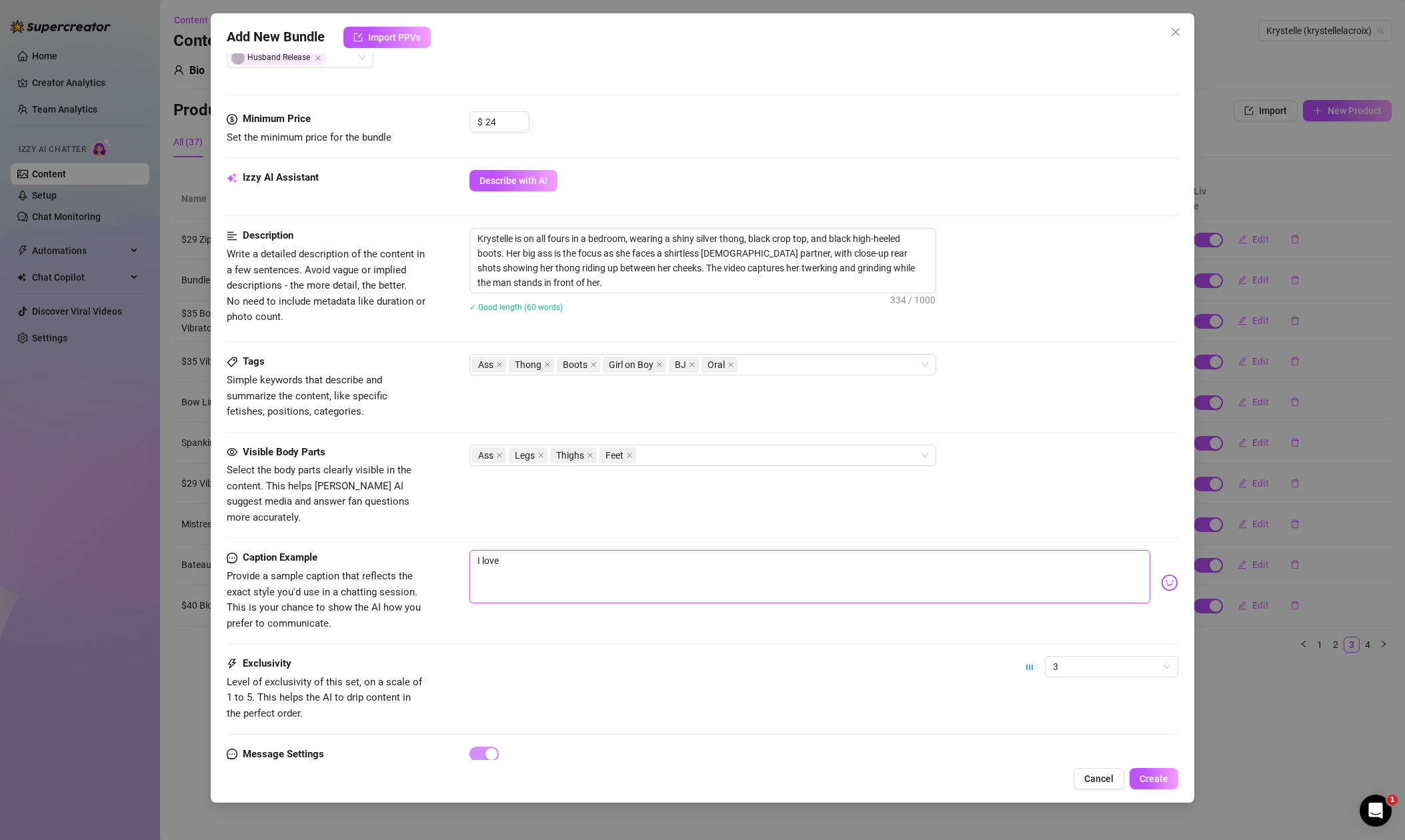
type textarea "I love s"
type textarea "I love su"
type textarea "I love suc"
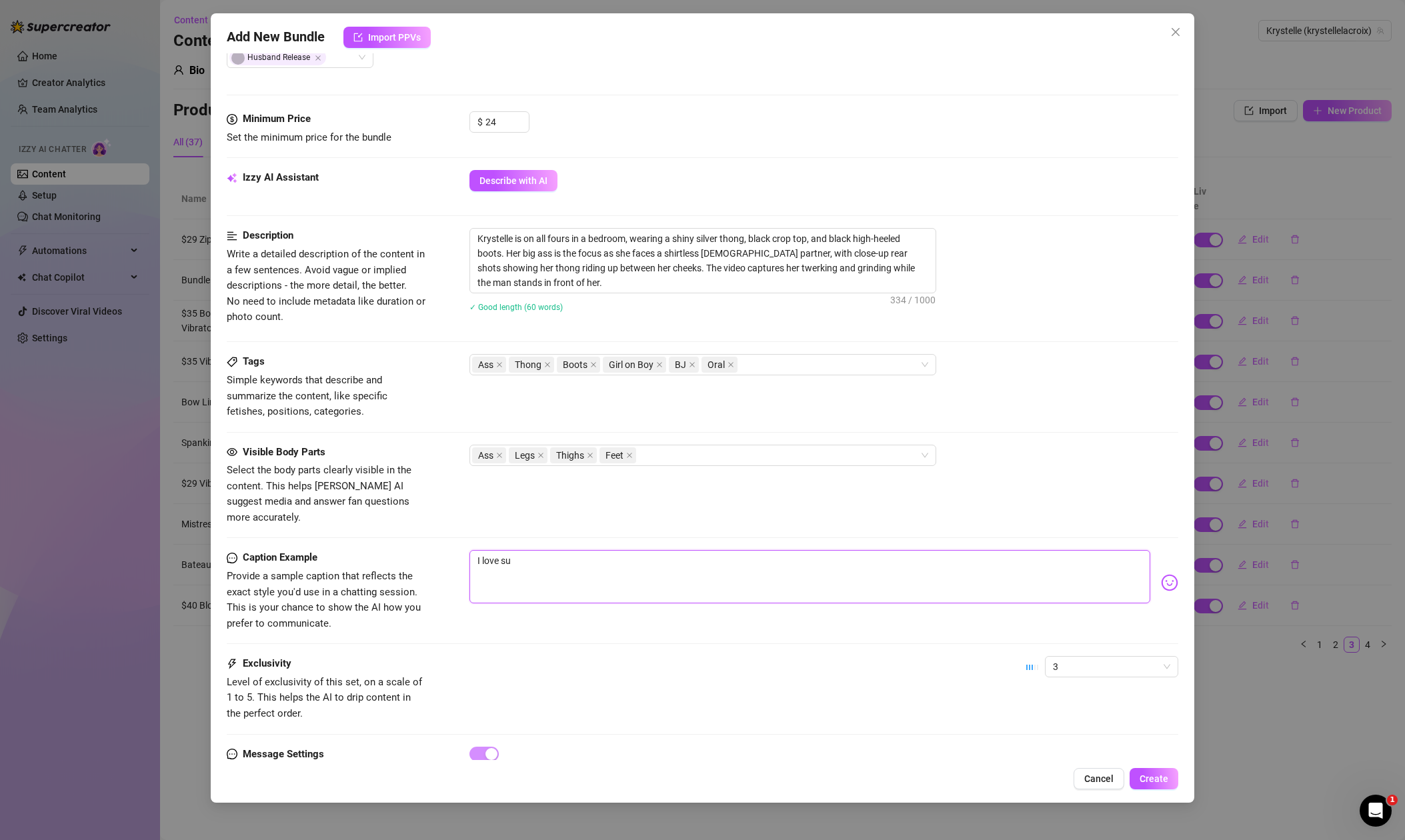
type textarea "I love suc"
type textarea "I love suck"
type textarea "I love [PERSON_NAME]"
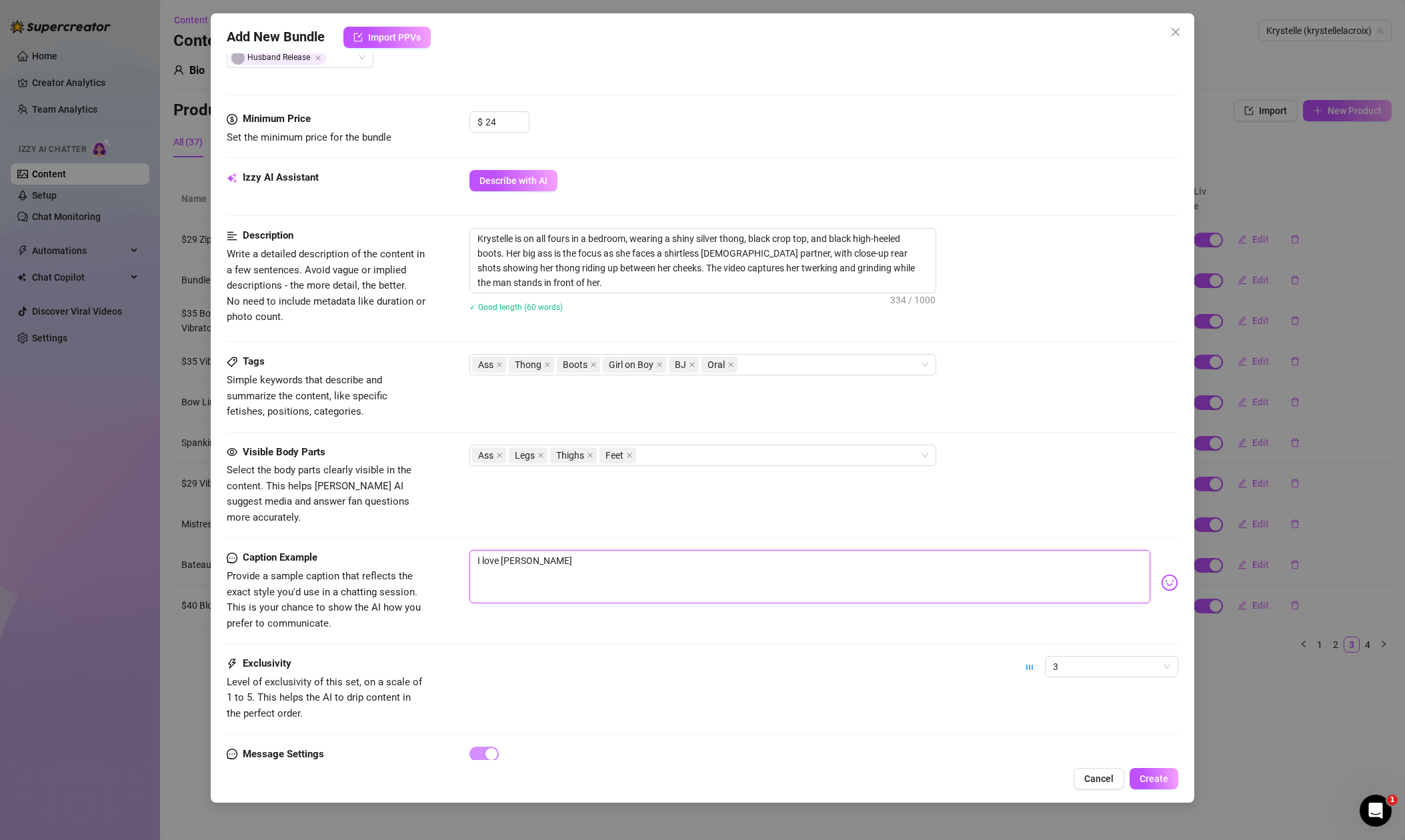
type textarea "I love [PERSON_NAME]"
type textarea "I love sucking"
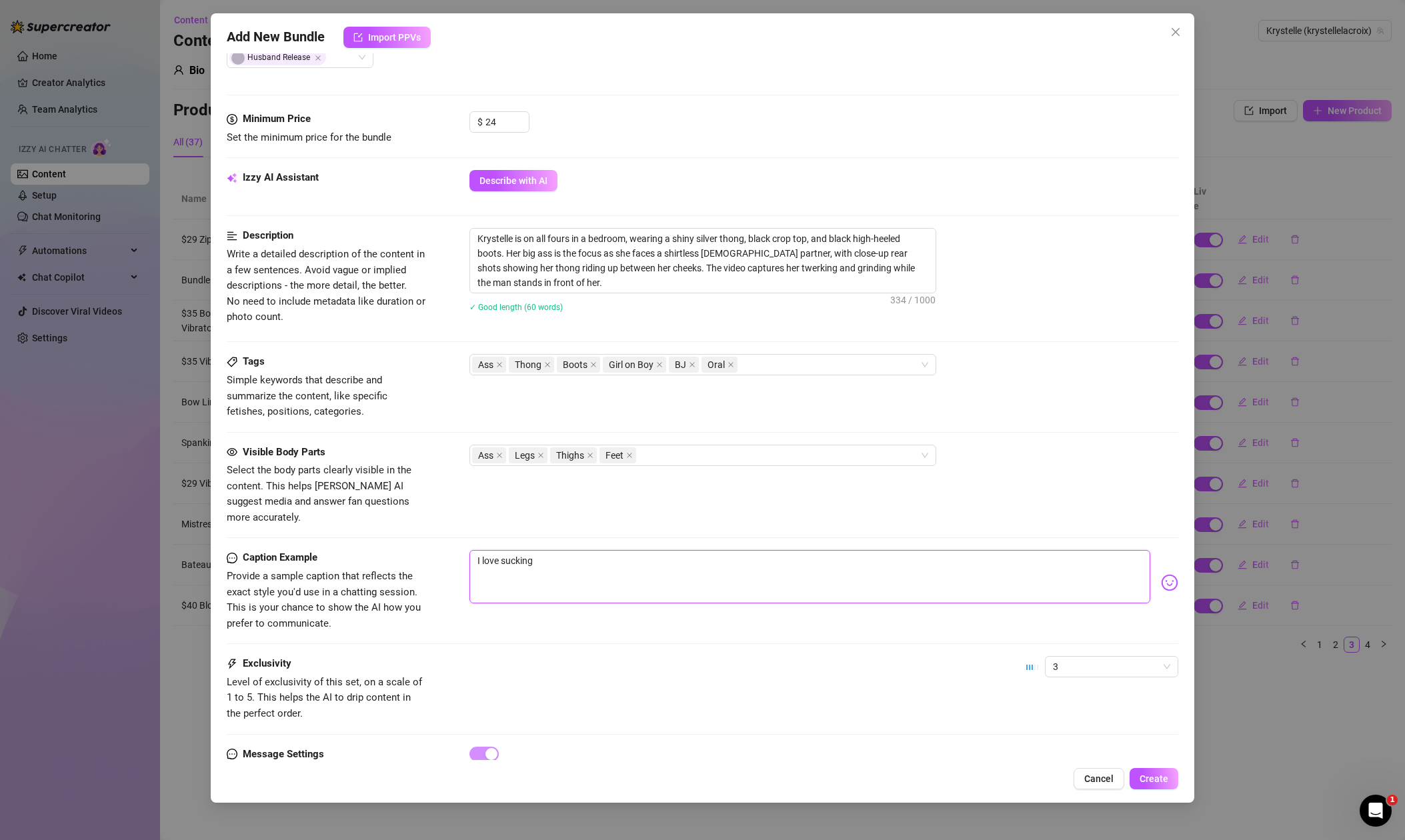
type textarea "I love sucking"
type textarea "I love sucking h"
type textarea "I love sucking hi"
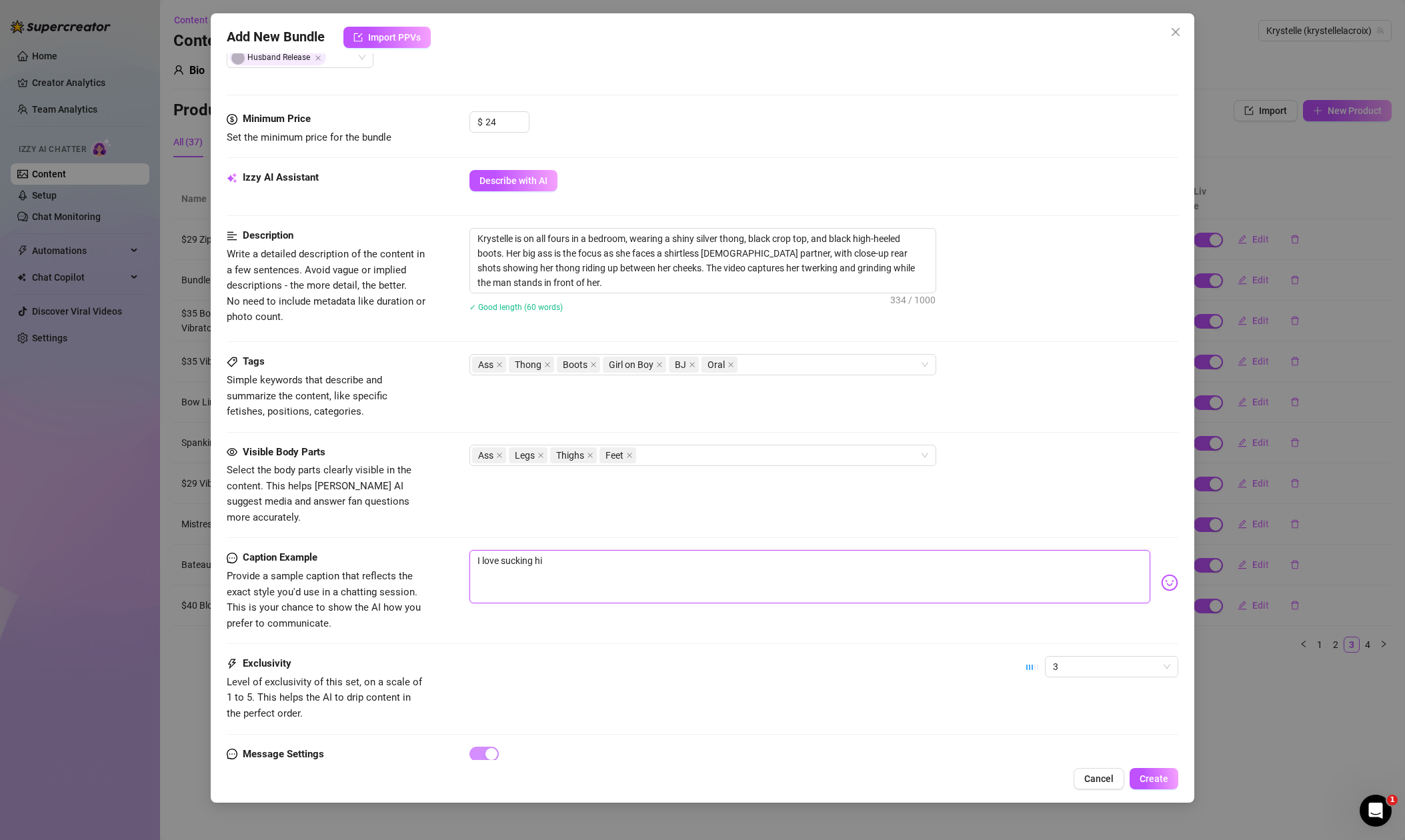
type textarea "I love sucking his"
click at [474, 550] on textarea "I love sucking his" at bounding box center [810, 576] width 681 height 53
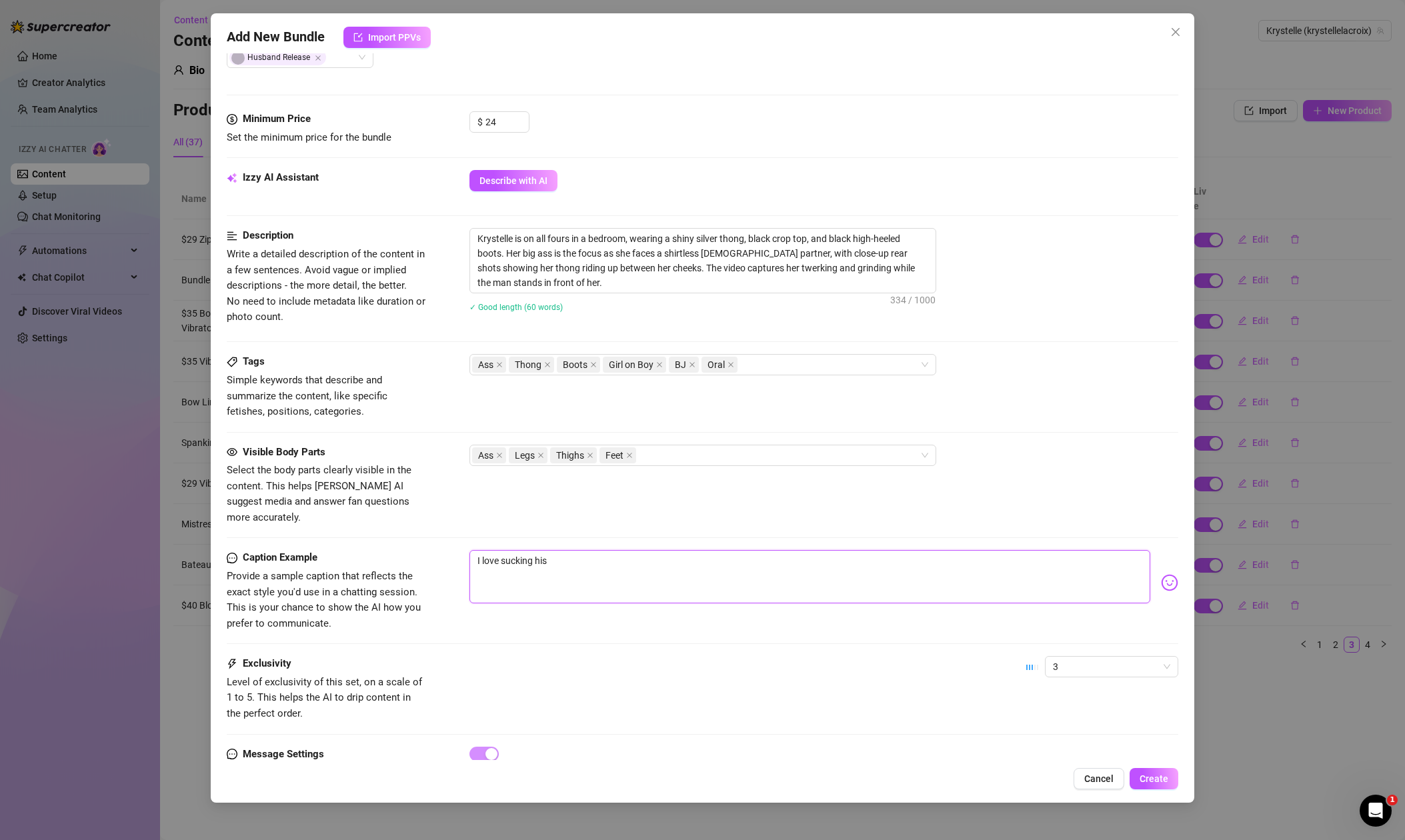
type textarea "II love sucking his"
type textarea "ImI love sucking his"
type textarea "ImaI love sucking his"
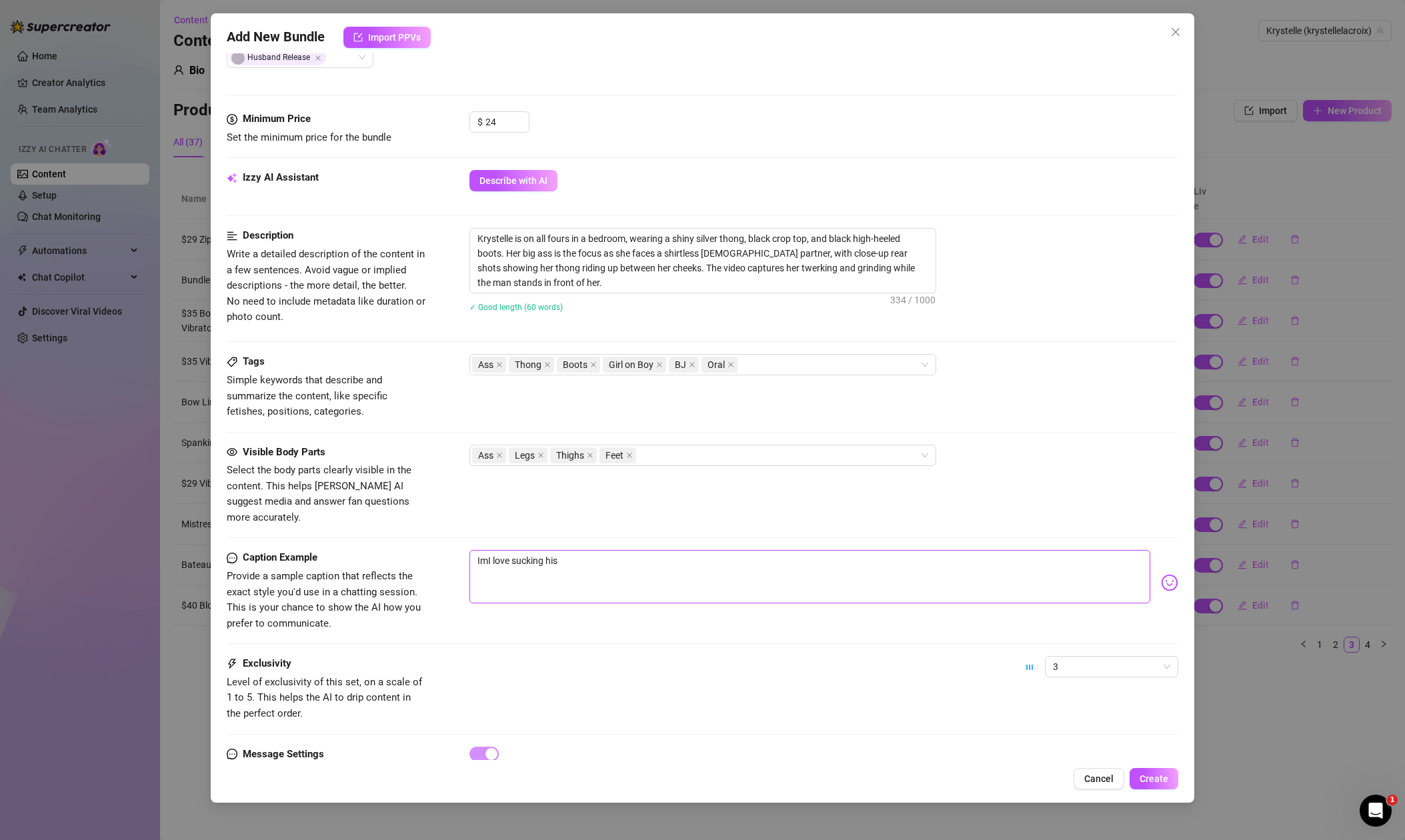
type textarea "ImaI love sucking his"
type textarea "ImagI love sucking his"
type textarea "ImagiI love sucking his"
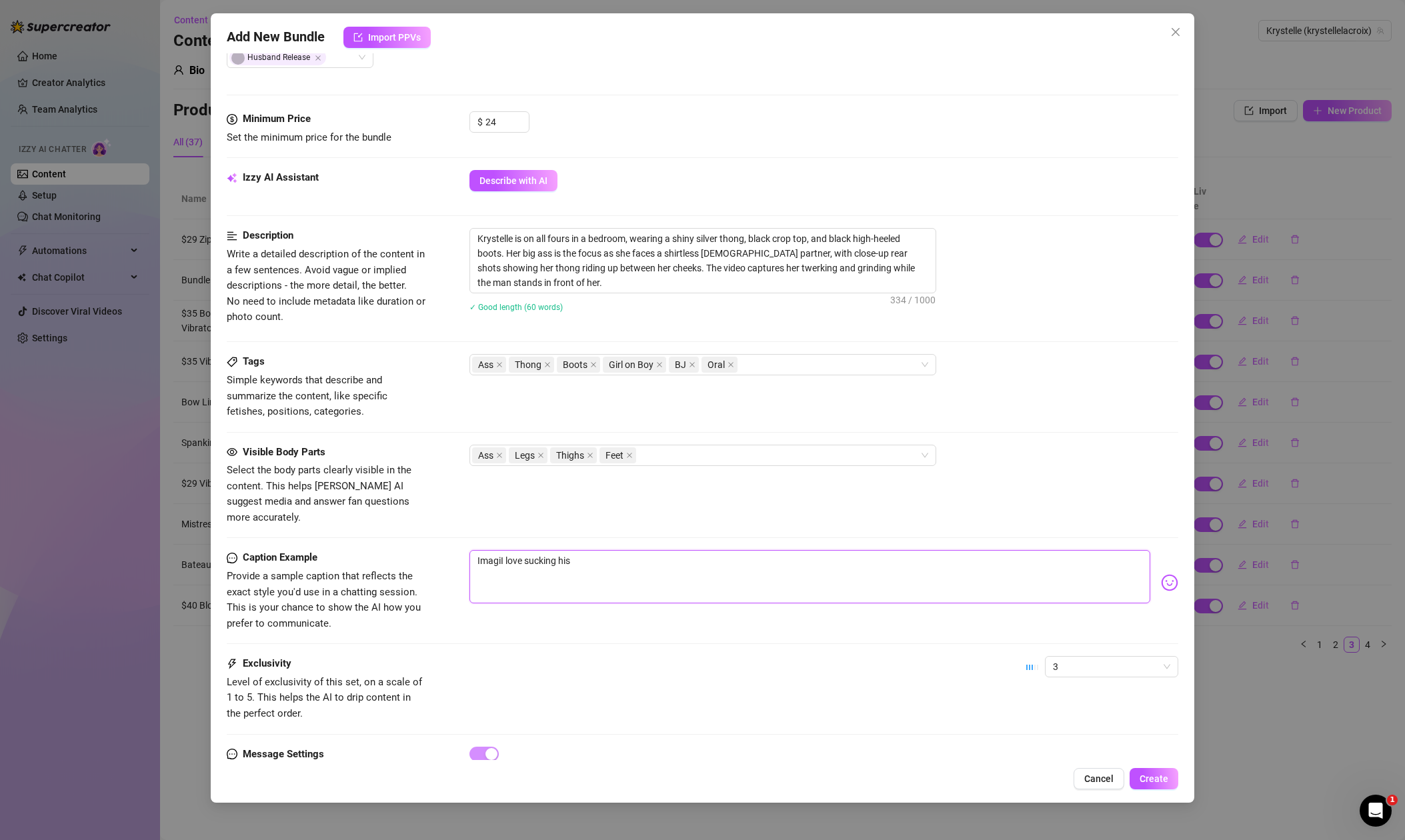
type textarea "ImaginI love sucking his"
type textarea "ImagineI love sucking his"
type textarea "Imagine I love sucking his"
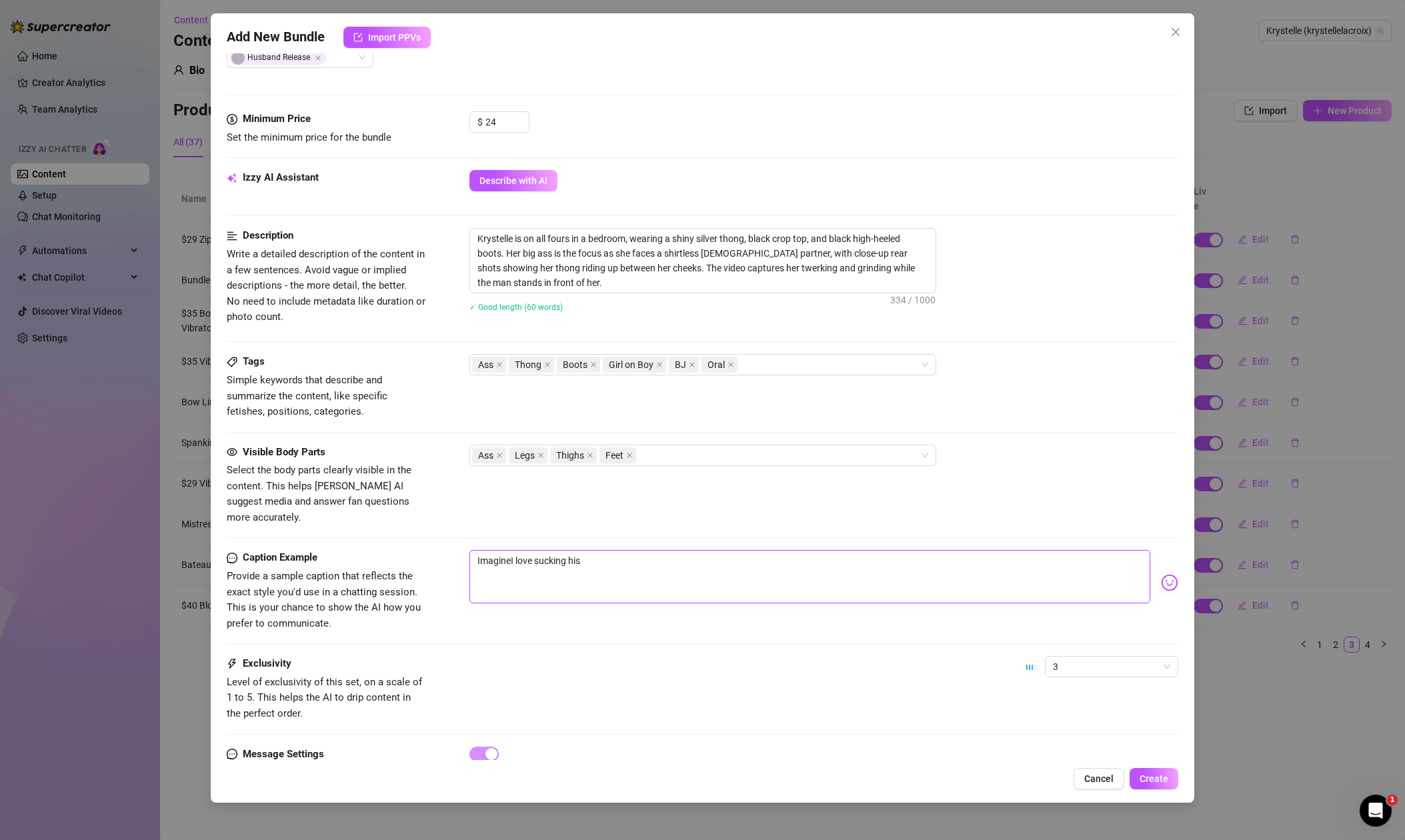
type textarea "Imagine I love sucking his"
type textarea "Imagine yI love sucking his"
type textarea "Imagine yoI love sucking his"
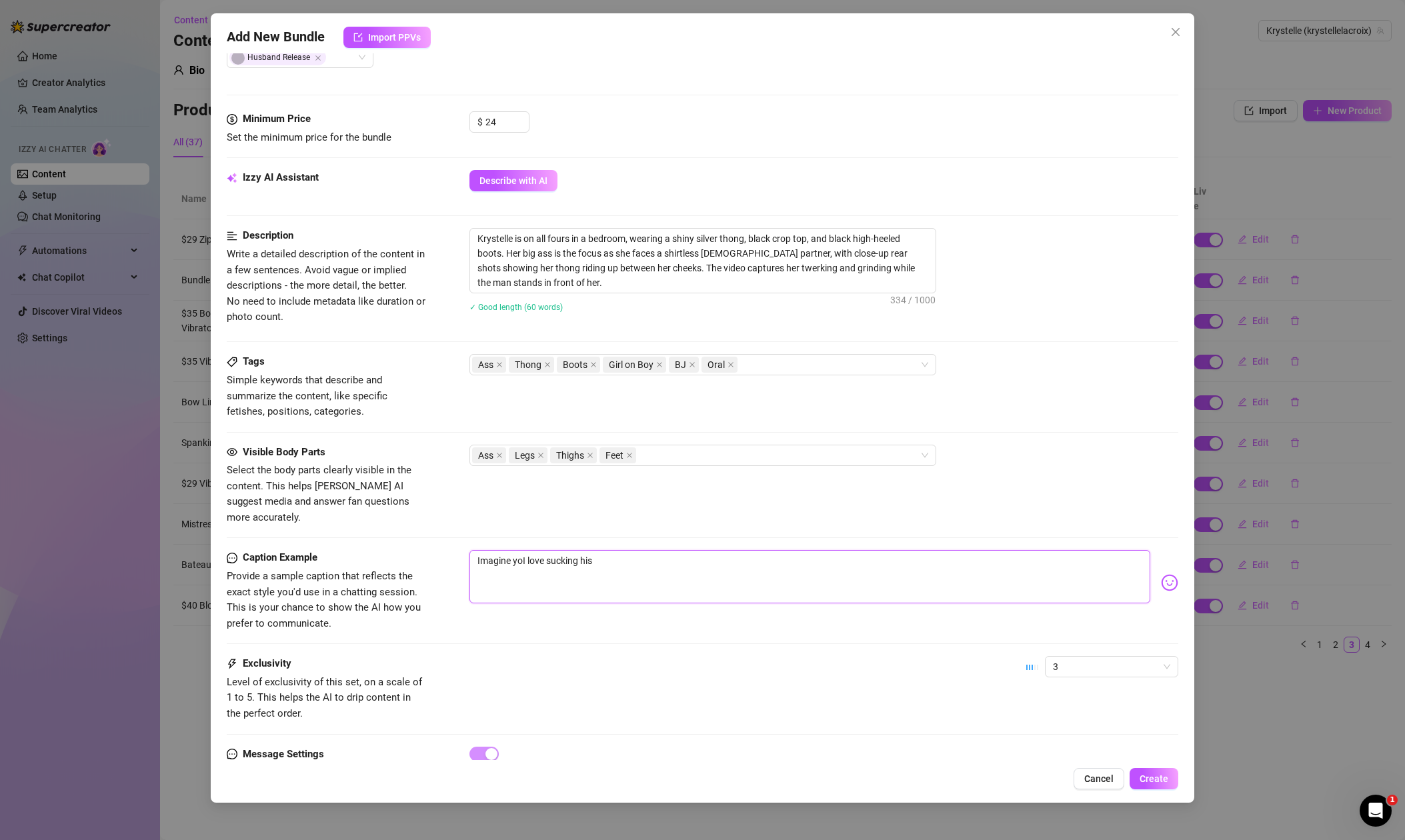
type textarea "Imagine youI love sucking his"
type textarea "Imagine you I love sucking his"
type textarea "Imagine you sI love sucking his"
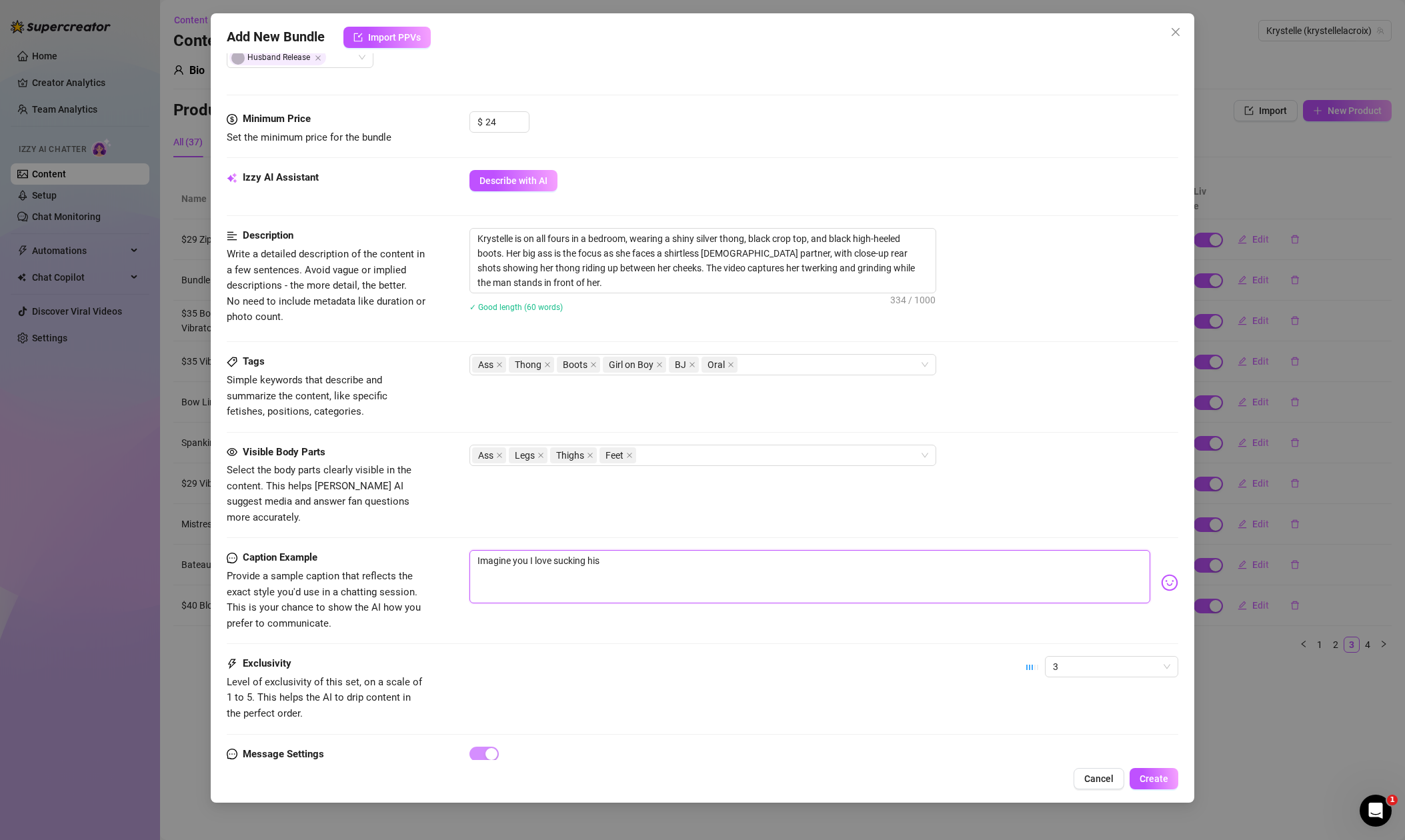
type textarea "Imagine you sI love sucking his"
type textarea "Imagine you seI love sucking his"
type textarea "Imagine you seaI love sucking his"
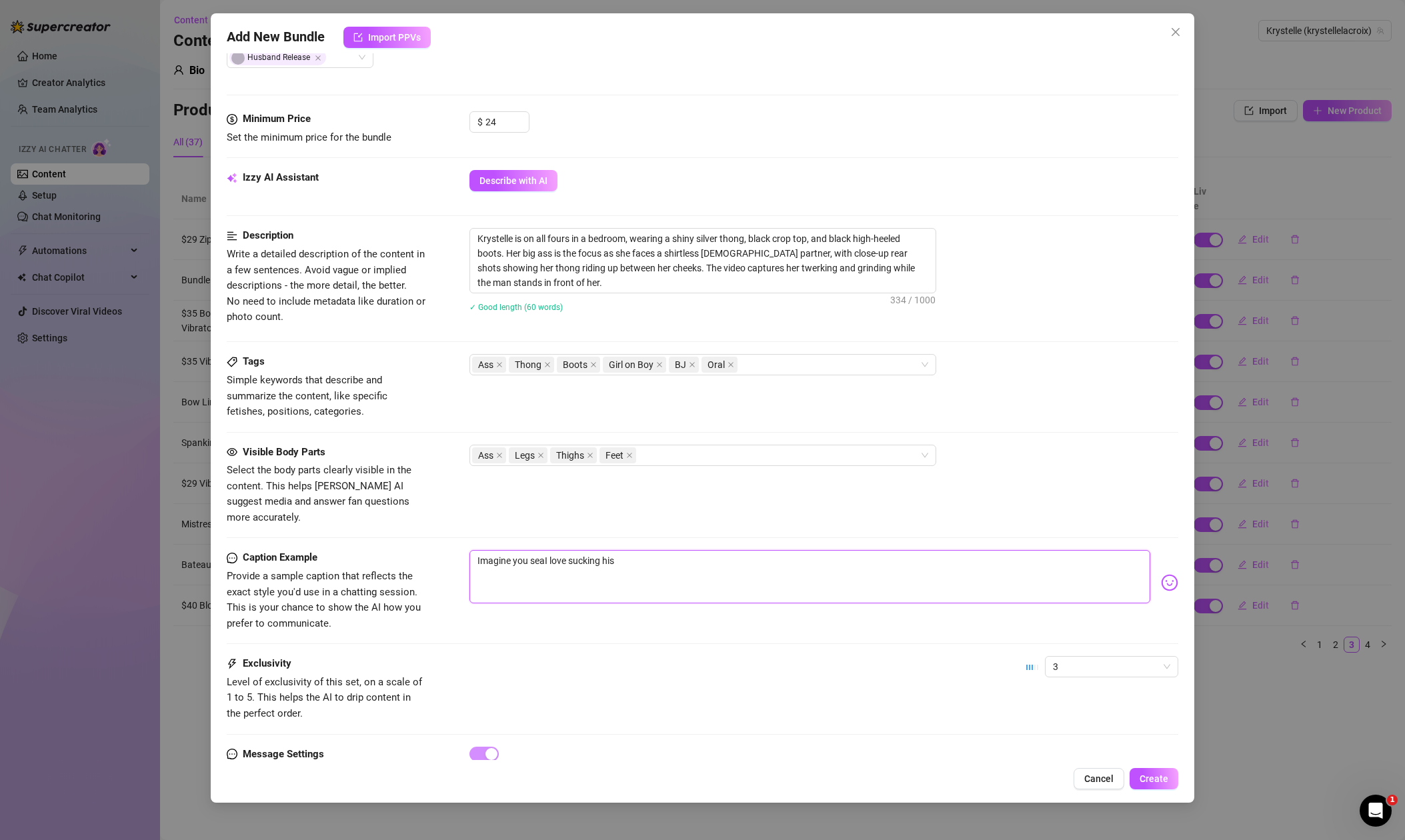
type textarea "Imagine you seatI love sucking his"
click at [786, 550] on textarea "Imagine you seated in the corner of the bedroom looking at me while I sucking h…" at bounding box center [810, 576] width 681 height 53
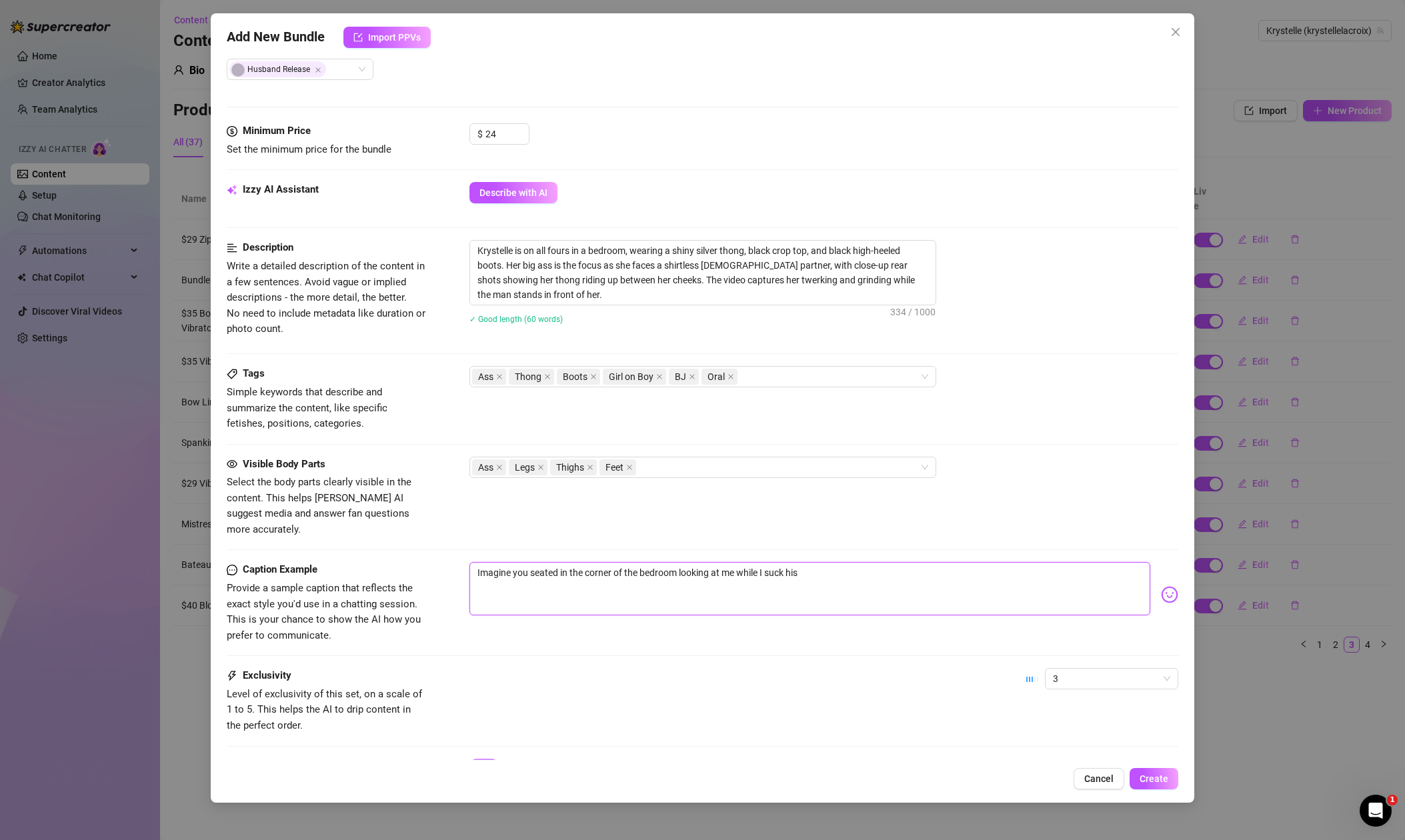
click at [848, 562] on textarea "Imagine you seated in the corner of the bedroom looking at me while I suck his" at bounding box center [810, 588] width 681 height 53
click at [713, 562] on textarea "Imagine you seated in the corner of the bedroom looking at me while I suck his …" at bounding box center [810, 588] width 681 height 53
drag, startPoint x: 811, startPoint y: 559, endPoint x: 832, endPoint y: 555, distance: 21.4
click at [832, 562] on textarea "Imagine you seated in the corner of the bedroom looking looking at my sexy ass …" at bounding box center [810, 588] width 681 height 53
click at [1017, 562] on textarea "Imagine you seated in the corner of the bedroom looking looking at my sexy ass …" at bounding box center [810, 588] width 681 height 53
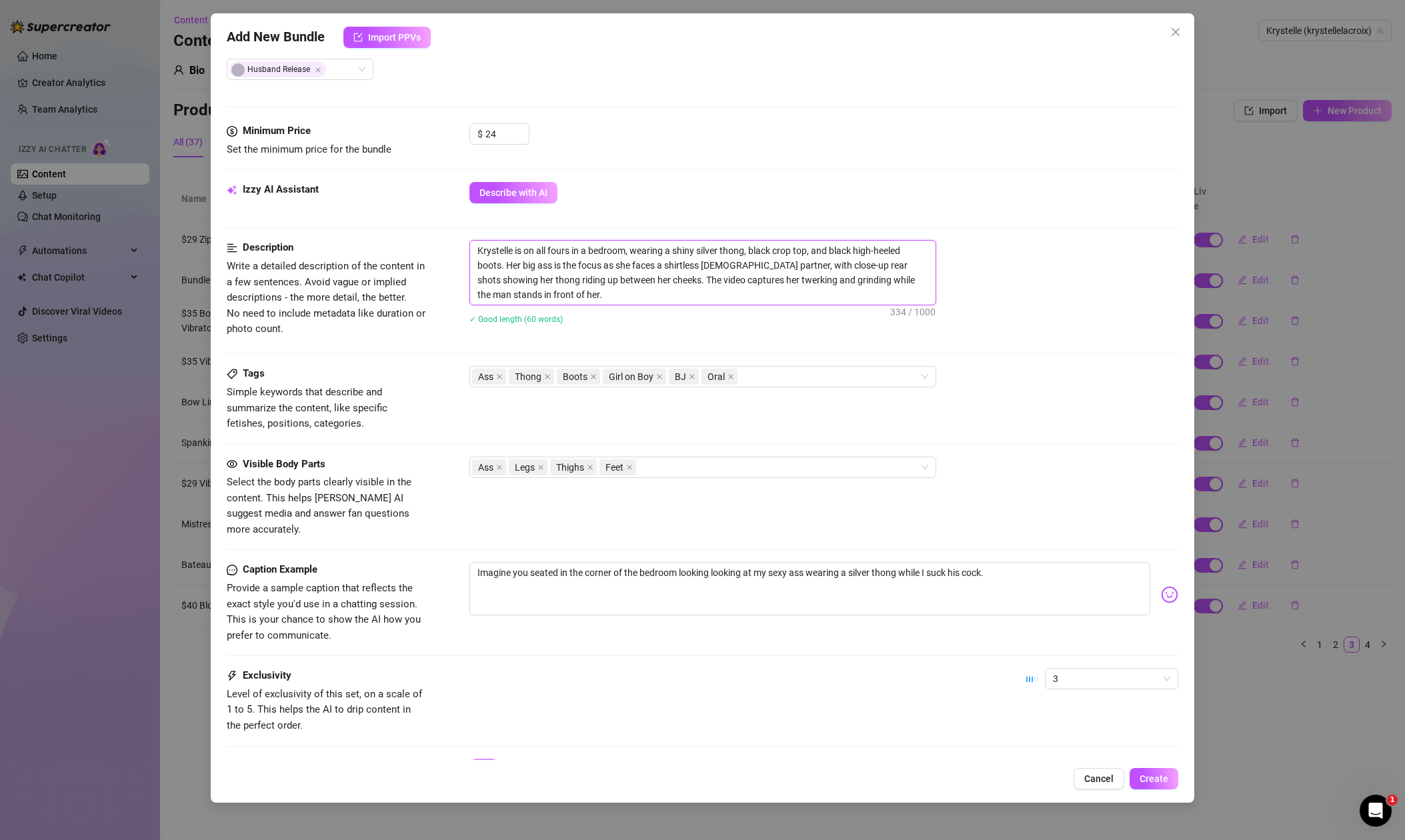
drag, startPoint x: 524, startPoint y: 263, endPoint x: 538, endPoint y: 264, distance: 14.0
click at [538, 264] on textarea "Krystelle is on all fours in a bedroom, wearing a shiny silver thong, black cro…" at bounding box center [703, 273] width 466 height 64
click at [620, 267] on textarea "Krystelle is on all fours in a bedroom, wearing a shiny silver thong, black cro…" at bounding box center [703, 273] width 466 height 64
drag, startPoint x: 520, startPoint y: 281, endPoint x: 639, endPoint y: 279, distance: 119.0
click at [639, 279] on textarea "Krystelle is on all fours in a bedroom, wearing a shiny silver thong, black cro…" at bounding box center [703, 273] width 466 height 64
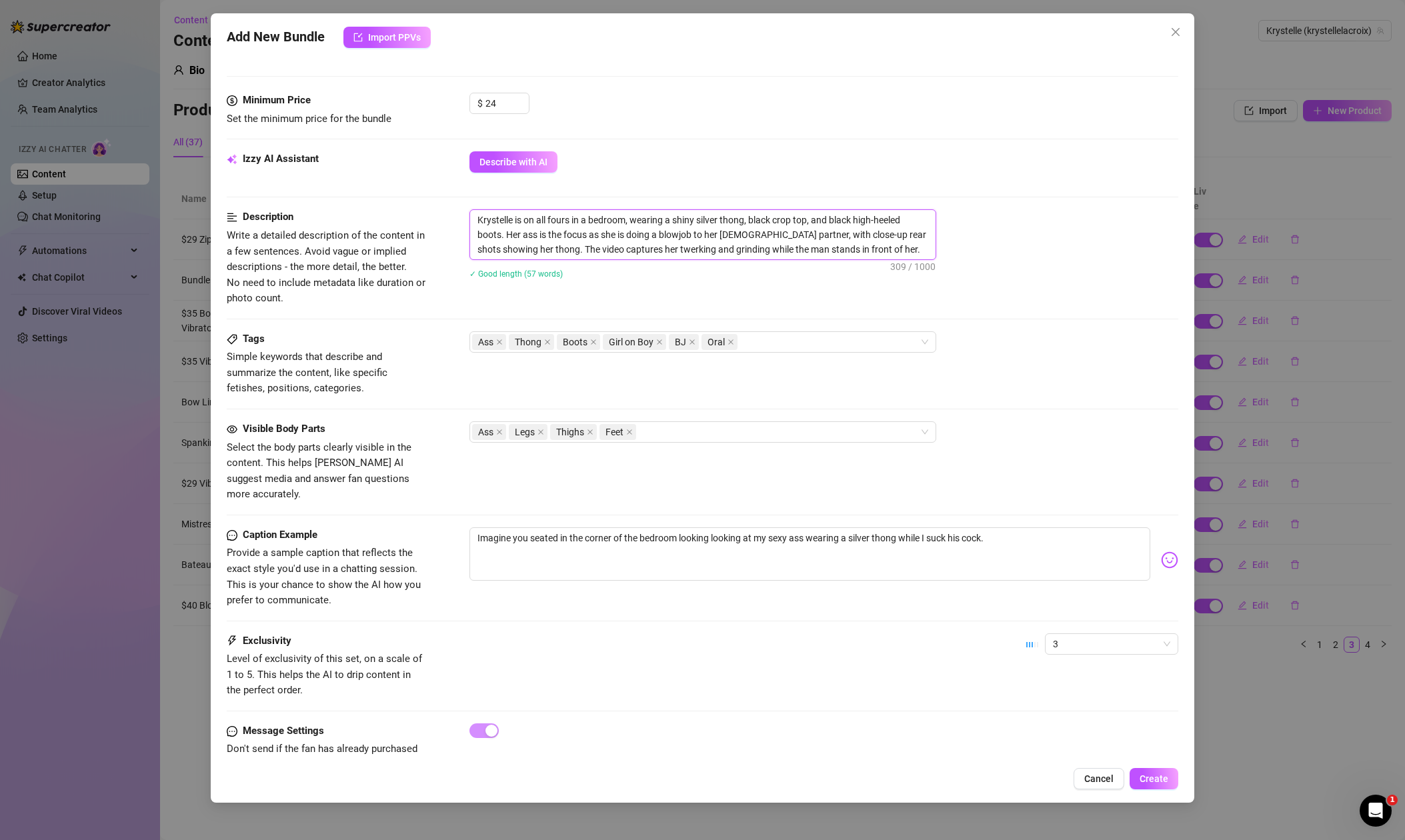
scroll to position [384, 0]
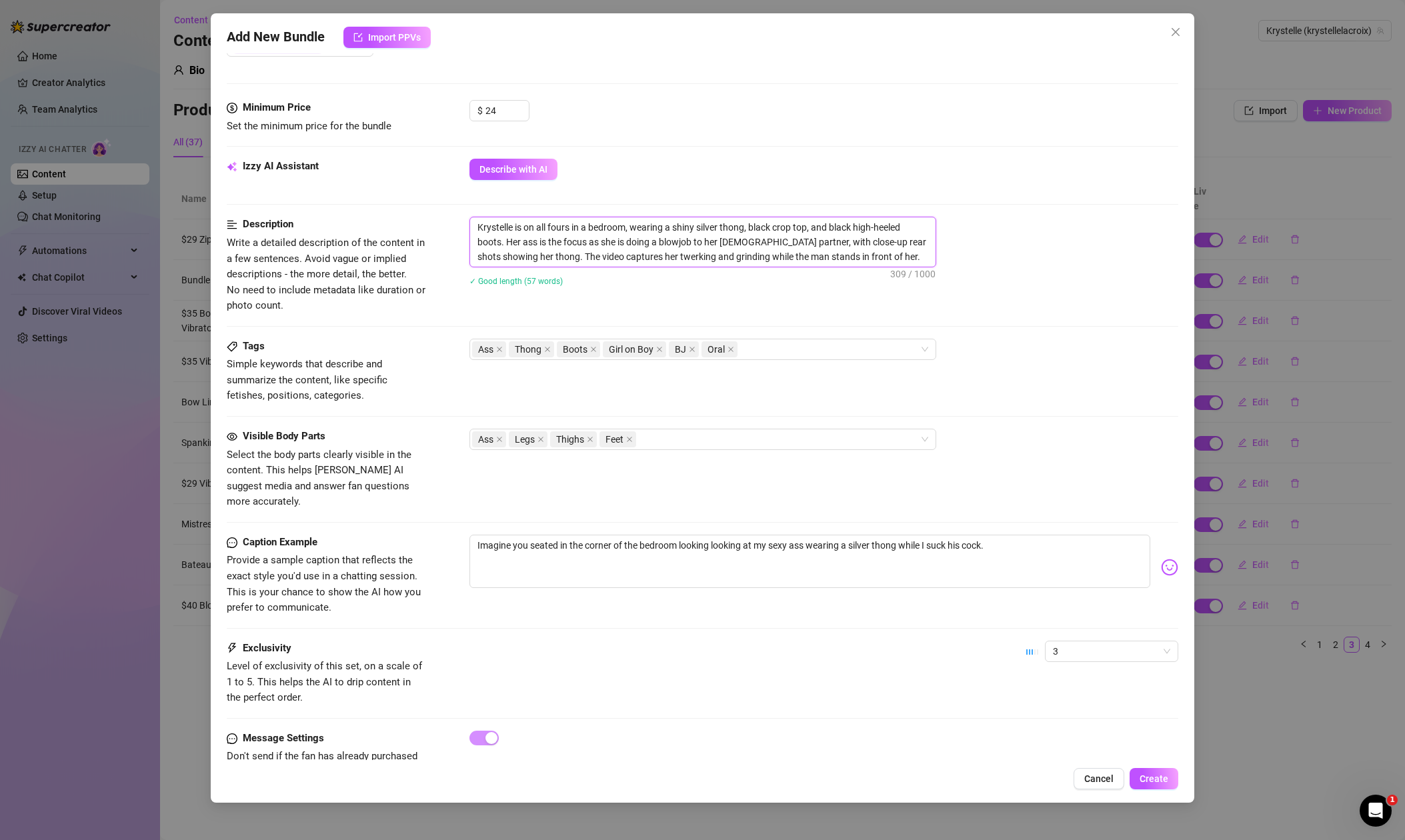
drag, startPoint x: 619, startPoint y: 256, endPoint x: 709, endPoint y: 254, distance: 90.0
click at [709, 254] on textarea "Krystelle is on all fours in a bedroom, wearing a shiny silver thong, black cro…" at bounding box center [703, 241] width 466 height 50
click at [659, 257] on textarea "Krystelle is on all fours in a bedroom, wearing a shiny silver thong, black cro…" at bounding box center [703, 241] width 466 height 50
click at [722, 257] on textarea "Krystelle is on all fours in a bedroom, wearing a shiny silver thong, black cro…" at bounding box center [703, 241] width 466 height 50
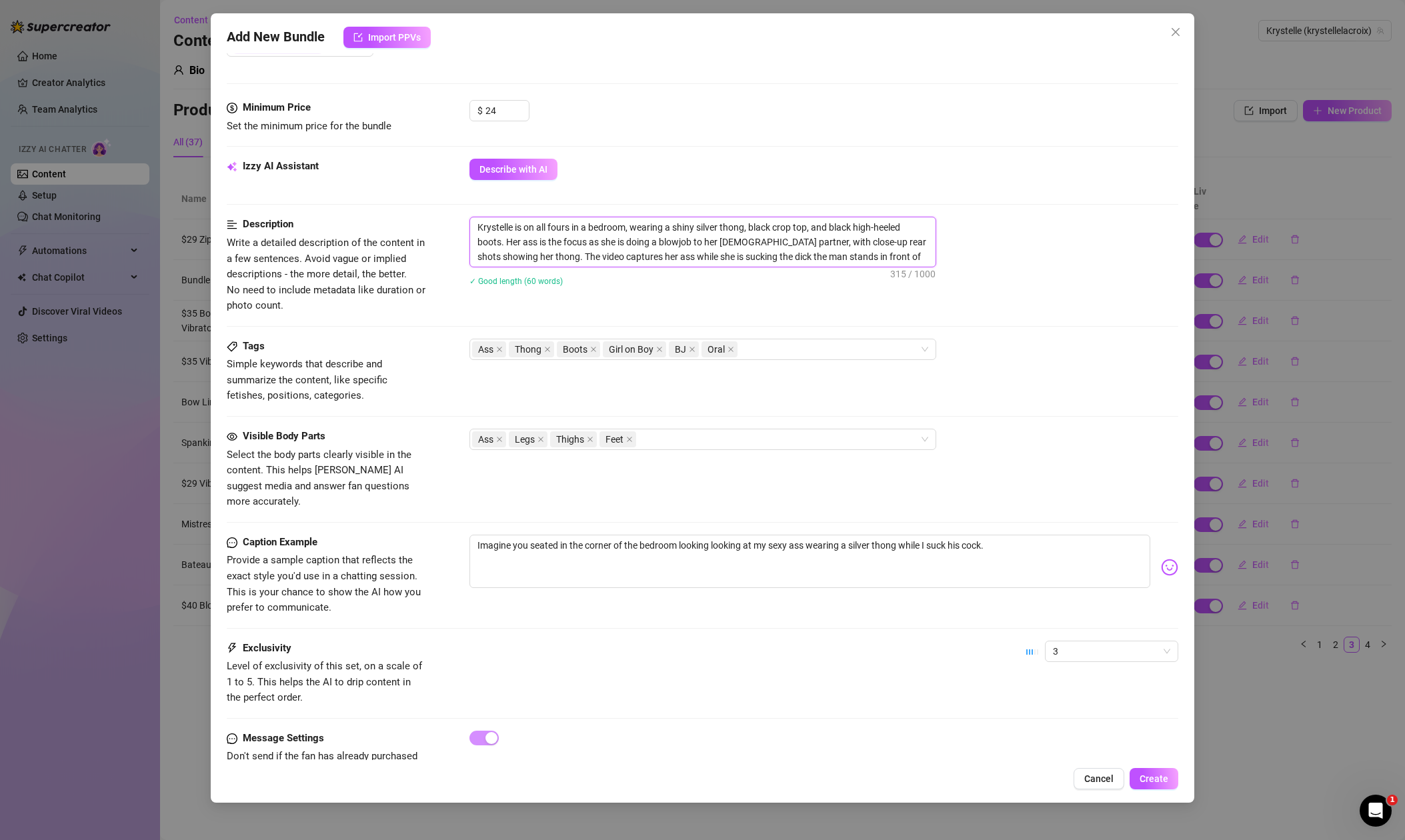
click at [754, 255] on textarea "Krystelle is on all fours in a bedroom, wearing a shiny silver thong, black cro…" at bounding box center [703, 241] width 466 height 50
drag, startPoint x: 802, startPoint y: 257, endPoint x: 829, endPoint y: 257, distance: 27.0
click at [829, 257] on textarea "Krystelle is on all fours in a bedroom, wearing a shiny silver thong, black cro…" at bounding box center [703, 241] width 466 height 50
click at [830, 257] on textarea "Krystelle is on all fours in a bedroom, wearing a shiny silver thong, black cro…" at bounding box center [703, 241] width 466 height 50
click at [826, 257] on textarea "Krystelle is on all fours in a bedroom, wearing a shiny silver thong, black cro…" at bounding box center [703, 241] width 466 height 50
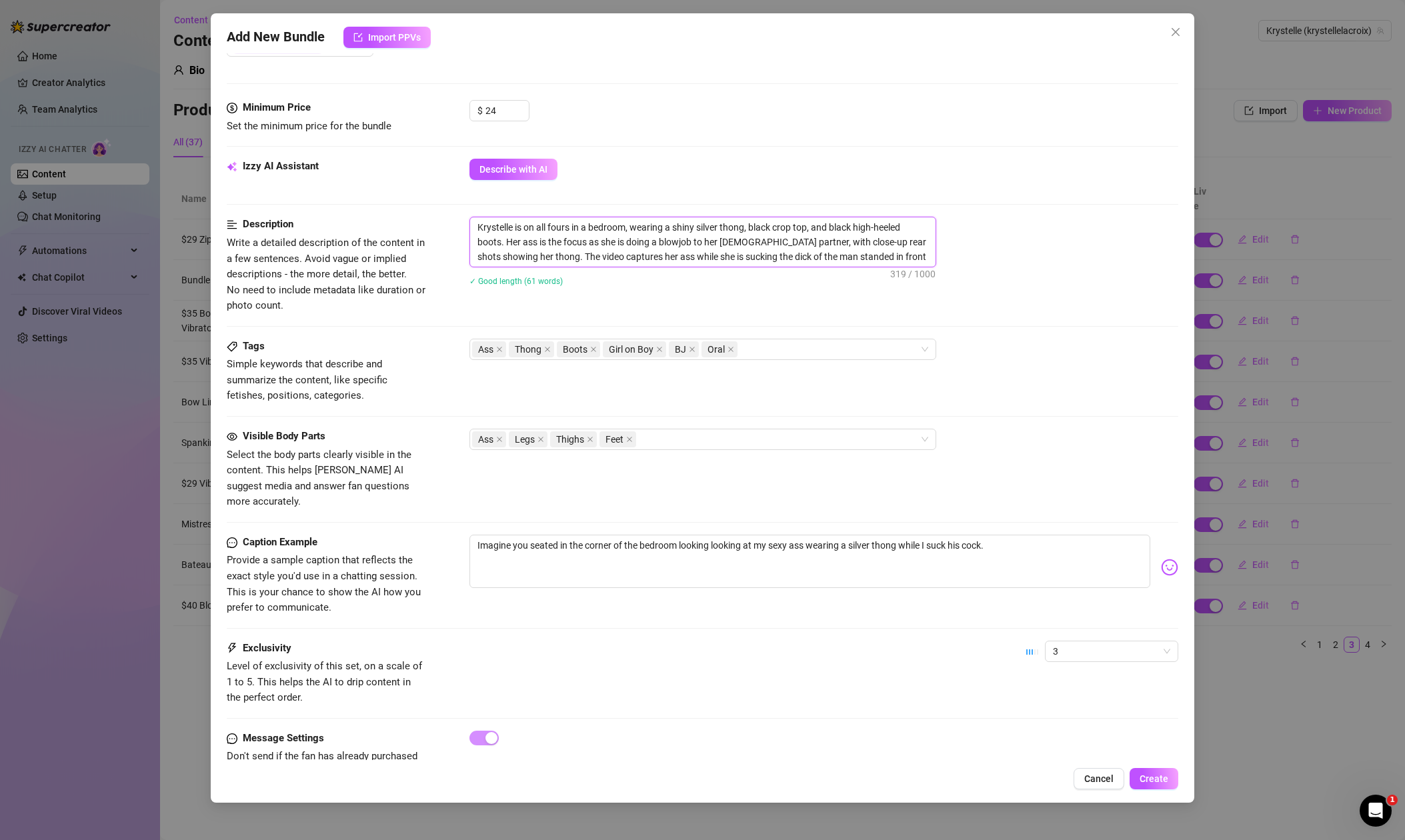
click at [910, 255] on textarea "Krystelle is on all fours in a bedroom, wearing a shiny silver thong, black cro…" at bounding box center [703, 241] width 466 height 50
click at [822, 258] on textarea "Krystelle is on all fours in a bedroom, wearing a shiny silver thong, black cro…" at bounding box center [703, 241] width 466 height 50
click at [1011, 564] on textarea "Imagine you seated in the corner of the bedroom looking looking at my sexy ass …" at bounding box center [810, 561] width 681 height 53
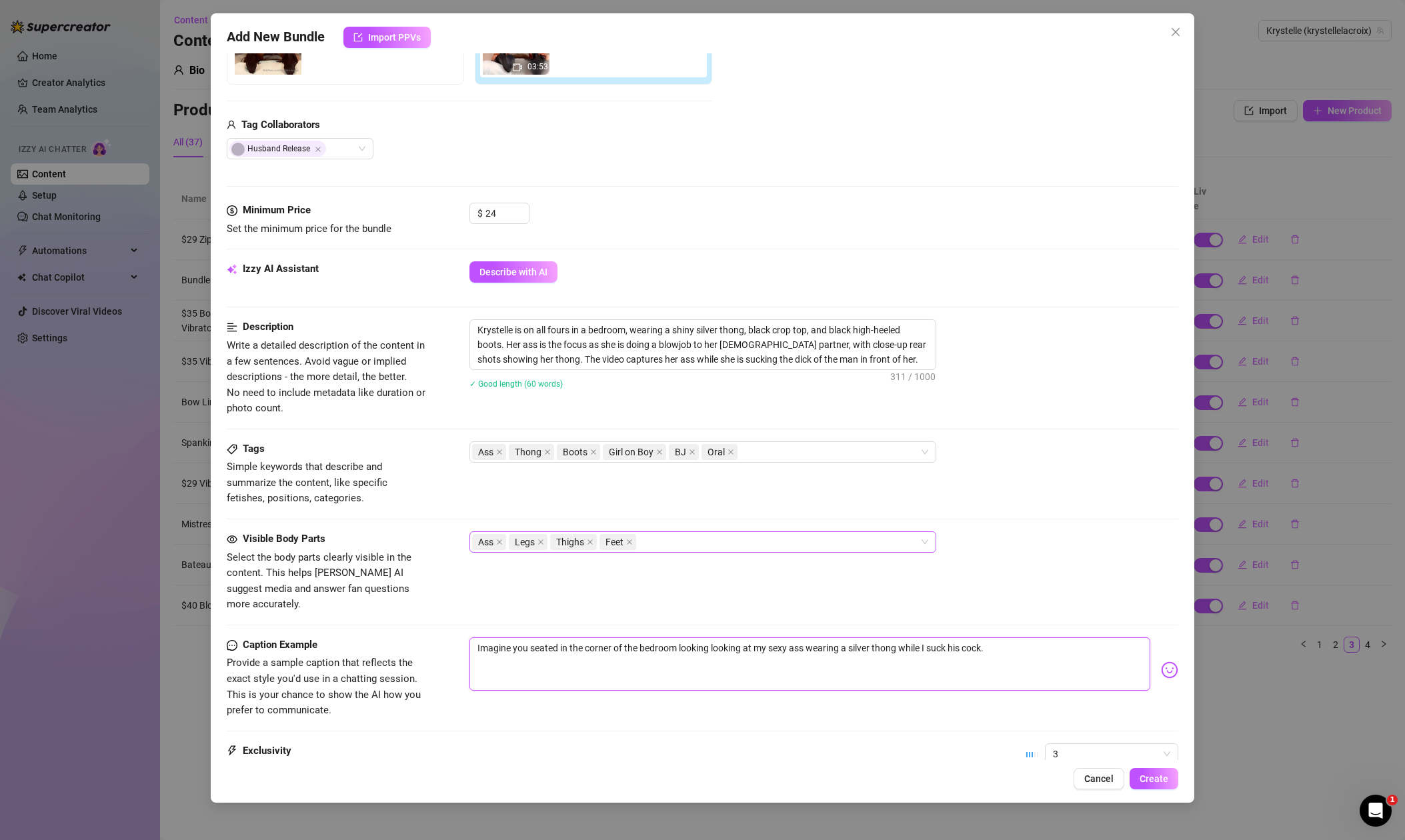
scroll to position [0, 0]
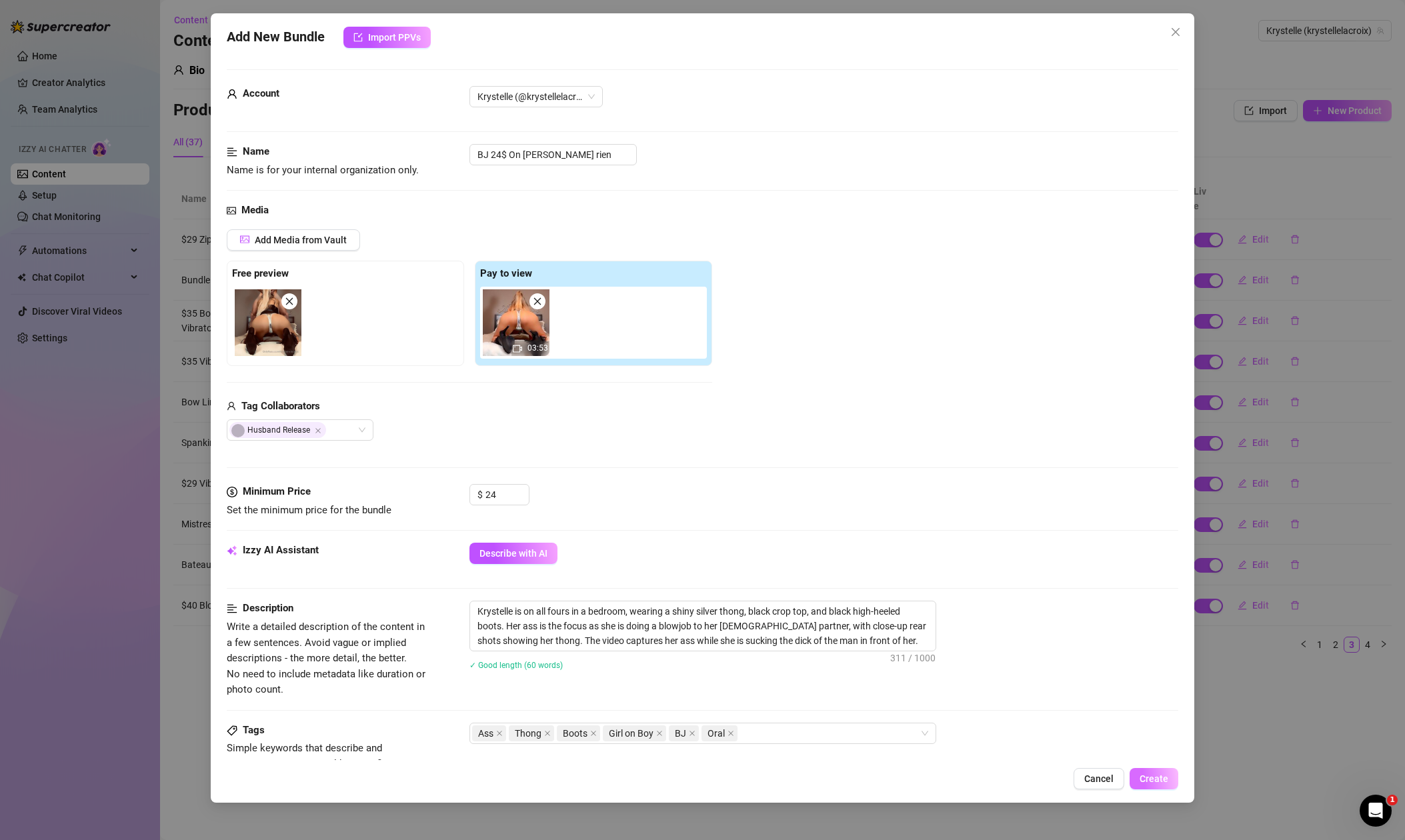
click at [1152, 777] on span "Create" at bounding box center [1154, 778] width 29 height 10
